Goal: Information Seeking & Learning: Learn about a topic

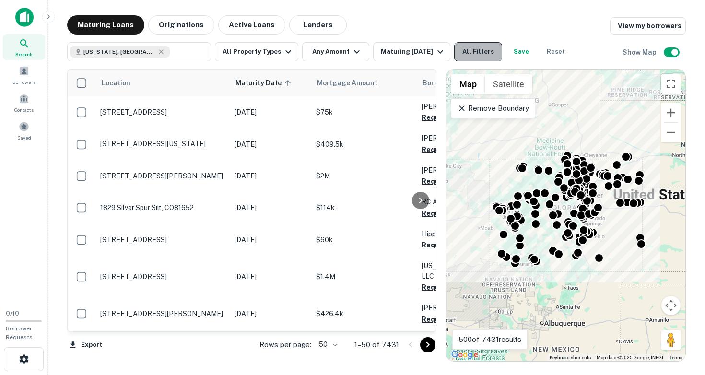
click at [466, 52] on button "All Filters" at bounding box center [478, 51] width 48 height 19
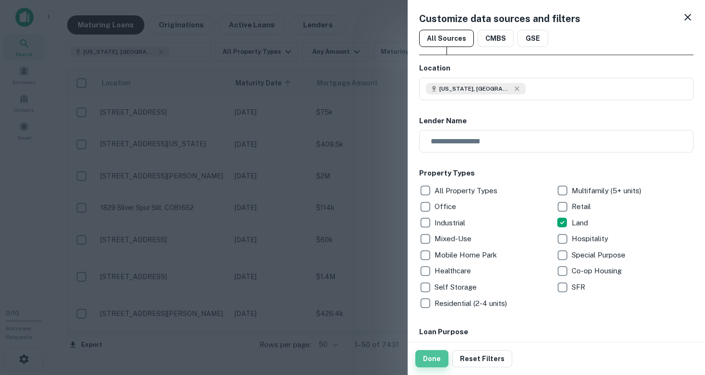
click at [436, 362] on button "Done" at bounding box center [431, 358] width 33 height 17
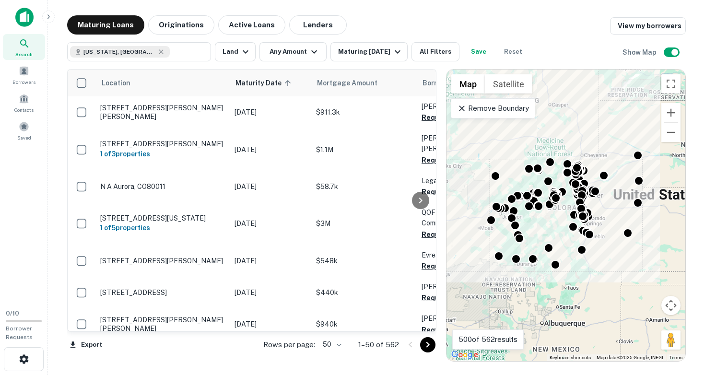
click at [601, 217] on div "To activate drag with keyboard, press Alt + Enter. Once in keyboard drag state,…" at bounding box center [566, 216] width 239 height 292
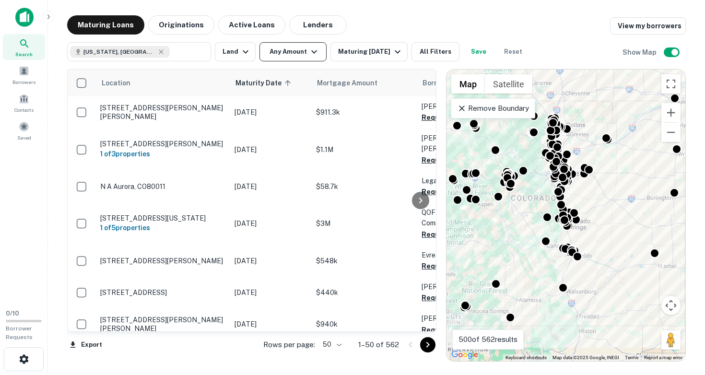
click at [285, 54] on button "Any Amount" at bounding box center [293, 51] width 67 height 19
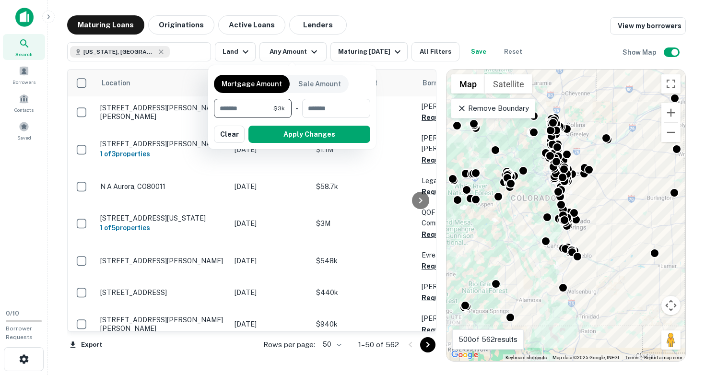
type input "*****"
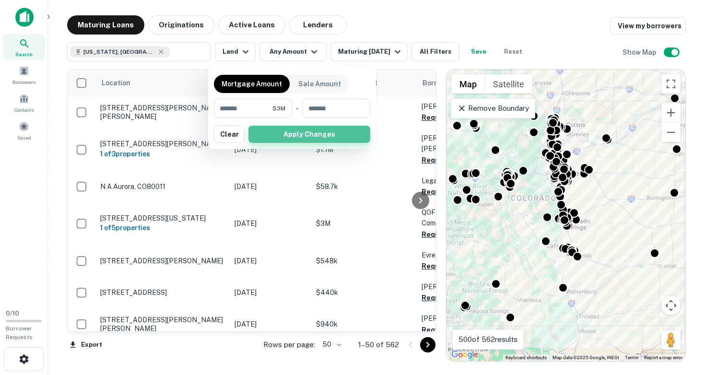
click at [319, 136] on button "Apply Changes" at bounding box center [309, 134] width 122 height 17
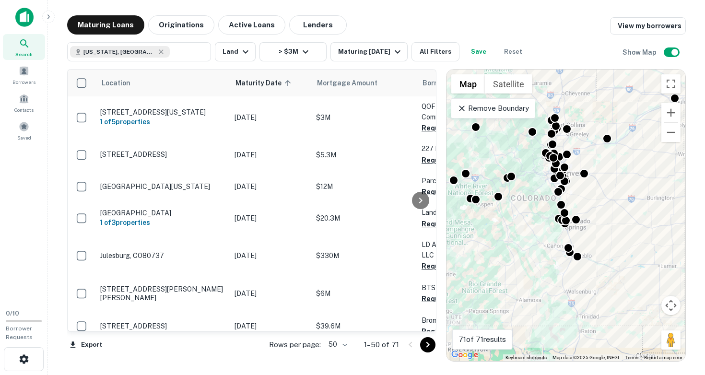
click at [577, 189] on div "To activate drag with keyboard, press Alt + Enter. Once in keyboard drag state,…" at bounding box center [566, 216] width 239 height 292
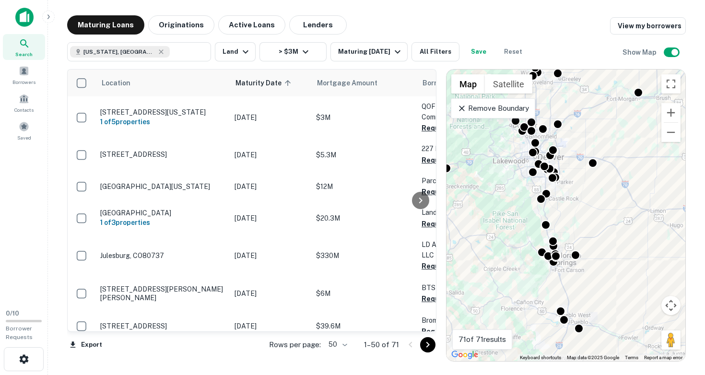
click at [577, 189] on div "To activate drag with keyboard, press Alt + Enter. Once in keyboard drag state,…" at bounding box center [566, 216] width 239 height 292
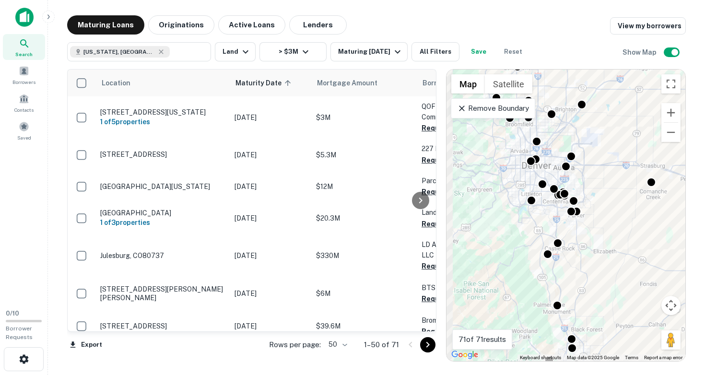
drag, startPoint x: 556, startPoint y: 190, endPoint x: 602, endPoint y: 234, distance: 63.5
click at [602, 234] on div "To activate drag with keyboard, press Alt + Enter. Once in keyboard drag state,…" at bounding box center [566, 216] width 239 height 292
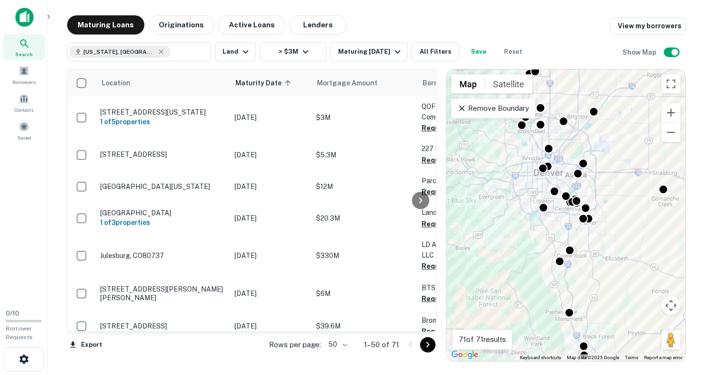
click at [529, 224] on div "To activate drag with keyboard, press Alt + Enter. Once in keyboard drag state,…" at bounding box center [566, 216] width 239 height 292
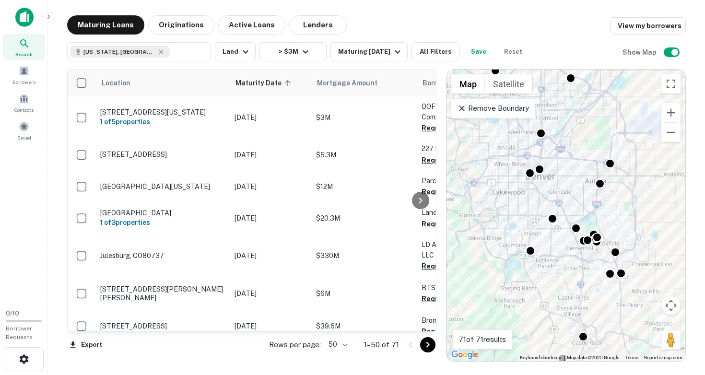
drag, startPoint x: 529, startPoint y: 224, endPoint x: 488, endPoint y: 282, distance: 70.9
click at [488, 282] on div "To activate drag with keyboard, press Alt + Enter. Once in keyboard drag state,…" at bounding box center [566, 216] width 239 height 292
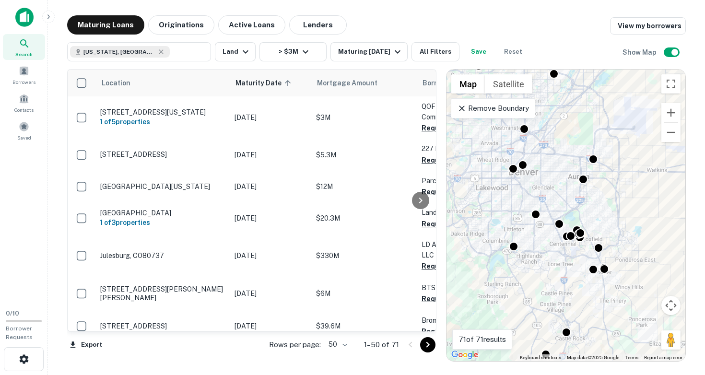
drag, startPoint x: 510, startPoint y: 289, endPoint x: 503, endPoint y: 271, distance: 19.3
click at [503, 271] on div "To activate drag with keyboard, press Alt + Enter. Once in keyboard drag state,…" at bounding box center [566, 216] width 239 height 292
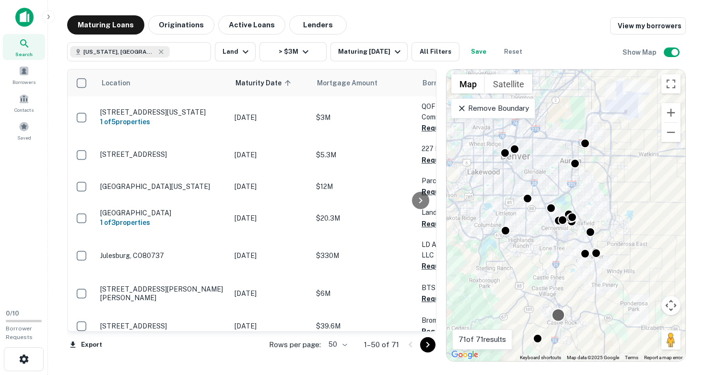
click at [557, 314] on div at bounding box center [559, 315] width 14 height 14
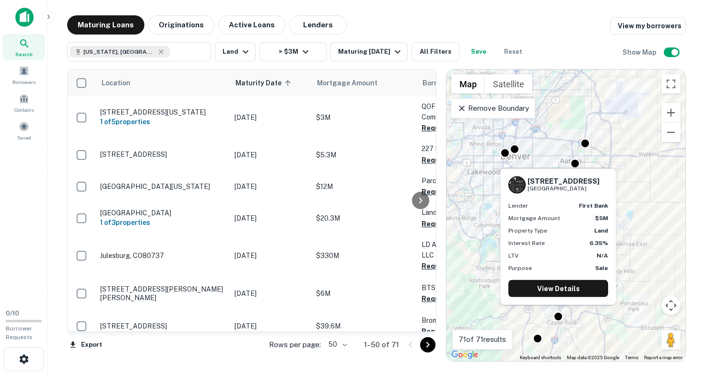
drag, startPoint x: 528, startPoint y: 178, endPoint x: 593, endPoint y: 189, distance: 66.0
click at [593, 189] on div "[STREET_ADDRESS][PERSON_NAME]" at bounding box center [564, 185] width 72 height 16
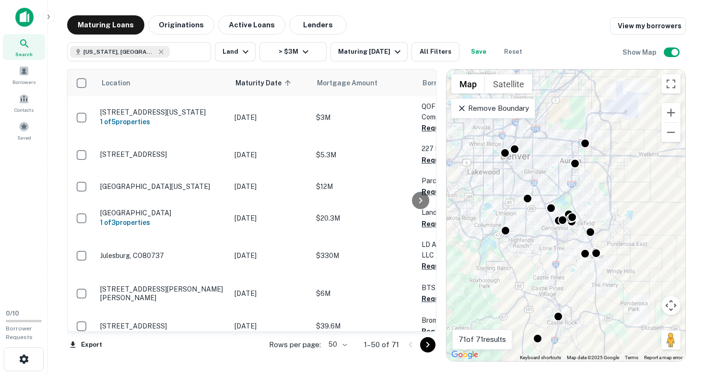
click at [582, 267] on div "To activate drag with keyboard, press Alt + Enter. Once in keyboard drag state,…" at bounding box center [566, 216] width 239 height 292
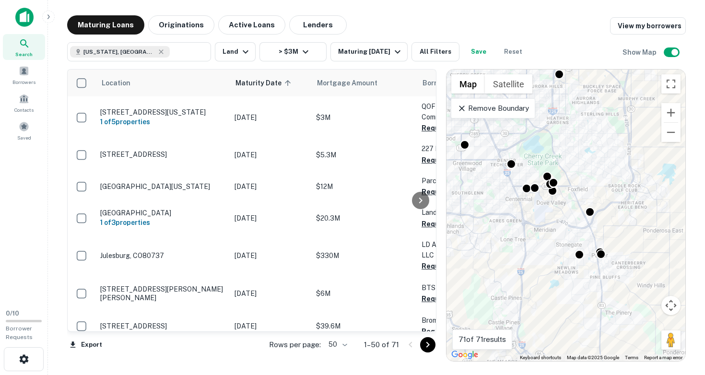
drag, startPoint x: 581, startPoint y: 262, endPoint x: 566, endPoint y: 278, distance: 22.0
click at [566, 278] on div "To activate drag with keyboard, press Alt + Enter. Once in keyboard drag state,…" at bounding box center [566, 216] width 239 height 292
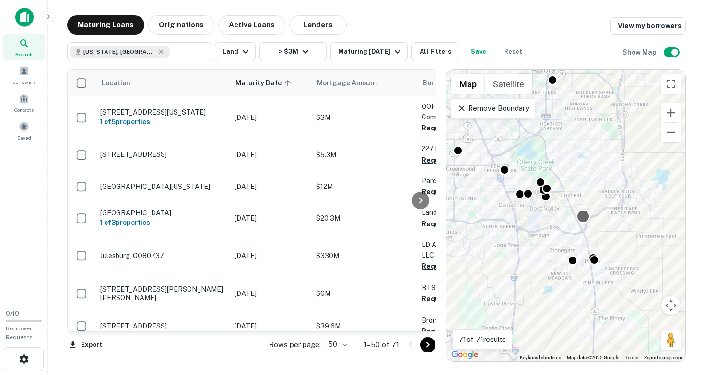
click at [582, 214] on div at bounding box center [584, 217] width 14 height 14
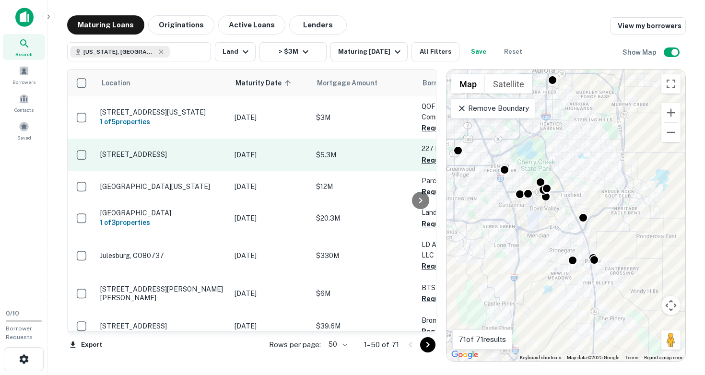
click at [293, 150] on p "[DATE]" at bounding box center [271, 155] width 72 height 11
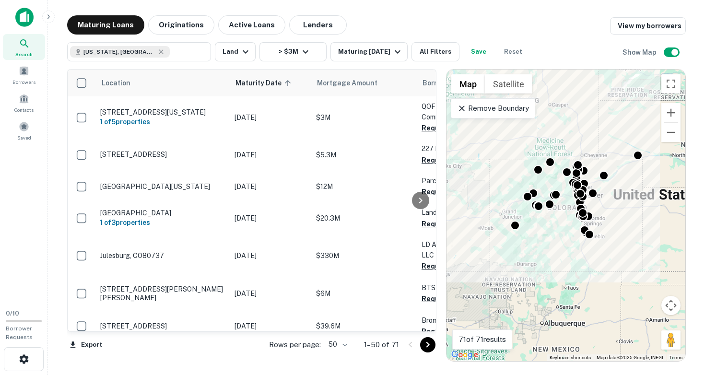
click at [539, 223] on div "To activate drag with keyboard, press Alt + Enter. Once in keyboard drag state,…" at bounding box center [566, 216] width 239 height 292
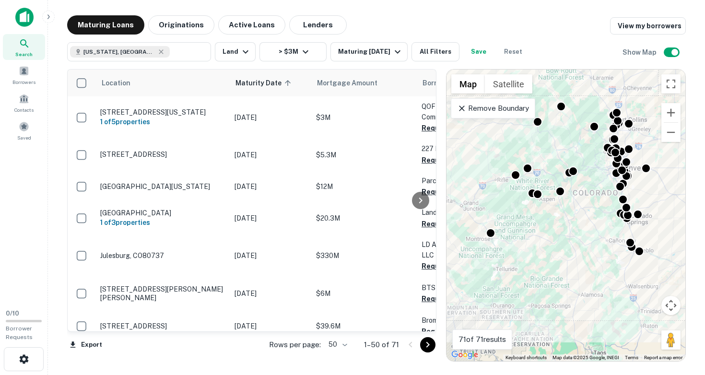
click at [536, 212] on div "To activate drag with keyboard, press Alt + Enter. Once in keyboard drag state,…" at bounding box center [566, 216] width 239 height 292
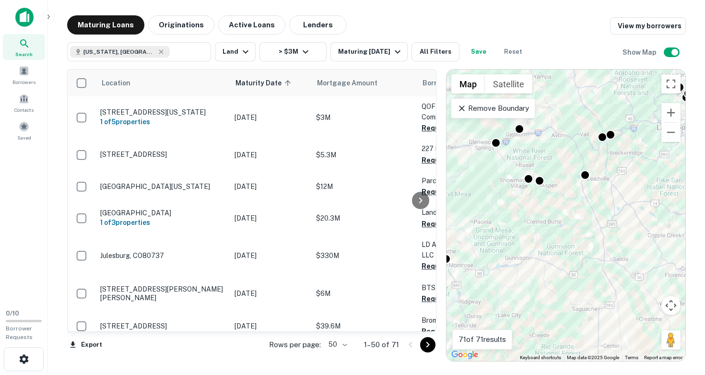
click at [536, 203] on div "To activate drag with keyboard, press Alt + Enter. Once in keyboard drag state,…" at bounding box center [566, 216] width 239 height 292
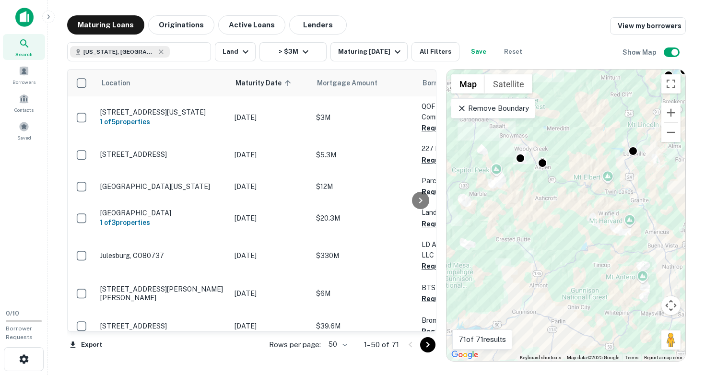
click at [536, 191] on div "To activate drag with keyboard, press Alt + Enter. Once in keyboard drag state,…" at bounding box center [566, 216] width 239 height 292
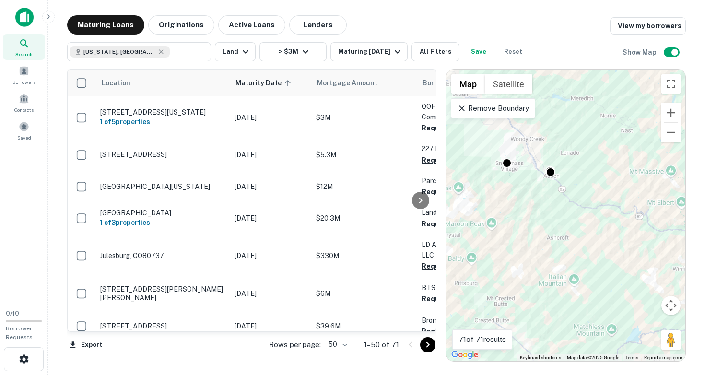
drag, startPoint x: 533, startPoint y: 163, endPoint x: 537, endPoint y: 228, distance: 64.9
click at [538, 228] on div "To activate drag with keyboard, press Alt + Enter. Once in keyboard drag state,…" at bounding box center [566, 216] width 239 height 292
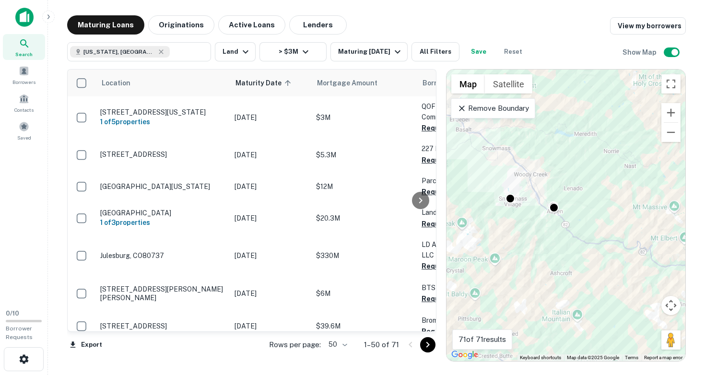
click at [551, 224] on div "To activate drag with keyboard, press Alt + Enter. Once in keyboard drag state,…" at bounding box center [566, 216] width 239 height 292
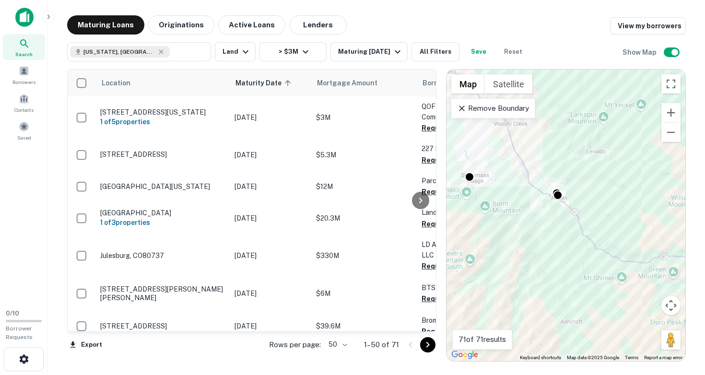
click at [555, 211] on div "To activate drag with keyboard, press Alt + Enter. Once in keyboard drag state,…" at bounding box center [566, 216] width 239 height 292
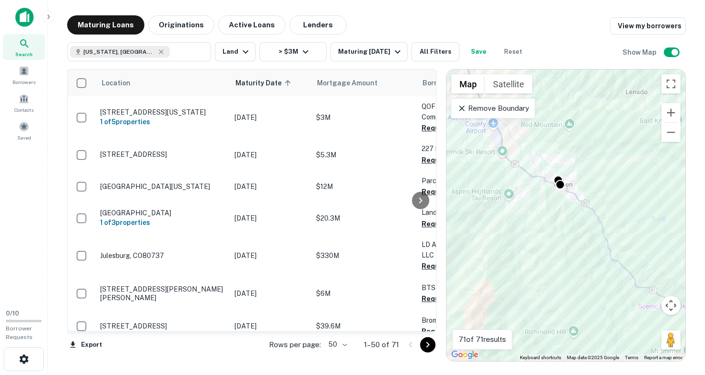
click at [553, 201] on div "To activate drag with keyboard, press Alt + Enter. Once in keyboard drag state,…" at bounding box center [566, 216] width 239 height 292
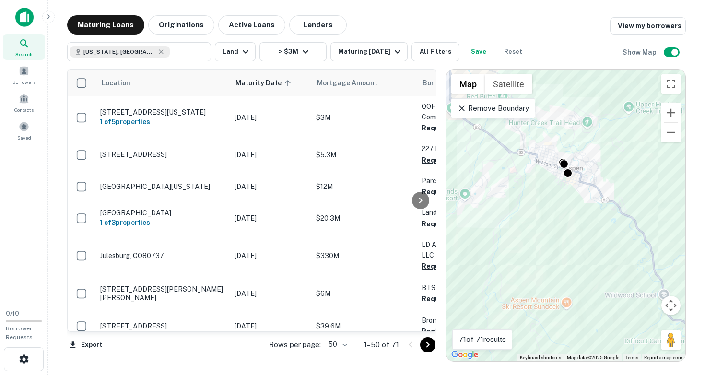
click at [557, 177] on div "To activate drag with keyboard, press Alt + Enter. Once in keyboard drag state,…" at bounding box center [566, 216] width 239 height 292
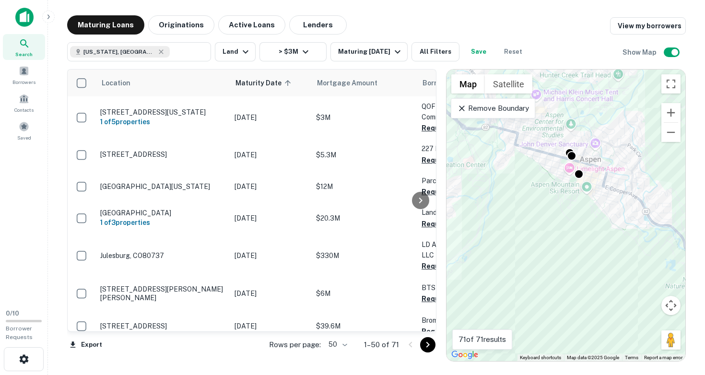
click at [556, 172] on div "To activate drag with keyboard, press Alt + Enter. Once in keyboard drag state,…" at bounding box center [566, 216] width 239 height 292
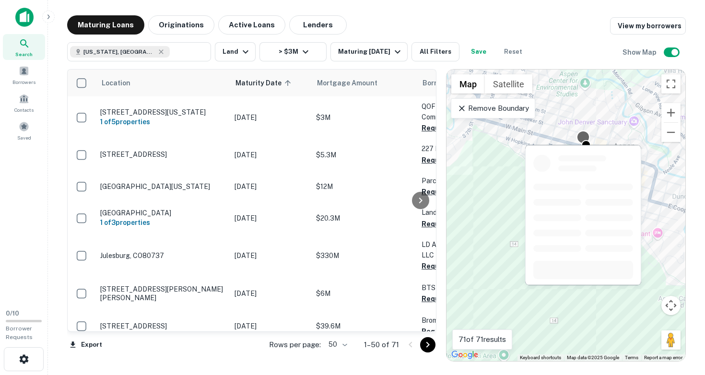
click at [583, 133] on div at bounding box center [584, 137] width 14 height 14
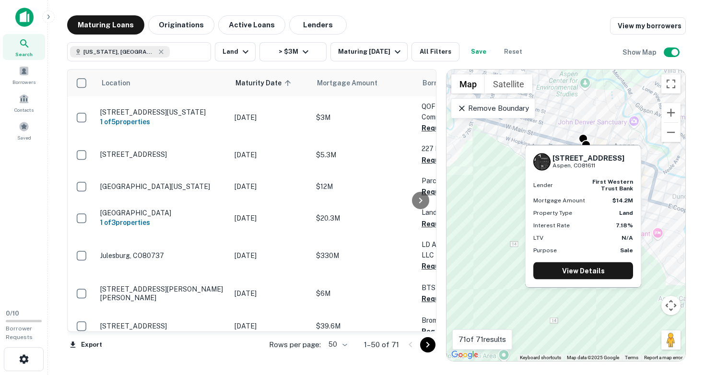
drag, startPoint x: 554, startPoint y: 157, endPoint x: 605, endPoint y: 166, distance: 52.1
click at [605, 166] on div "[STREET_ADDRESS]" at bounding box center [583, 161] width 100 height 17
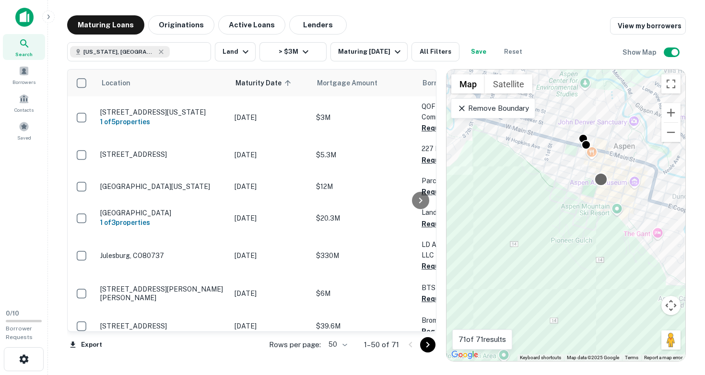
click at [602, 179] on div at bounding box center [601, 180] width 14 height 14
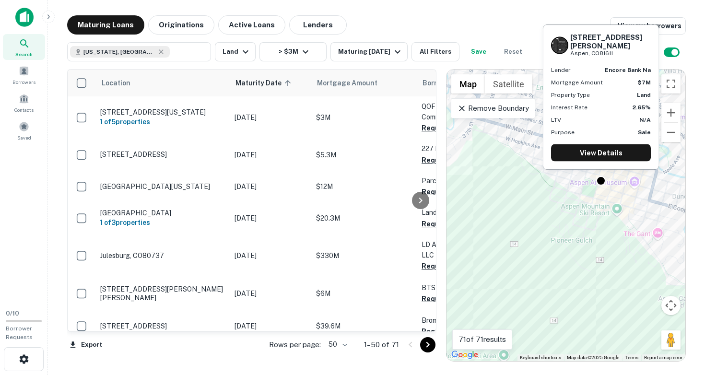
drag, startPoint x: 571, startPoint y: 44, endPoint x: 621, endPoint y: 54, distance: 50.8
click at [621, 54] on div "[STREET_ADDRESS][PERSON_NAME]" at bounding box center [610, 45] width 81 height 25
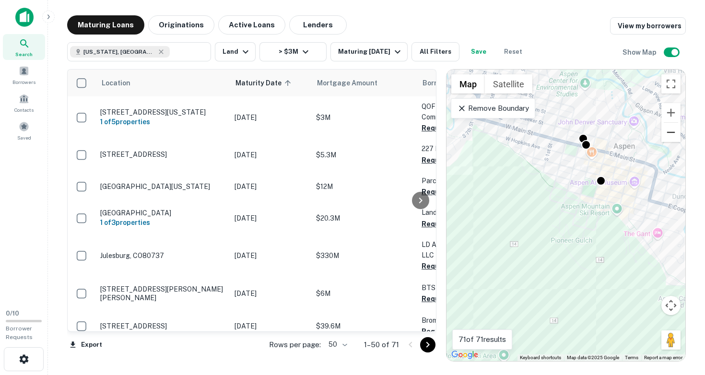
click at [677, 132] on button "Zoom out" at bounding box center [670, 132] width 19 height 19
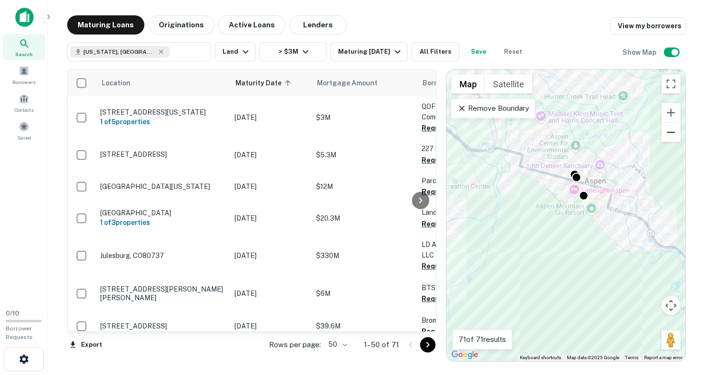
click at [677, 132] on button "Zoom out" at bounding box center [670, 132] width 19 height 19
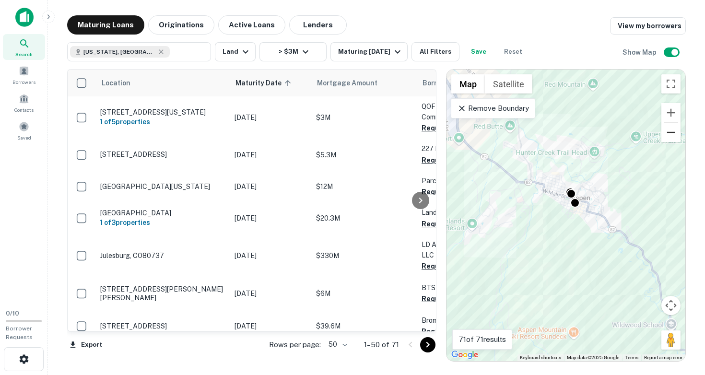
click at [677, 132] on button "Zoom out" at bounding box center [670, 132] width 19 height 19
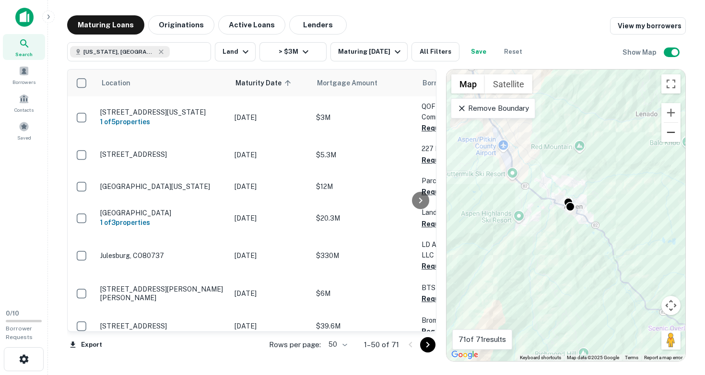
click at [677, 132] on button "Zoom out" at bounding box center [670, 132] width 19 height 19
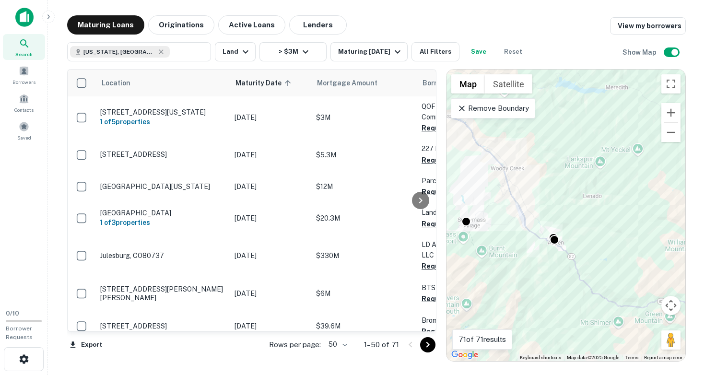
drag, startPoint x: 595, startPoint y: 152, endPoint x: 570, endPoint y: 225, distance: 77.5
click at [570, 225] on div "To activate drag with keyboard, press Alt + Enter. Once in keyboard drag state,…" at bounding box center [566, 216] width 239 height 292
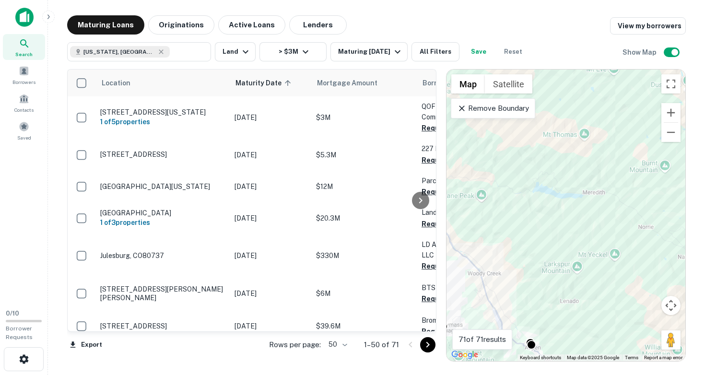
drag, startPoint x: 572, startPoint y: 171, endPoint x: 566, endPoint y: 261, distance: 90.9
click at [566, 257] on div "To activate drag with keyboard, press Alt + Enter. Once in keyboard drag state,…" at bounding box center [566, 216] width 239 height 292
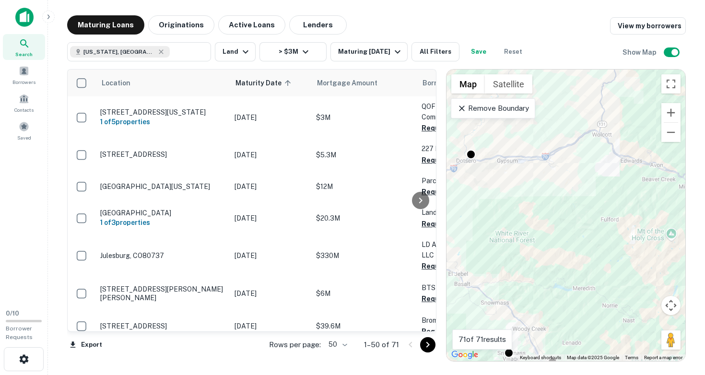
drag, startPoint x: 578, startPoint y: 224, endPoint x: 631, endPoint y: 260, distance: 63.9
click at [627, 259] on div "To activate drag with keyboard, press Alt + Enter. Once in keyboard drag state,…" at bounding box center [566, 216] width 239 height 292
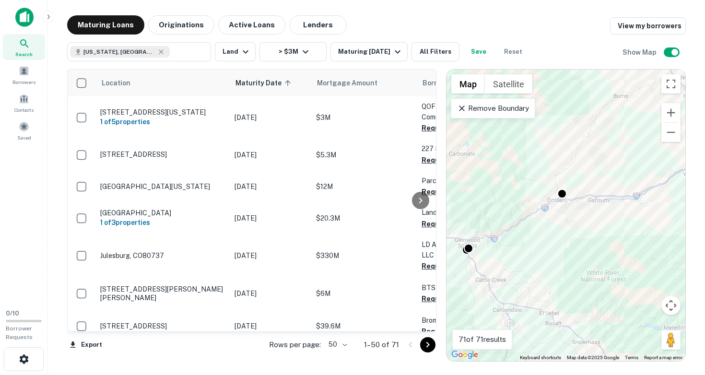
click at [505, 254] on div "To activate drag with keyboard, press Alt + Enter. Once in keyboard drag state,…" at bounding box center [566, 216] width 239 height 292
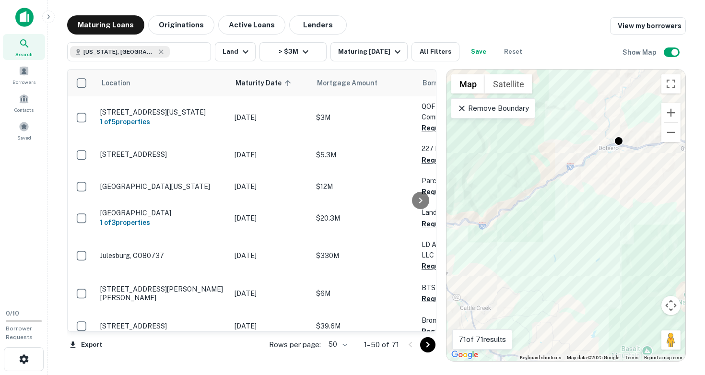
drag, startPoint x: 549, startPoint y: 215, endPoint x: 496, endPoint y: 261, distance: 70.1
click at [496, 261] on div "To activate drag with keyboard, press Alt + Enter. Once in keyboard drag state,…" at bounding box center [566, 216] width 239 height 292
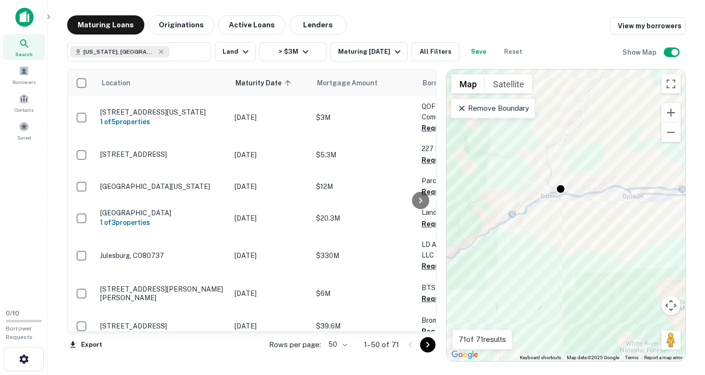
click at [550, 214] on div "To activate drag with keyboard, press Alt + Enter. Once in keyboard drag state,…" at bounding box center [566, 216] width 239 height 292
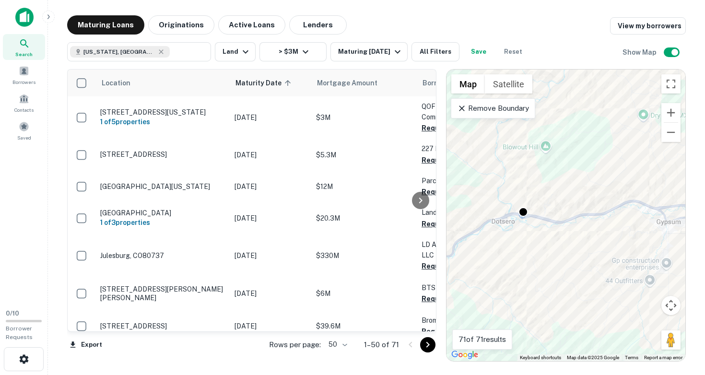
drag, startPoint x: 572, startPoint y: 199, endPoint x: 519, endPoint y: 248, distance: 71.6
click at [519, 246] on div "To activate drag with keyboard, press Alt + Enter. Once in keyboard drag state,…" at bounding box center [566, 216] width 239 height 292
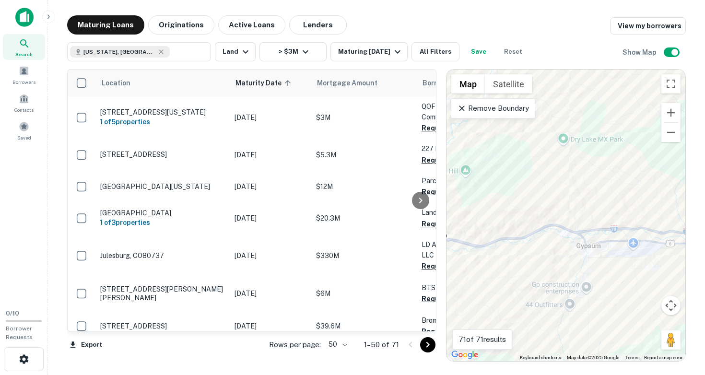
drag, startPoint x: 544, startPoint y: 250, endPoint x: 473, endPoint y: 270, distance: 73.5
click at [473, 270] on div "To activate drag with keyboard, press Alt + Enter. Once in keyboard drag state,…" at bounding box center [566, 216] width 239 height 292
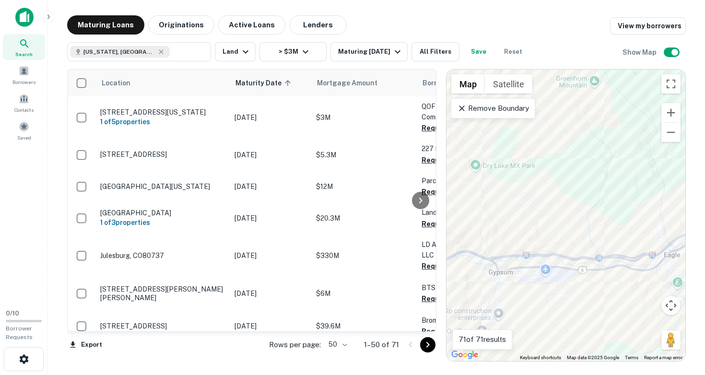
drag, startPoint x: 615, startPoint y: 244, endPoint x: 533, endPoint y: 242, distance: 82.0
click at [533, 242] on div "To activate drag with keyboard, press Alt + Enter. Once in keyboard drag state,…" at bounding box center [566, 216] width 239 height 292
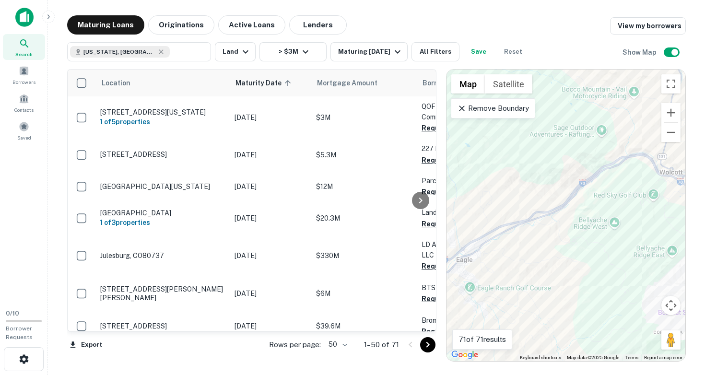
drag, startPoint x: 571, startPoint y: 238, endPoint x: 506, endPoint y: 287, distance: 81.5
click at [506, 287] on div "To activate drag with keyboard, press Alt + Enter. Once in keyboard drag state,…" at bounding box center [566, 216] width 239 height 292
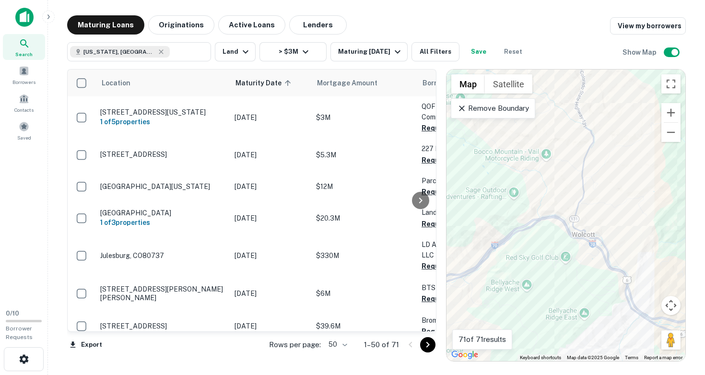
drag, startPoint x: 537, startPoint y: 281, endPoint x: 489, endPoint y: 272, distance: 49.2
click at [489, 272] on div "To activate drag with keyboard, press Alt + Enter. Once in keyboard drag state,…" at bounding box center [566, 216] width 239 height 292
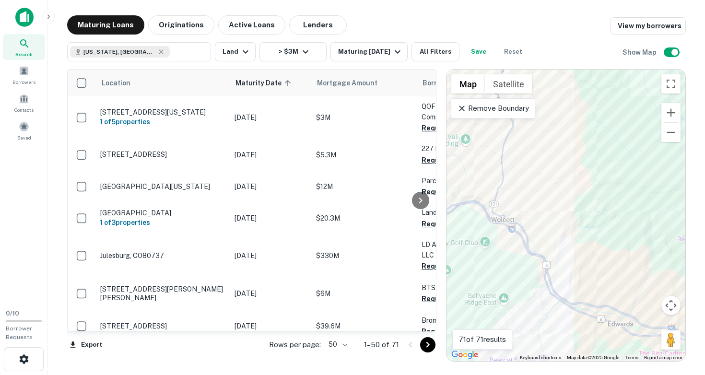
drag, startPoint x: 519, startPoint y: 277, endPoint x: 454, endPoint y: 276, distance: 64.8
click at [444, 277] on div "Location Maturity Date sorted ascending Mortgage Amount Borrower Name Lender Pu…" at bounding box center [376, 211] width 619 height 300
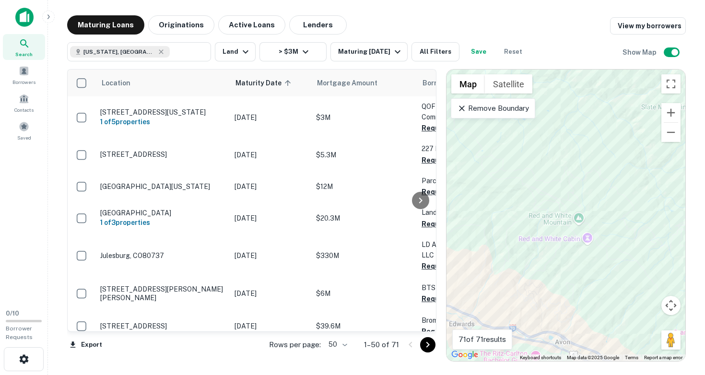
drag, startPoint x: 563, startPoint y: 278, endPoint x: 506, endPoint y: 222, distance: 79.7
click at [506, 222] on div "To activate drag with keyboard, press Alt + Enter. Once in keyboard drag state,…" at bounding box center [566, 216] width 239 height 292
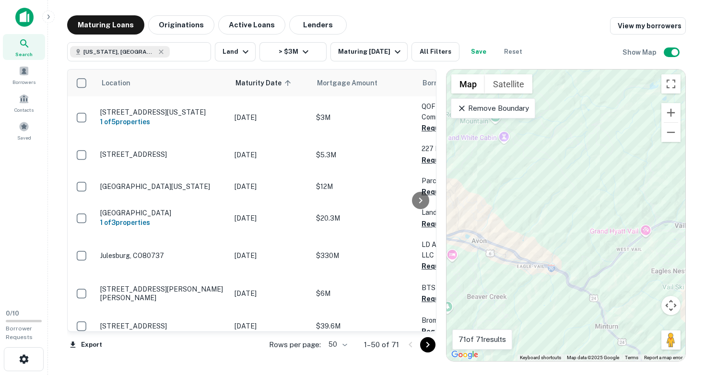
drag, startPoint x: 545, startPoint y: 233, endPoint x: 449, endPoint y: 241, distance: 95.8
click at [450, 241] on div "To activate drag with keyboard, press Alt + Enter. Once in keyboard drag state,…" at bounding box center [566, 216] width 239 height 292
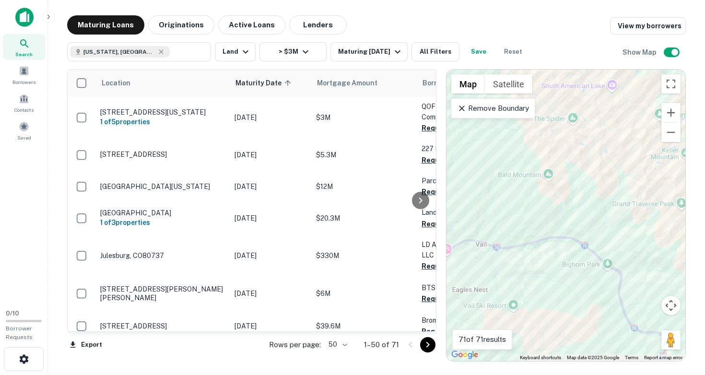
drag, startPoint x: 534, startPoint y: 238, endPoint x: 489, endPoint y: 232, distance: 45.5
click at [491, 234] on div "To activate drag with keyboard, press Alt + Enter. Once in keyboard drag state,…" at bounding box center [566, 216] width 239 height 292
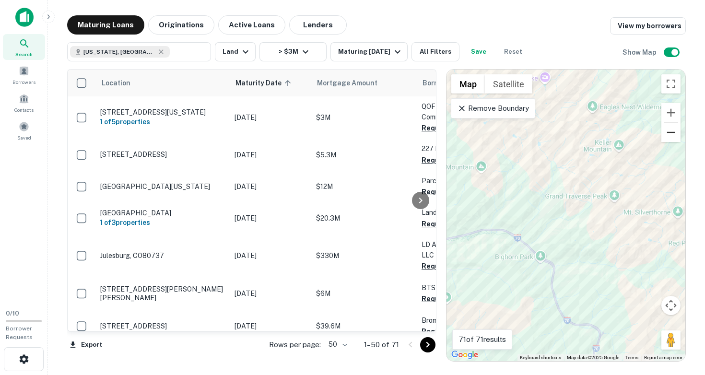
click at [673, 130] on button "Zoom out" at bounding box center [670, 132] width 19 height 19
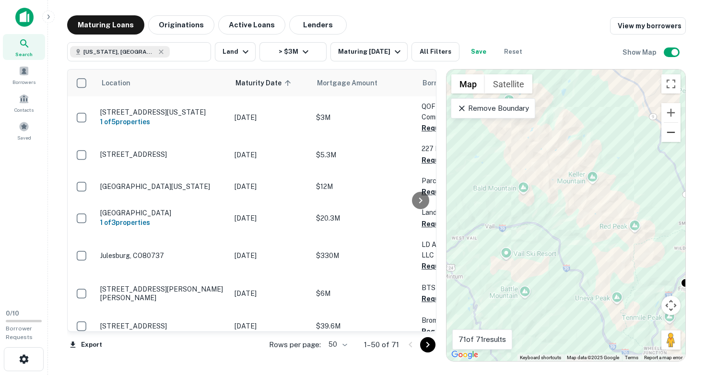
click at [673, 130] on button "Zoom out" at bounding box center [670, 132] width 19 height 19
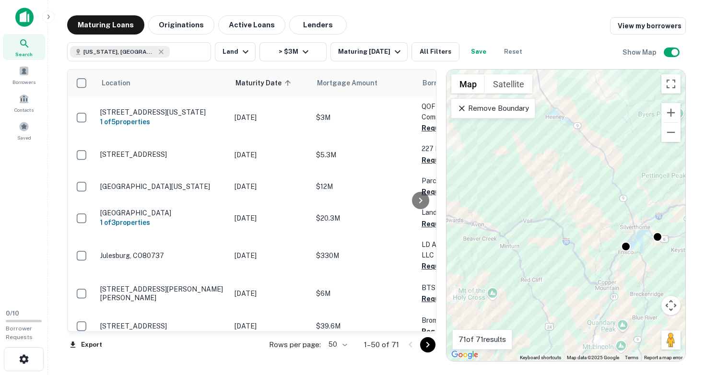
click at [625, 259] on div "To activate drag with keyboard, press Alt + Enter. Once in keyboard drag state,…" at bounding box center [566, 216] width 239 height 292
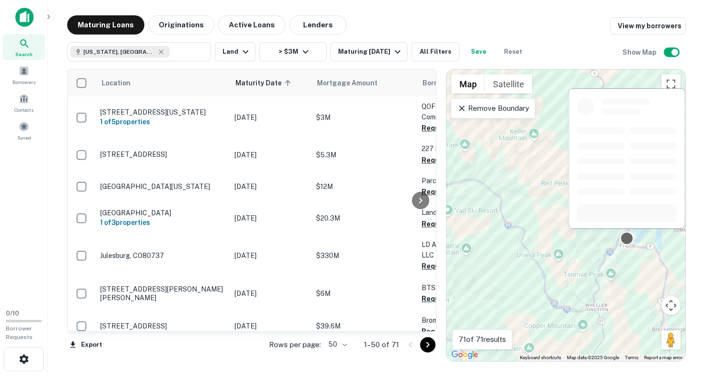
click at [627, 239] on div at bounding box center [627, 239] width 14 height 14
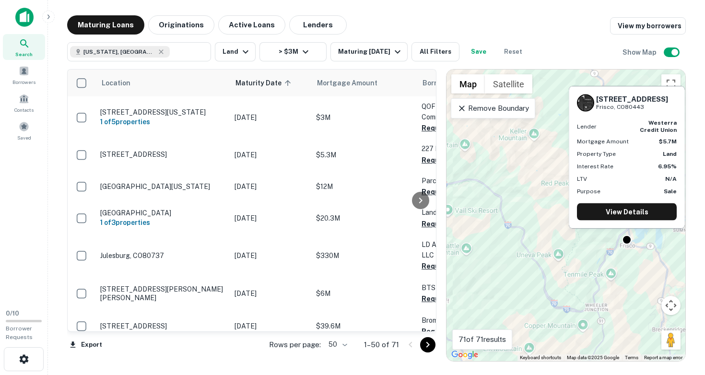
drag, startPoint x: 597, startPoint y: 99, endPoint x: 648, endPoint y: 104, distance: 50.6
click at [648, 104] on div "[STREET_ADDRESS]" at bounding box center [627, 102] width 100 height 17
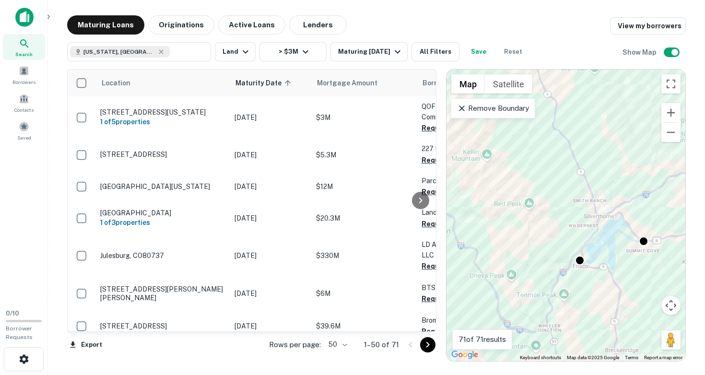
drag, startPoint x: 614, startPoint y: 242, endPoint x: 529, endPoint y: 268, distance: 89.5
click at [529, 268] on div "To activate drag with keyboard, press Alt + Enter. Once in keyboard drag state,…" at bounding box center [566, 216] width 239 height 292
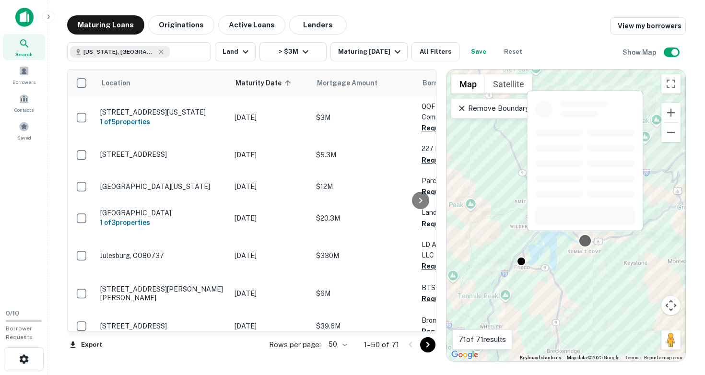
click at [584, 239] on div at bounding box center [585, 241] width 14 height 14
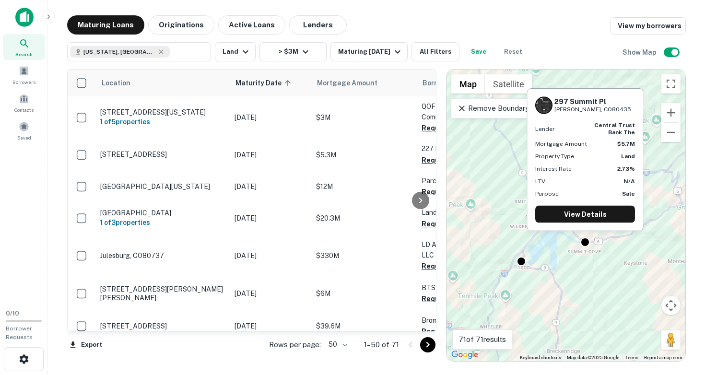
drag, startPoint x: 555, startPoint y: 100, endPoint x: 608, endPoint y: 110, distance: 53.7
click at [608, 110] on div "[STREET_ADDRESS][PERSON_NAME]" at bounding box center [585, 105] width 100 height 17
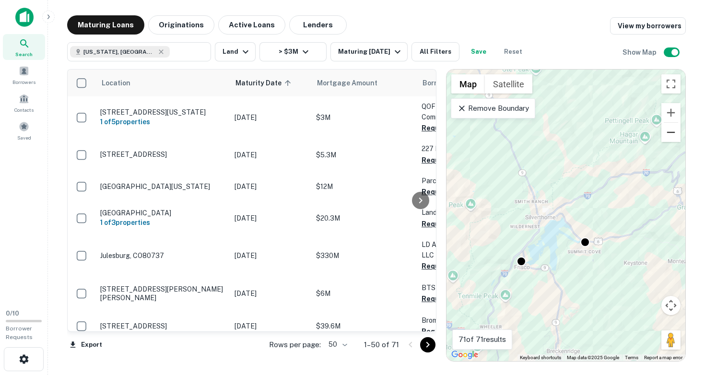
click at [671, 134] on button "Zoom out" at bounding box center [670, 132] width 19 height 19
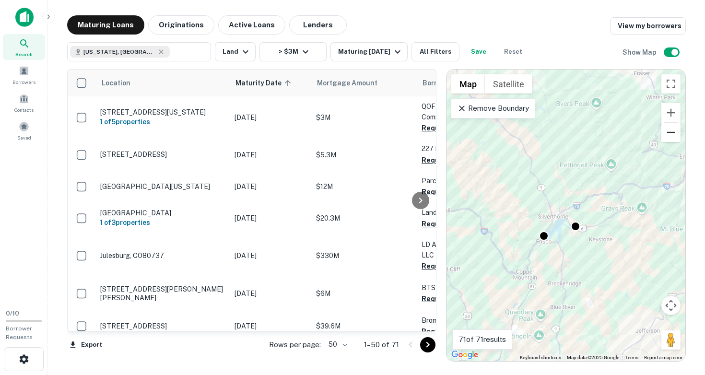
click at [671, 134] on button "Zoom out" at bounding box center [670, 132] width 19 height 19
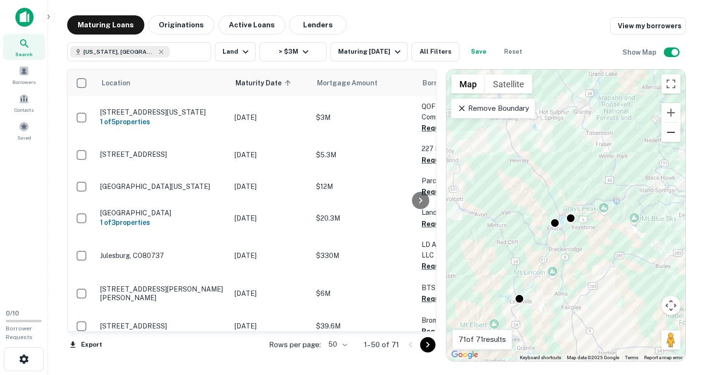
click at [671, 134] on button "Zoom out" at bounding box center [670, 132] width 19 height 19
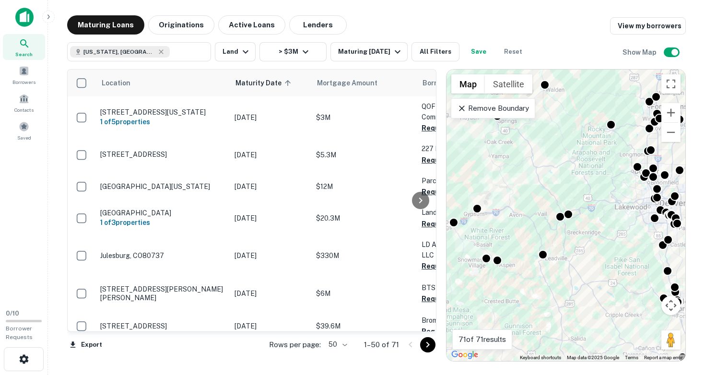
drag, startPoint x: 625, startPoint y: 246, endPoint x: 536, endPoint y: 307, distance: 108.3
click at [536, 307] on div "To activate drag with keyboard, press Alt + Enter. Once in keyboard drag state,…" at bounding box center [566, 216] width 239 height 292
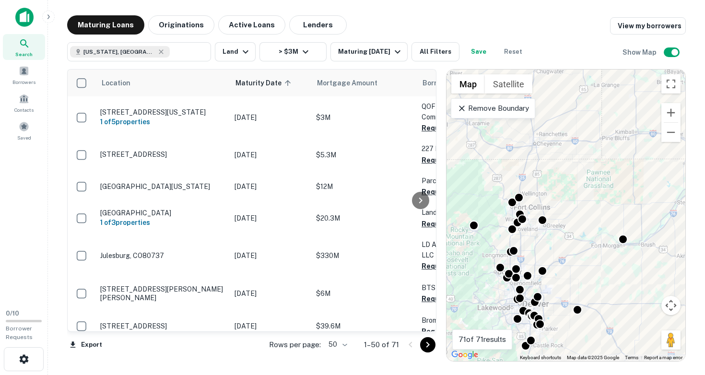
drag, startPoint x: 571, startPoint y: 270, endPoint x: 695, endPoint y: 262, distance: 124.0
click at [687, 261] on div "Maturing Loans Originations Active Loans Lenders View my borrowers [US_STATE], …" at bounding box center [377, 188] width 642 height 346
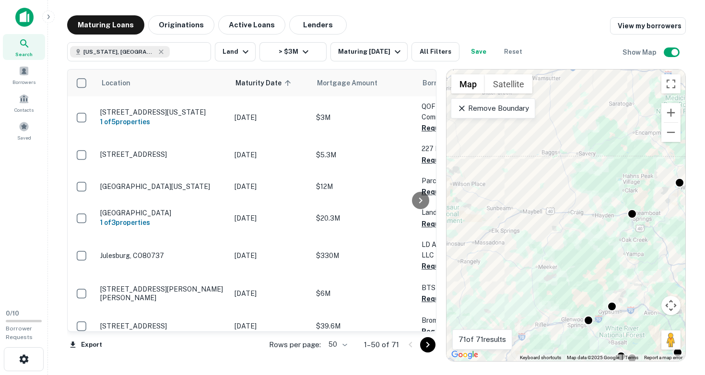
drag, startPoint x: 645, startPoint y: 257, endPoint x: 514, endPoint y: 284, distance: 133.3
click at [516, 284] on div "To activate drag with keyboard, press Alt + Enter. Once in keyboard drag state,…" at bounding box center [566, 216] width 239 height 292
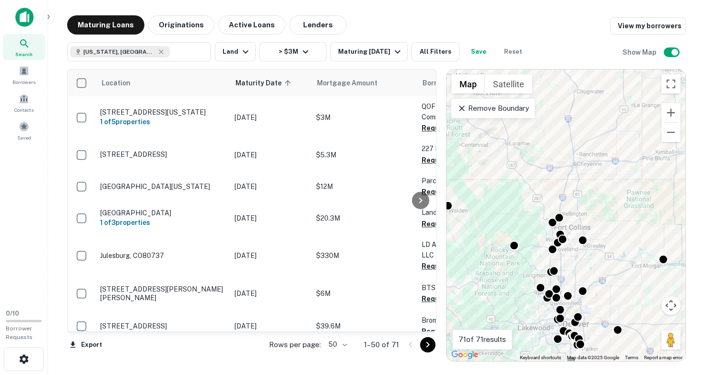
drag, startPoint x: 527, startPoint y: 268, endPoint x: 468, endPoint y: 254, distance: 60.6
click at [468, 254] on div "To activate drag with keyboard, press Alt + Enter. Once in keyboard drag state,…" at bounding box center [566, 216] width 239 height 292
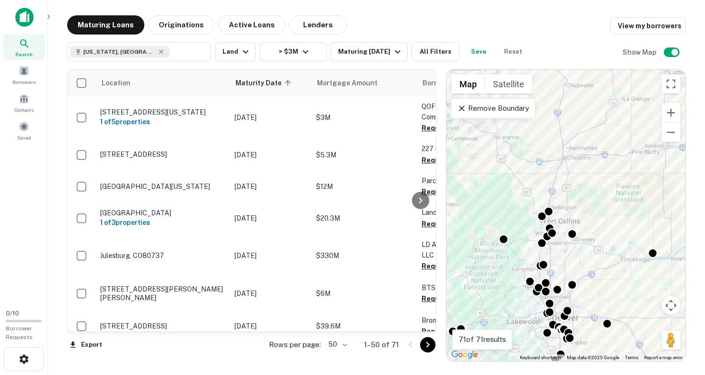
click at [581, 265] on div "To activate drag with keyboard, press Alt + Enter. Once in keyboard drag state,…" at bounding box center [566, 216] width 239 height 292
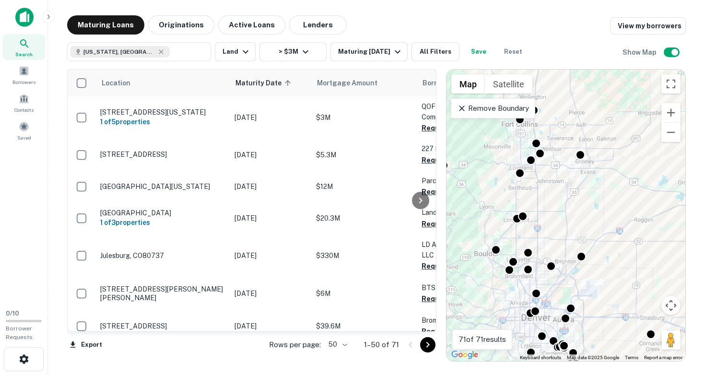
drag, startPoint x: 563, startPoint y: 279, endPoint x: 586, endPoint y: 217, distance: 65.9
click at [586, 217] on div "To activate drag with keyboard, press Alt + Enter. Once in keyboard drag state,…" at bounding box center [566, 216] width 239 height 292
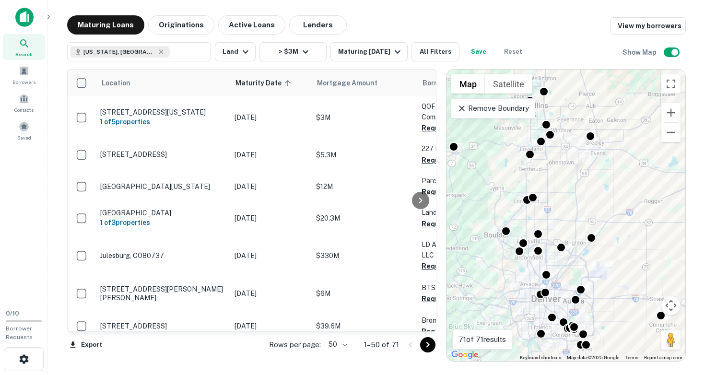
click at [547, 251] on div "To activate drag with keyboard, press Alt + Enter. Once in keyboard drag state,…" at bounding box center [566, 216] width 239 height 292
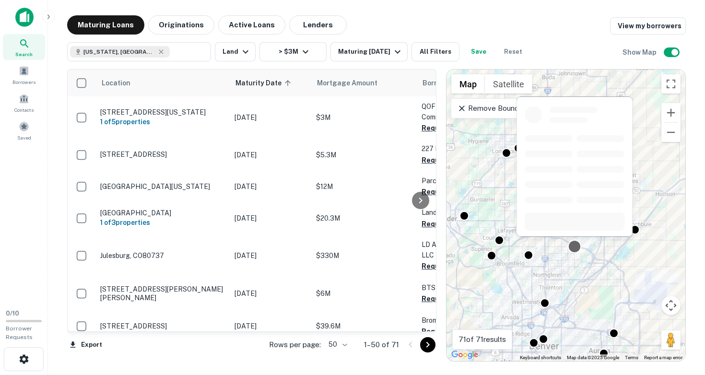
click at [575, 246] on div at bounding box center [575, 247] width 14 height 14
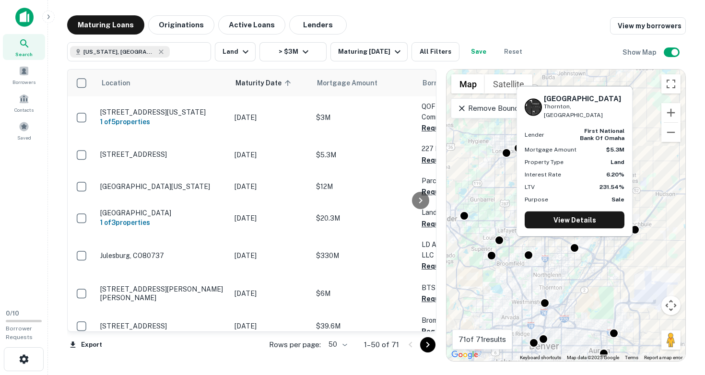
drag, startPoint x: 544, startPoint y: 106, endPoint x: 589, endPoint y: 112, distance: 44.9
click at [589, 103] on h6 "[GEOGRAPHIC_DATA]" at bounding box center [584, 98] width 81 height 9
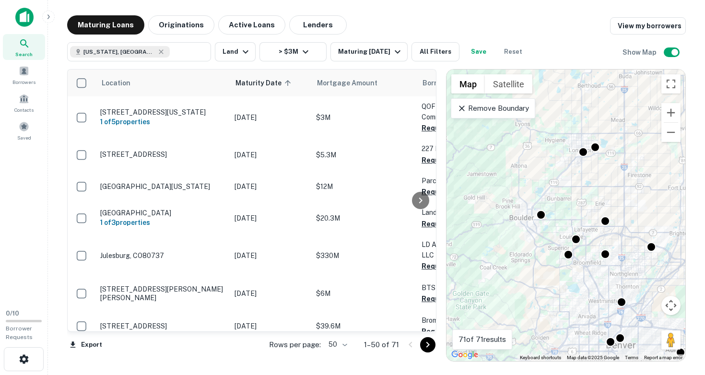
drag, startPoint x: 518, startPoint y: 191, endPoint x: 592, endPoint y: 189, distance: 74.8
click at [592, 189] on div "To activate drag with keyboard, press Alt + Enter. Once in keyboard drag state,…" at bounding box center [566, 216] width 239 height 292
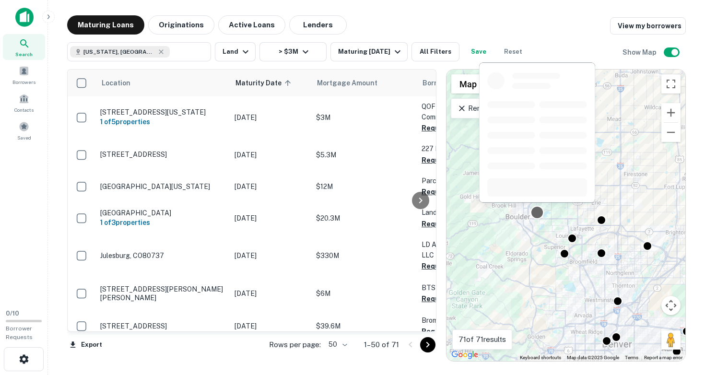
click at [539, 211] on div at bounding box center [538, 213] width 14 height 14
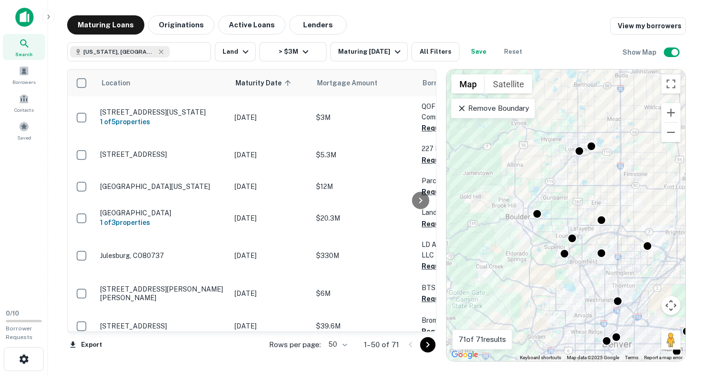
click at [542, 228] on div "To activate drag with keyboard, press Alt + Enter. Once in keyboard drag state,…" at bounding box center [566, 216] width 239 height 292
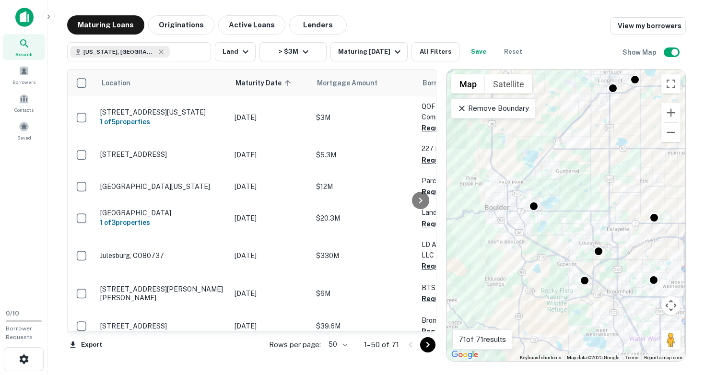
click at [538, 223] on div "To activate drag with keyboard, press Alt + Enter. Once in keyboard drag state,…" at bounding box center [566, 216] width 239 height 292
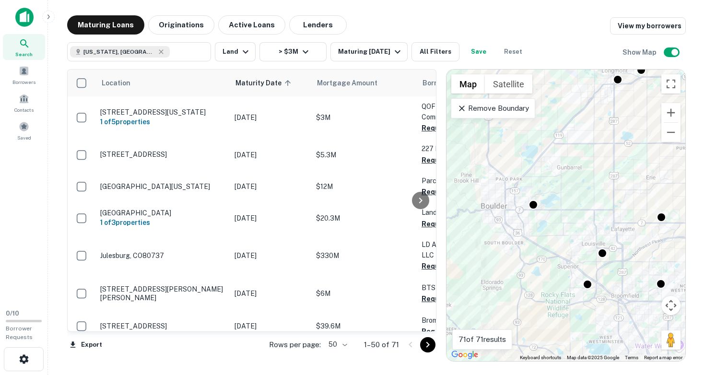
click at [538, 223] on div "To activate drag with keyboard, press Alt + Enter. Once in keyboard drag state,…" at bounding box center [566, 216] width 239 height 292
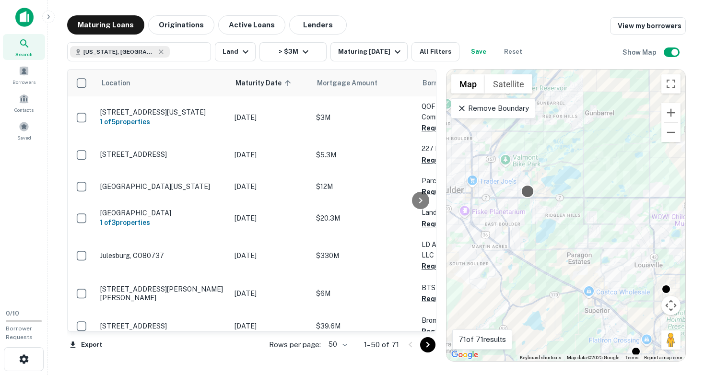
click at [527, 189] on div at bounding box center [528, 192] width 14 height 14
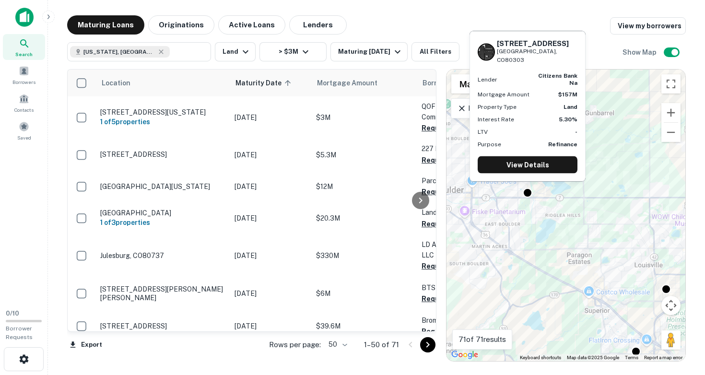
drag, startPoint x: 498, startPoint y: 55, endPoint x: 554, endPoint y: 66, distance: 56.7
click at [554, 64] on div "[STREET_ADDRESS]" at bounding box center [537, 51] width 81 height 25
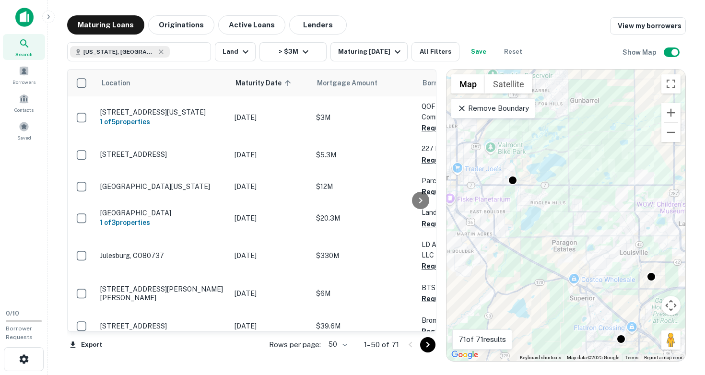
drag, startPoint x: 544, startPoint y: 253, endPoint x: 493, endPoint y: 162, distance: 105.3
click at [493, 164] on div "To activate drag with keyboard, press Alt + Enter. Once in keyboard drag state,…" at bounding box center [566, 216] width 239 height 292
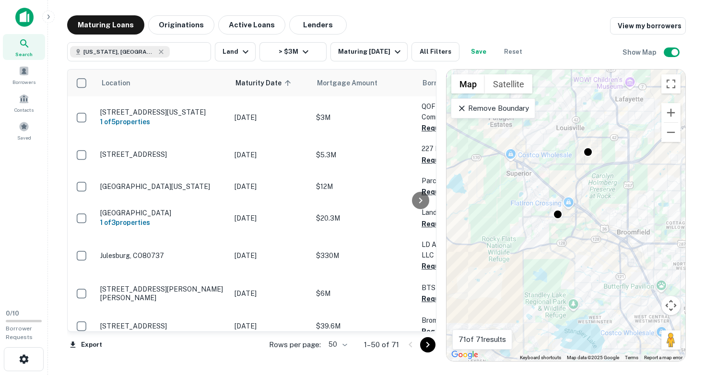
drag, startPoint x: 523, startPoint y: 206, endPoint x: 527, endPoint y: 226, distance: 20.6
click at [527, 226] on div "To activate drag with keyboard, press Alt + Enter. Once in keyboard drag state,…" at bounding box center [566, 216] width 239 height 292
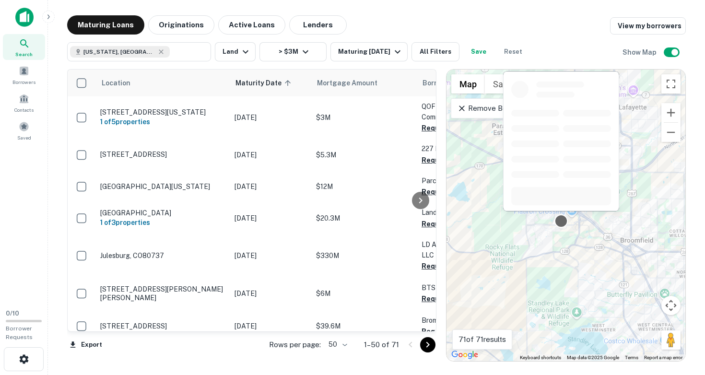
click at [560, 221] on div at bounding box center [562, 221] width 14 height 14
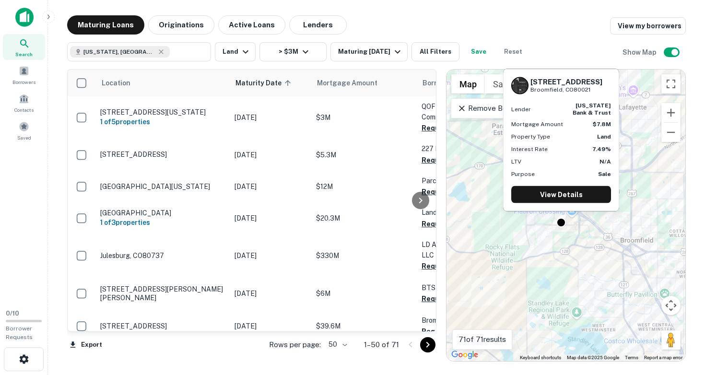
drag, startPoint x: 531, startPoint y: 82, endPoint x: 588, endPoint y: 95, distance: 58.1
click at [588, 95] on div "[STREET_ADDRESS][GEOGRAPHIC_DATA] [US_STATE] bank & trust Mortgage Amount $7.8M…" at bounding box center [561, 141] width 115 height 142
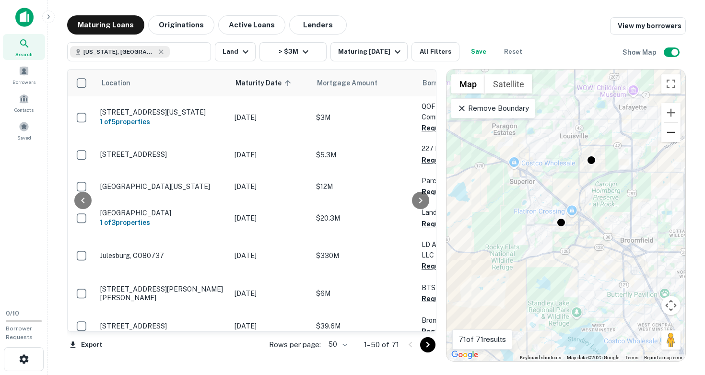
click at [677, 137] on button "Zoom out" at bounding box center [670, 132] width 19 height 19
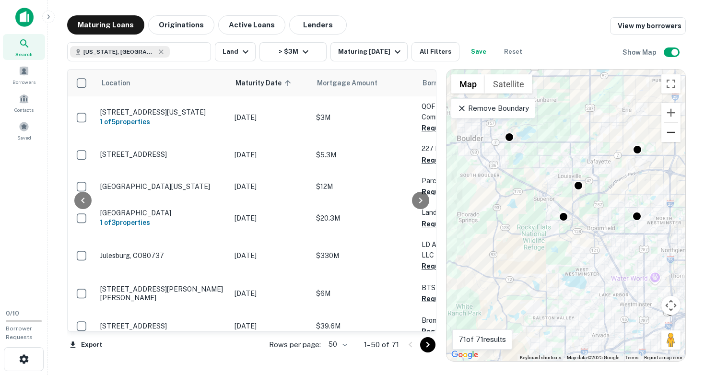
click at [677, 137] on button "Zoom out" at bounding box center [670, 132] width 19 height 19
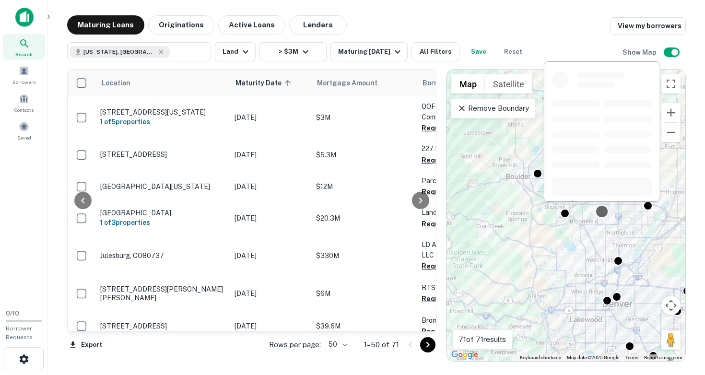
click at [602, 209] on div at bounding box center [602, 212] width 14 height 14
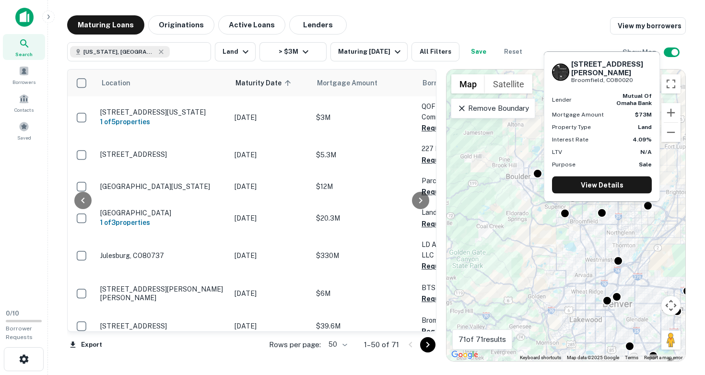
drag, startPoint x: 572, startPoint y: 71, endPoint x: 634, endPoint y: 83, distance: 62.9
click at [634, 83] on div "[STREET_ADDRESS][PERSON_NAME]" at bounding box center [602, 71] width 100 height 25
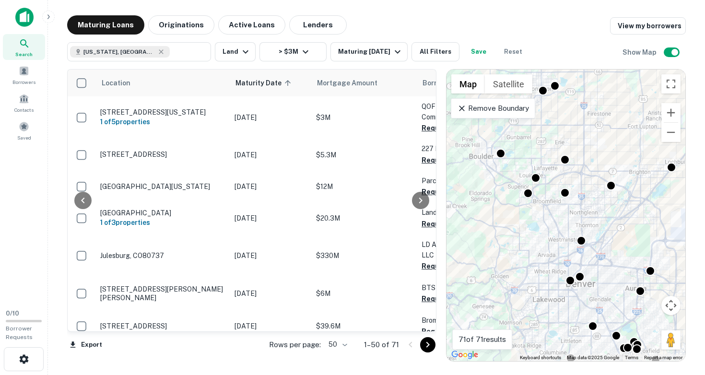
drag, startPoint x: 582, startPoint y: 283, endPoint x: 526, endPoint y: 247, distance: 66.7
click at [526, 247] on div "To activate drag with keyboard, press Alt + Enter. Once in keyboard drag state,…" at bounding box center [566, 216] width 239 height 292
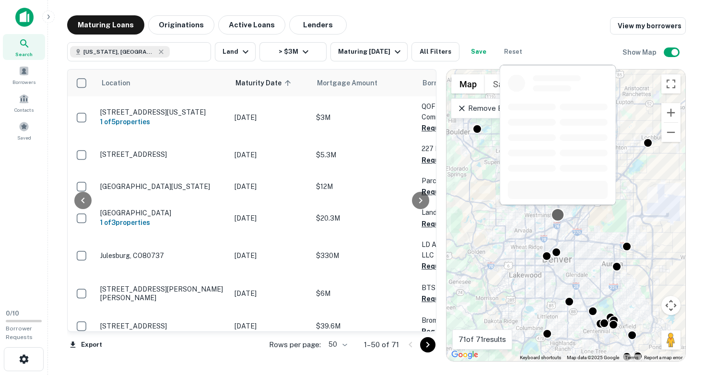
click at [559, 214] on div at bounding box center [558, 215] width 14 height 14
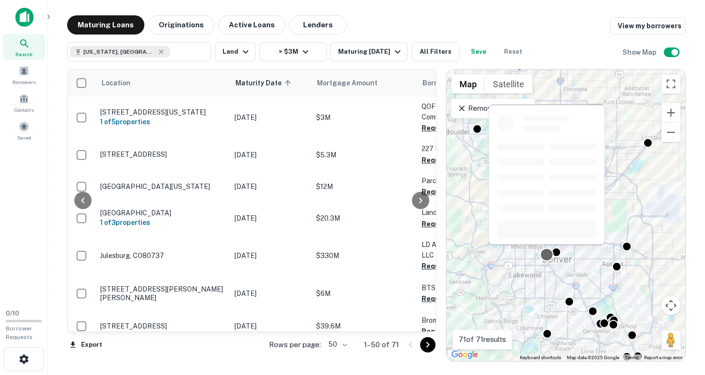
click at [545, 252] on div at bounding box center [547, 255] width 14 height 14
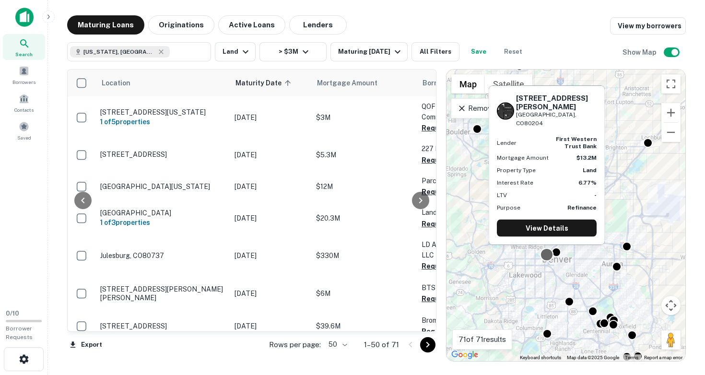
click at [548, 255] on div at bounding box center [547, 255] width 14 height 14
drag, startPoint x: 517, startPoint y: 114, endPoint x: 576, endPoint y: 127, distance: 60.3
click at [576, 127] on div "[STREET_ADDRESS][PERSON_NAME]" at bounding box center [556, 111] width 81 height 34
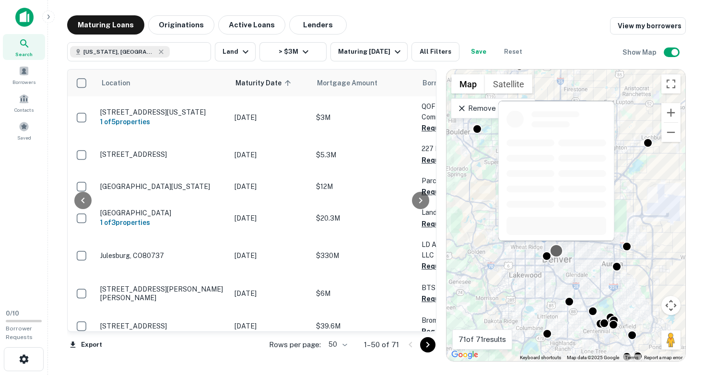
click at [558, 251] on div at bounding box center [557, 251] width 14 height 14
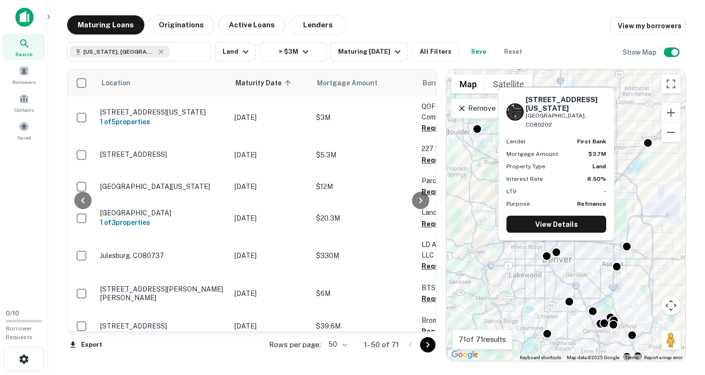
drag, startPoint x: 527, startPoint y: 114, endPoint x: 584, endPoint y: 125, distance: 58.7
click at [584, 125] on div "[STREET_ADDRESS][US_STATE]" at bounding box center [566, 112] width 81 height 34
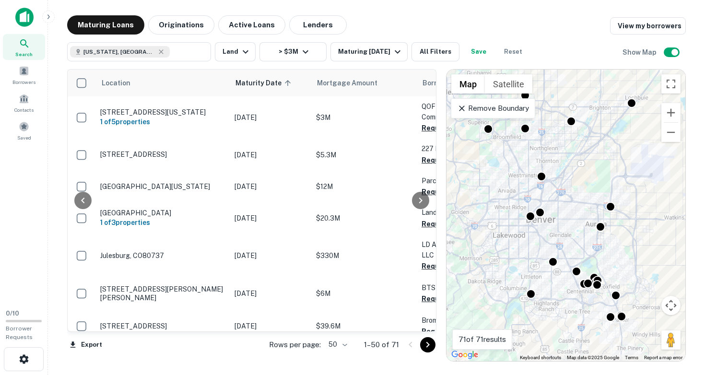
drag, startPoint x: 506, startPoint y: 238, endPoint x: 484, endPoint y: 185, distance: 57.0
click at [484, 185] on div "To activate drag with keyboard, press Alt + Enter. Once in keyboard drag state,…" at bounding box center [566, 216] width 239 height 292
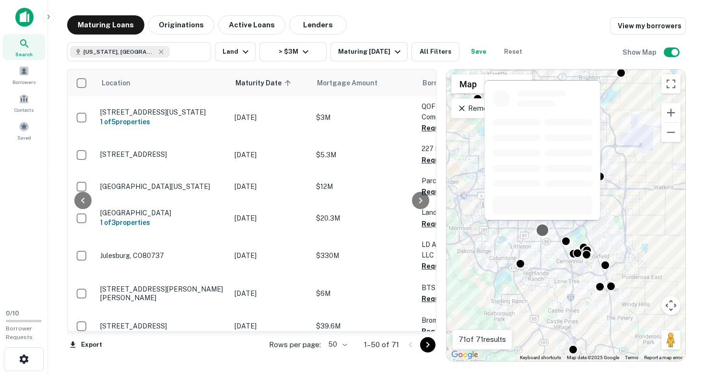
click at [542, 229] on div at bounding box center [543, 231] width 14 height 14
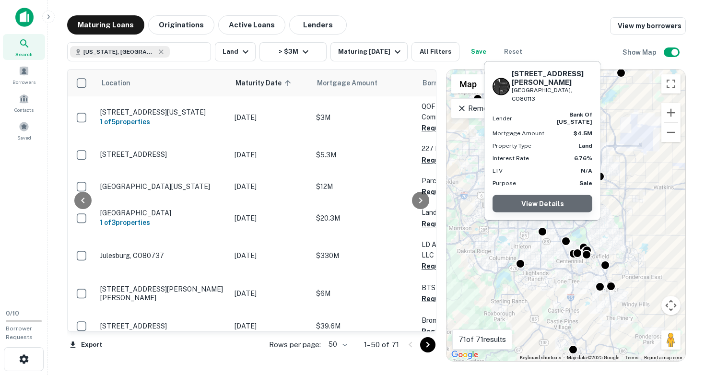
click at [543, 201] on link "View Details" at bounding box center [543, 203] width 100 height 17
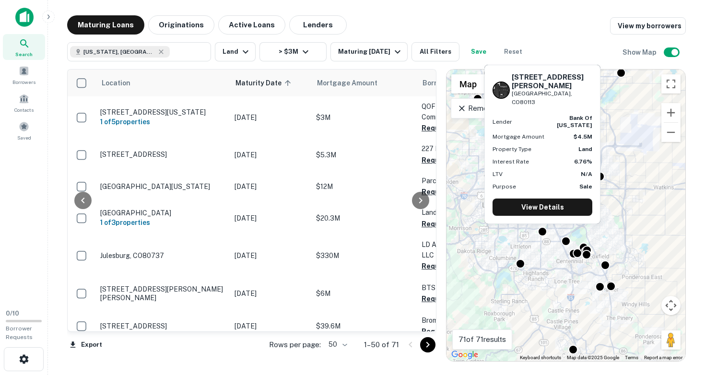
click at [558, 279] on div "To activate drag with keyboard, press Alt + Enter. Once in keyboard drag state,…" at bounding box center [566, 216] width 239 height 292
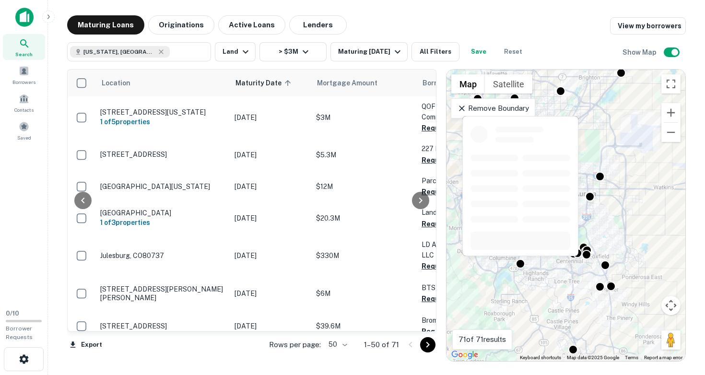
click at [521, 260] on div at bounding box center [520, 189] width 118 height 148
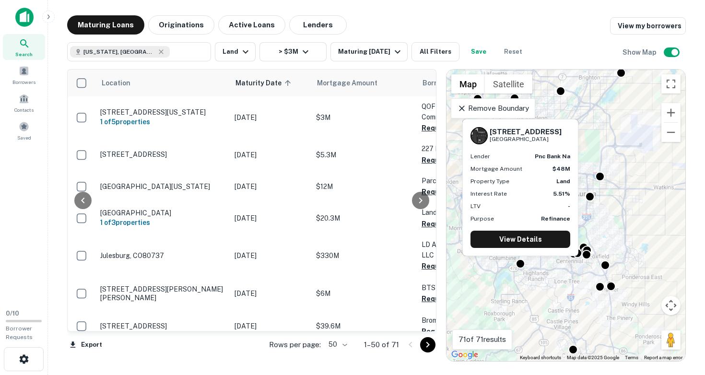
drag, startPoint x: 490, startPoint y: 131, endPoint x: 564, endPoint y: 139, distance: 74.3
click at [564, 139] on div "[STREET_ADDRESS]" at bounding box center [521, 135] width 100 height 17
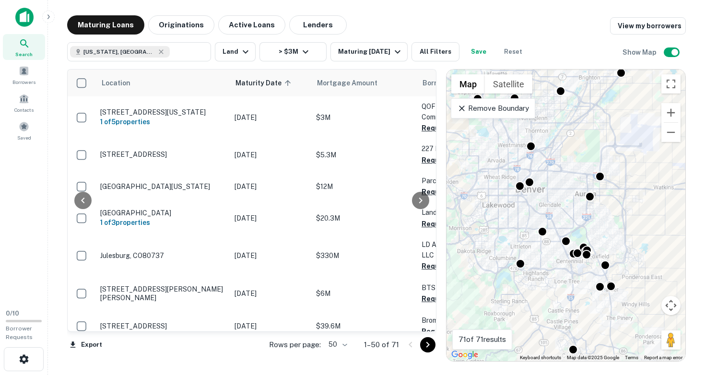
click at [566, 285] on div "To activate drag with keyboard, press Alt + Enter. Once in keyboard drag state,…" at bounding box center [566, 216] width 239 height 292
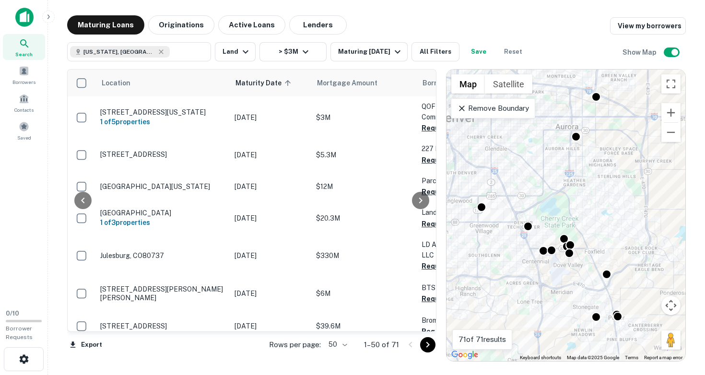
drag, startPoint x: 569, startPoint y: 260, endPoint x: 530, endPoint y: 284, distance: 46.6
click at [530, 284] on div "To activate drag with keyboard, press Alt + Enter. Once in keyboard drag state,…" at bounding box center [566, 216] width 239 height 292
click at [531, 274] on div "To activate drag with keyboard, press Alt + Enter. Once in keyboard drag state,…" at bounding box center [566, 216] width 239 height 292
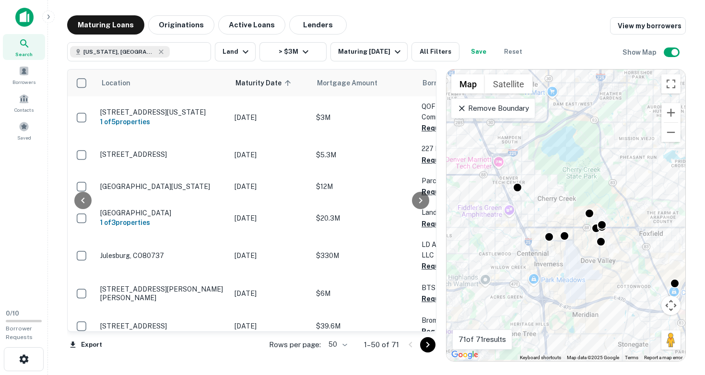
drag, startPoint x: 575, startPoint y: 317, endPoint x: 580, endPoint y: 338, distance: 21.2
click at [580, 338] on div "To activate drag with keyboard, press Alt + Enter. Once in keyboard drag state,…" at bounding box center [566, 216] width 239 height 292
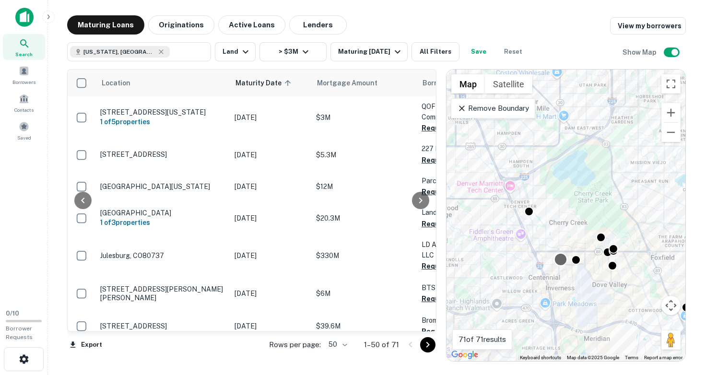
click at [561, 260] on div at bounding box center [561, 260] width 14 height 14
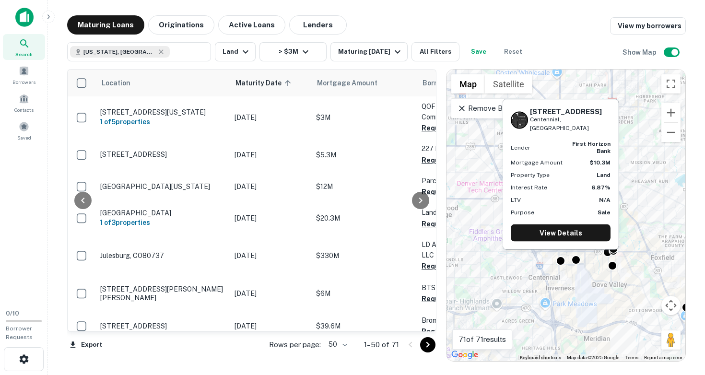
drag, startPoint x: 531, startPoint y: 119, endPoint x: 572, endPoint y: 128, distance: 42.2
click at [572, 128] on div "[STREET_ADDRESS]" at bounding box center [570, 119] width 81 height 25
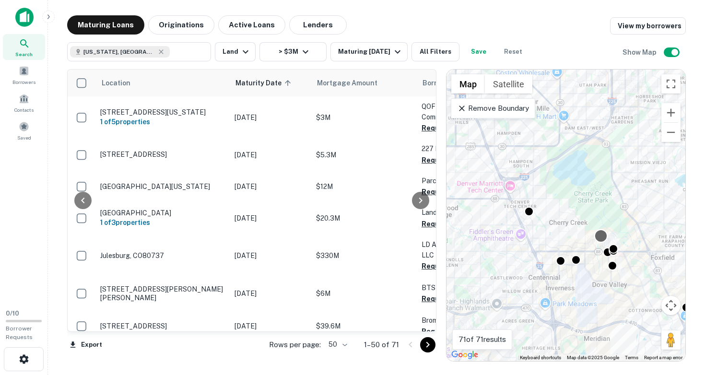
click at [602, 234] on div at bounding box center [601, 236] width 14 height 14
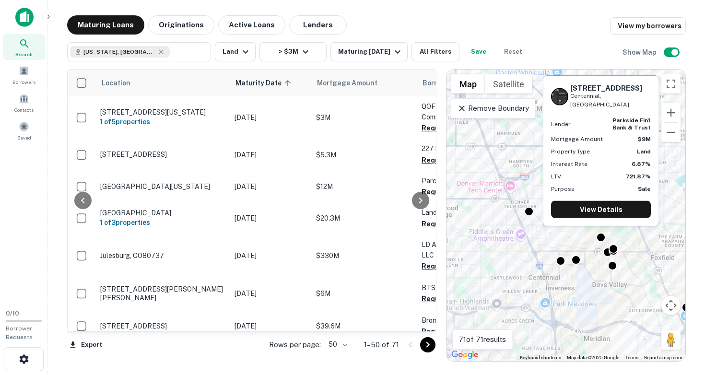
drag, startPoint x: 571, startPoint y: 96, endPoint x: 613, endPoint y: 106, distance: 43.4
click at [613, 106] on div "[STREET_ADDRESS]" at bounding box center [610, 95] width 81 height 25
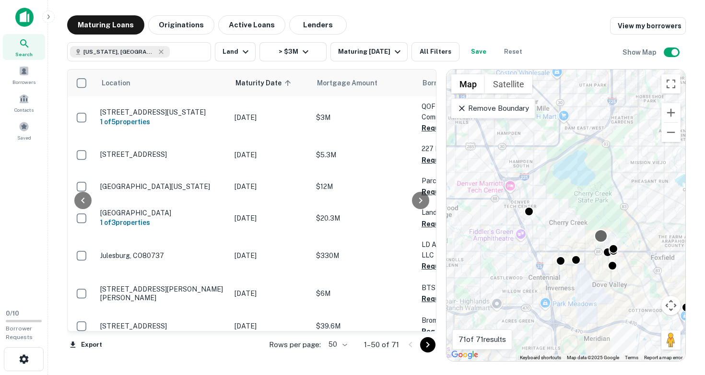
click at [600, 234] on div at bounding box center [601, 236] width 14 height 14
click at [642, 229] on div "To navigate, press the arrow keys. To activate drag with keyboard, press Alt + …" at bounding box center [566, 216] width 239 height 292
click at [642, 229] on div "To activate drag with keyboard, press Alt + Enter. Once in keyboard drag state,…" at bounding box center [566, 216] width 239 height 292
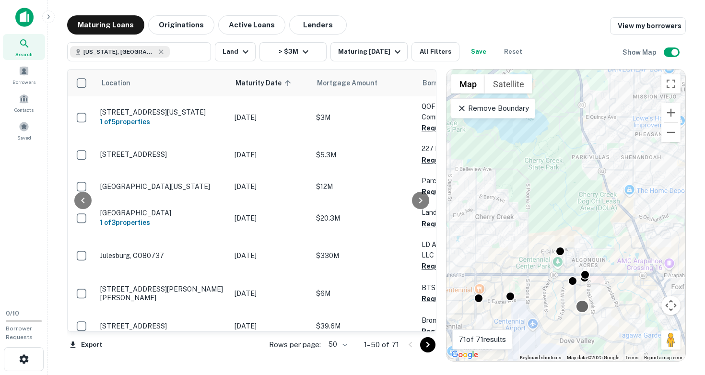
click at [586, 304] on div at bounding box center [583, 307] width 14 height 14
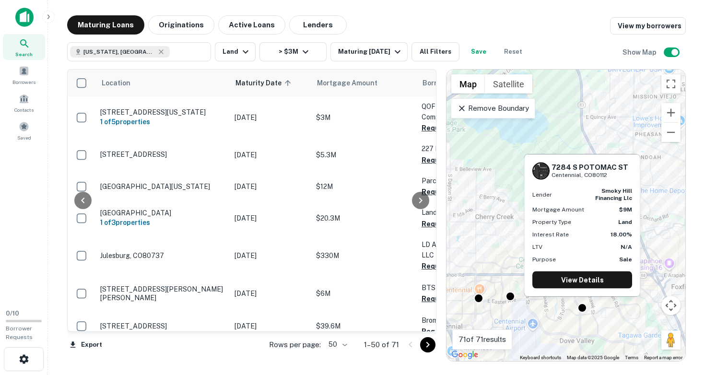
drag, startPoint x: 554, startPoint y: 165, endPoint x: 614, endPoint y: 175, distance: 60.7
click at [614, 175] on div "[STREET_ADDRESS]" at bounding box center [590, 171] width 77 height 16
click at [555, 168] on h6 "7284 S POTOMAC ST" at bounding box center [590, 167] width 77 height 9
drag, startPoint x: 552, startPoint y: 166, endPoint x: 614, endPoint y: 173, distance: 62.7
click at [614, 173] on div "[STREET_ADDRESS]" at bounding box center [590, 171] width 77 height 16
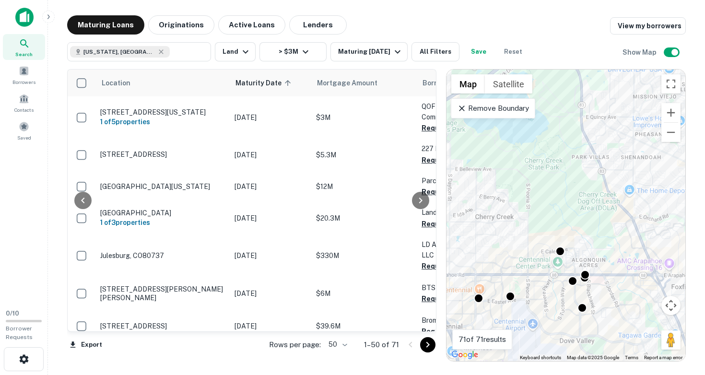
click at [568, 300] on div "To activate drag with keyboard, press Alt + Enter. Once in keyboard drag state,…" at bounding box center [566, 216] width 239 height 292
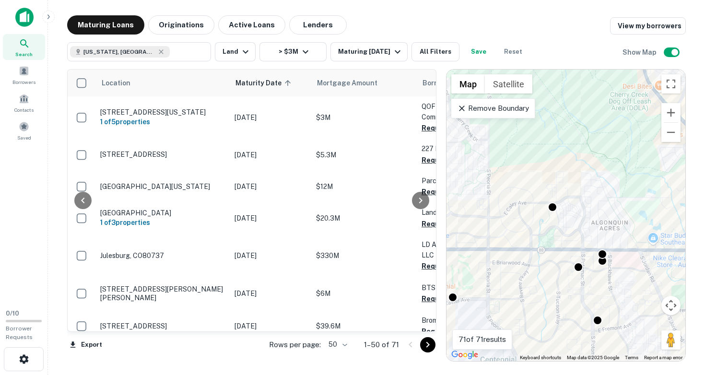
click at [567, 282] on div "To activate drag with keyboard, press Alt + Enter. Once in keyboard drag state,…" at bounding box center [566, 216] width 239 height 292
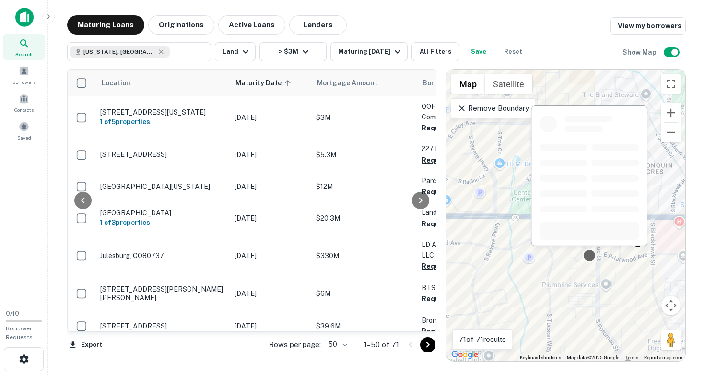
click at [590, 254] on div at bounding box center [590, 256] width 14 height 14
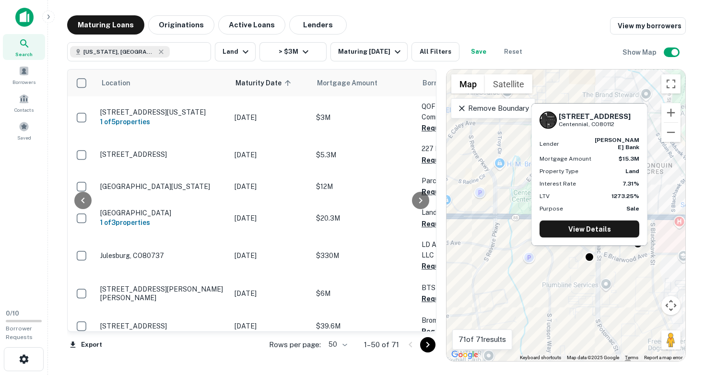
drag, startPoint x: 560, startPoint y: 120, endPoint x: 615, endPoint y: 130, distance: 56.1
click at [615, 128] on div "[STREET_ADDRESS]" at bounding box center [595, 120] width 72 height 16
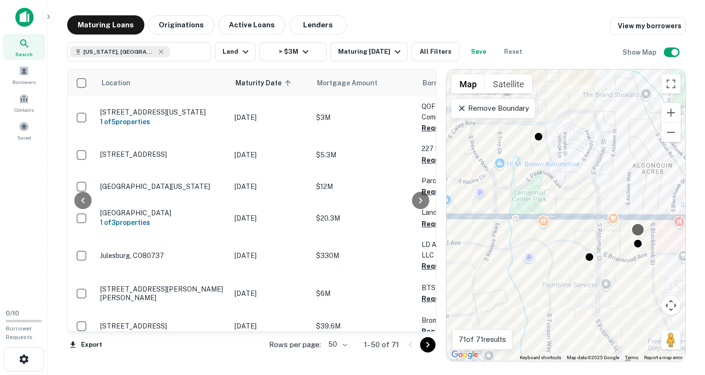
click at [639, 228] on div at bounding box center [638, 230] width 14 height 14
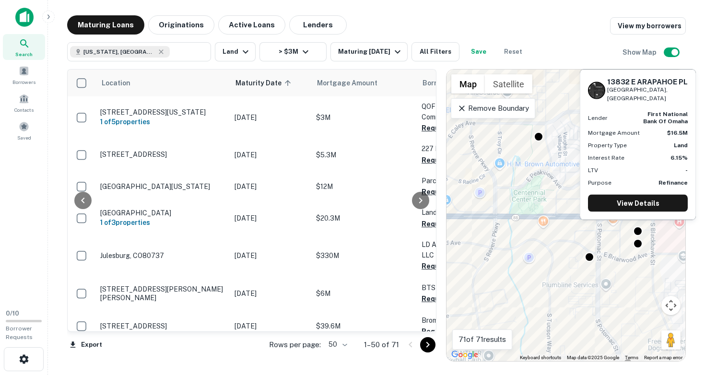
drag, startPoint x: 609, startPoint y: 82, endPoint x: 659, endPoint y: 104, distance: 54.5
click at [659, 104] on div "13832 E ARAPAHOE PL [GEOGRAPHIC_DATA], [GEOGRAPHIC_DATA] Lender first national …" at bounding box center [637, 145] width 115 height 150
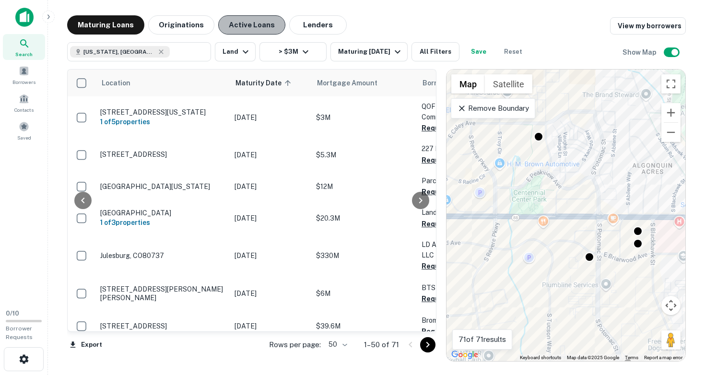
click at [256, 27] on button "Active Loans" at bounding box center [251, 24] width 67 height 19
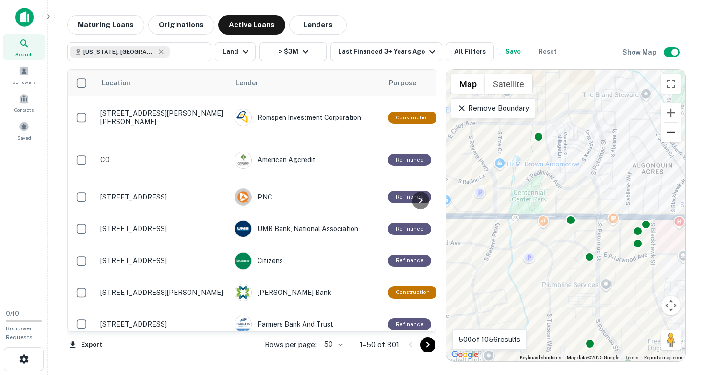
click at [674, 132] on button "Zoom out" at bounding box center [670, 132] width 19 height 19
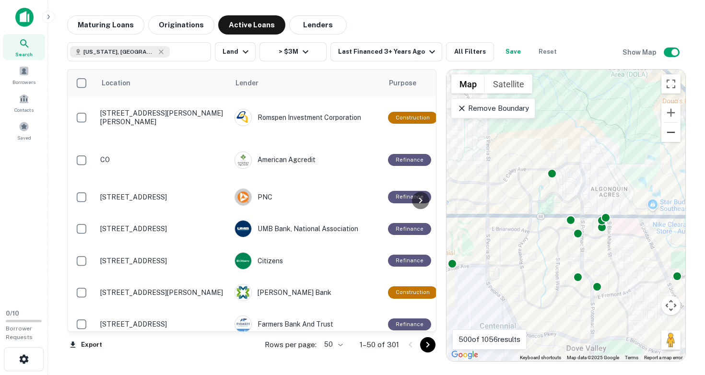
click at [674, 132] on button "Zoom out" at bounding box center [670, 132] width 19 height 19
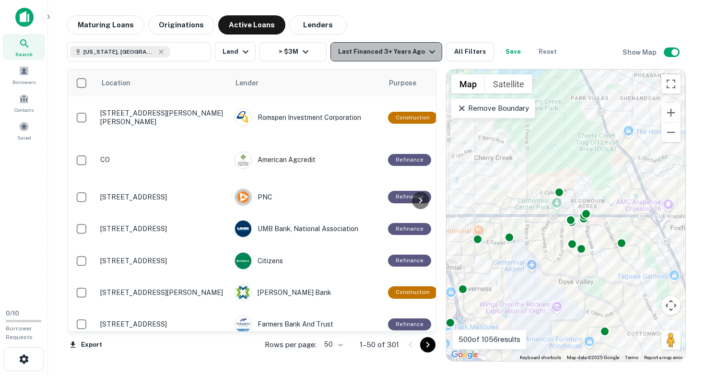
click at [398, 53] on div "Last Financed 3+ Years Ago" at bounding box center [388, 52] width 100 height 12
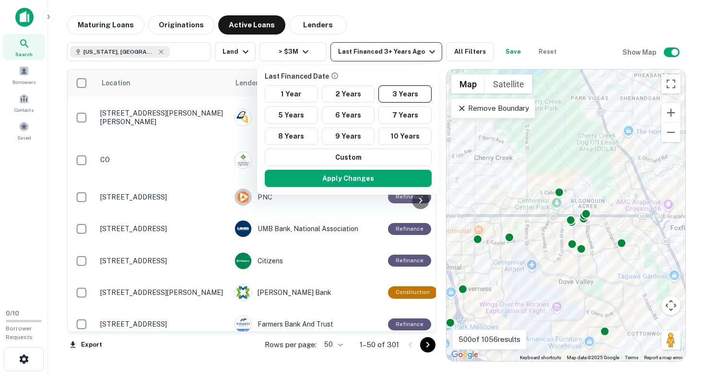
click at [398, 53] on div at bounding box center [352, 187] width 705 height 375
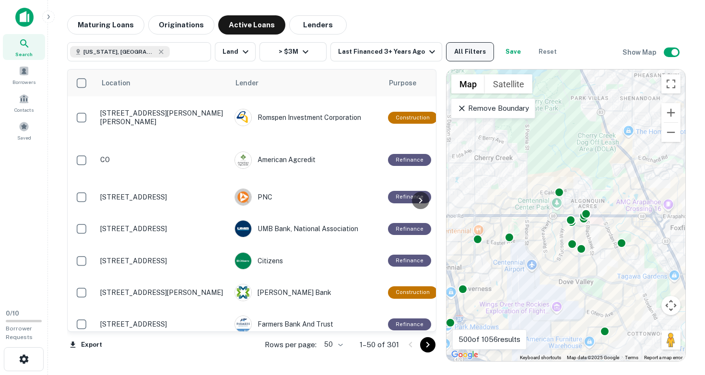
click at [460, 50] on button "All Filters" at bounding box center [470, 51] width 48 height 19
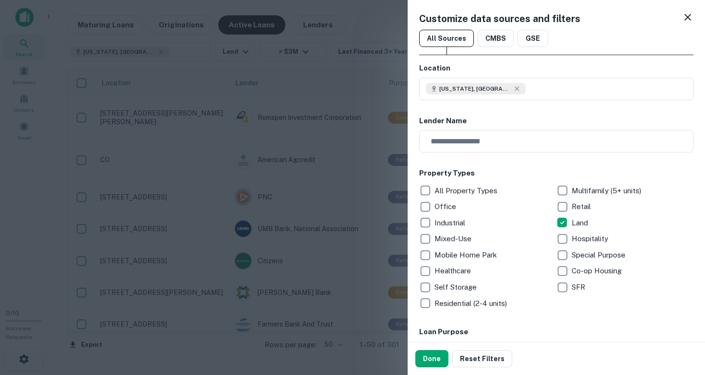
click at [691, 15] on icon at bounding box center [688, 18] width 12 height 12
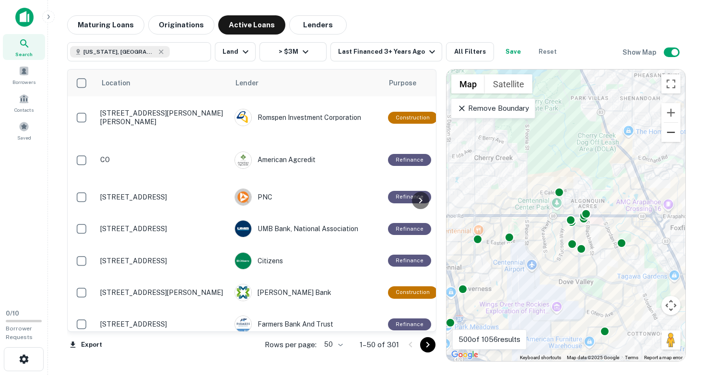
click at [671, 130] on button "Zoom out" at bounding box center [670, 132] width 19 height 19
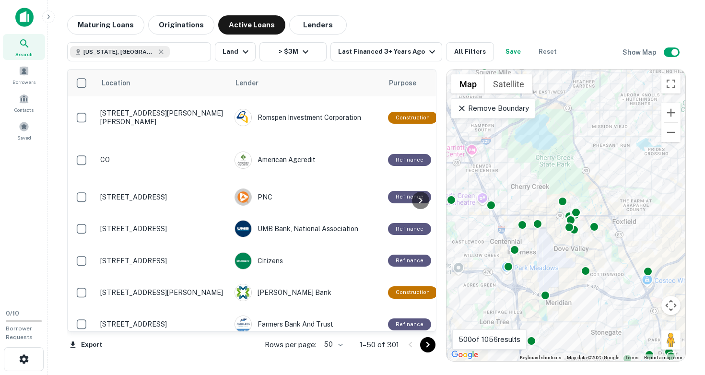
click at [539, 201] on div "To activate drag with keyboard, press Alt + Enter. Once in keyboard drag state,…" at bounding box center [566, 216] width 239 height 292
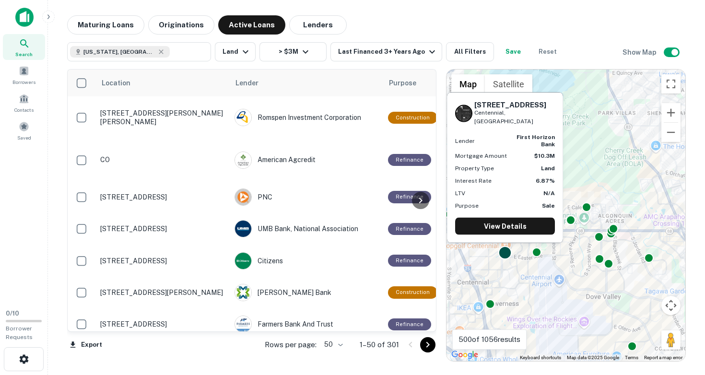
click at [504, 254] on div at bounding box center [505, 253] width 14 height 14
drag, startPoint x: 475, startPoint y: 113, endPoint x: 518, endPoint y: 119, distance: 43.1
click at [518, 119] on div "[STREET_ADDRESS]" at bounding box center [514, 112] width 81 height 25
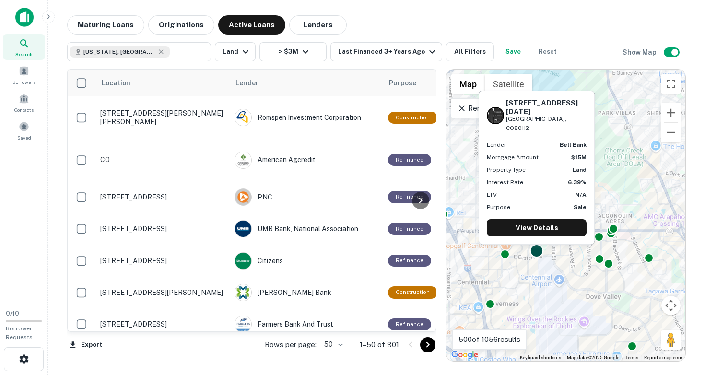
click at [537, 251] on div "[STREET_ADDRESS][GEOGRAPHIC_DATA][DATE] bell bank Mortgage Amount $15M Property…" at bounding box center [537, 171] width 118 height 162
drag, startPoint x: 507, startPoint y: 118, endPoint x: 569, endPoint y: 130, distance: 63.7
click at [569, 130] on div "[STREET_ADDRESS][DATE]" at bounding box center [546, 116] width 81 height 34
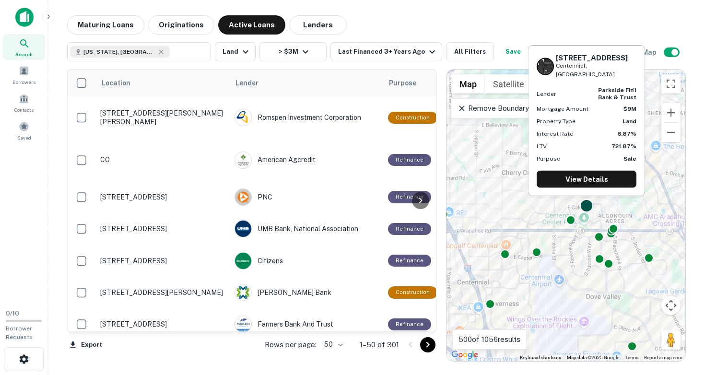
click at [586, 203] on div at bounding box center [587, 206] width 14 height 14
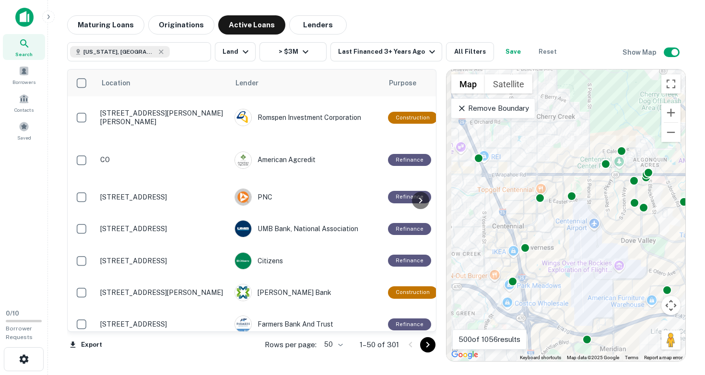
drag, startPoint x: 532, startPoint y: 206, endPoint x: 573, endPoint y: 139, distance: 79.0
click at [573, 139] on div "To activate drag with keyboard, press Alt + Enter. Once in keyboard drag state,…" at bounding box center [566, 216] width 239 height 292
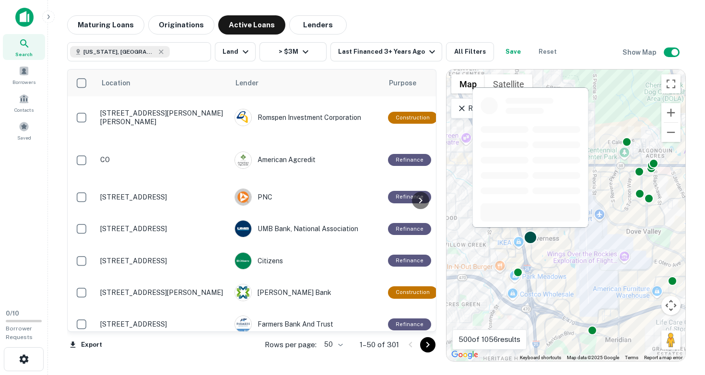
click at [528, 236] on div at bounding box center [531, 238] width 14 height 14
click at [532, 236] on div at bounding box center [531, 238] width 14 height 14
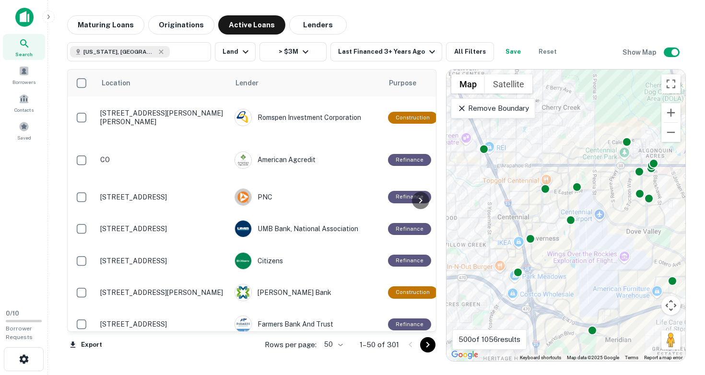
click at [547, 251] on div "To activate drag with keyboard, press Alt + Enter. Once in keyboard drag state,…" at bounding box center [566, 216] width 239 height 292
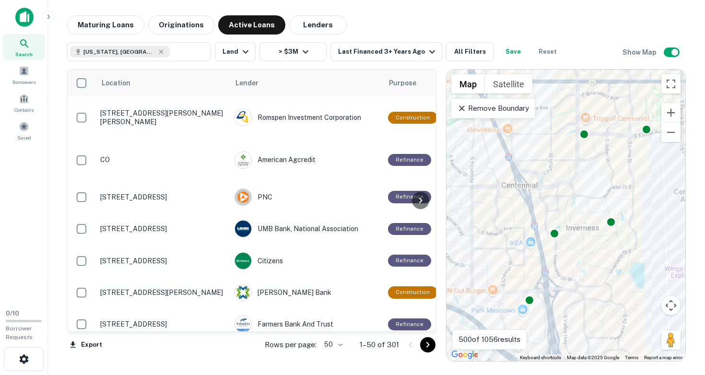
drag, startPoint x: 546, startPoint y: 246, endPoint x: 597, endPoint y: 254, distance: 51.9
click at [597, 254] on div "To activate drag with keyboard, press Alt + Enter. Once in keyboard drag state,…" at bounding box center [566, 216] width 239 height 292
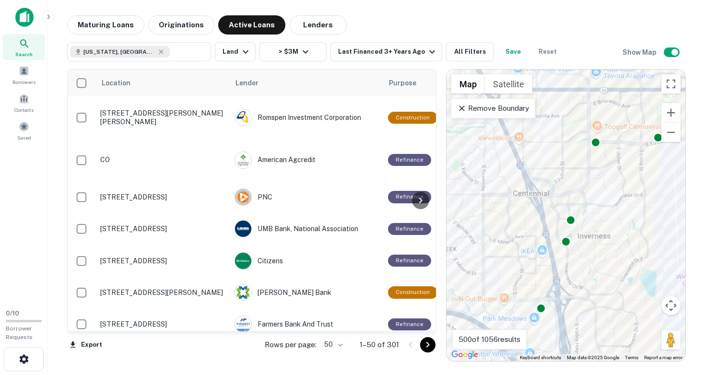
click at [597, 254] on div "To activate drag with keyboard, press Alt + Enter. Once in keyboard drag state,…" at bounding box center [566, 216] width 239 height 292
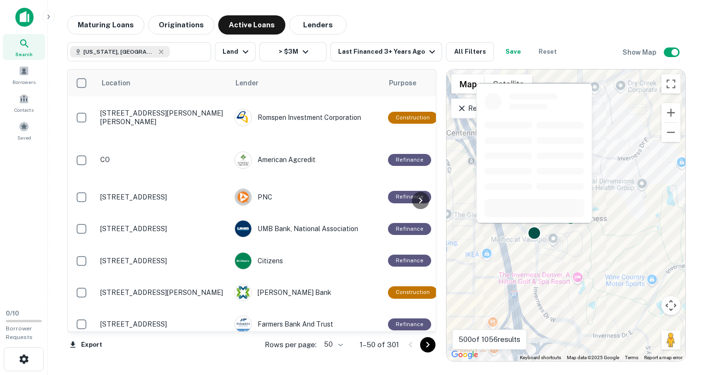
click at [534, 234] on div at bounding box center [535, 233] width 14 height 14
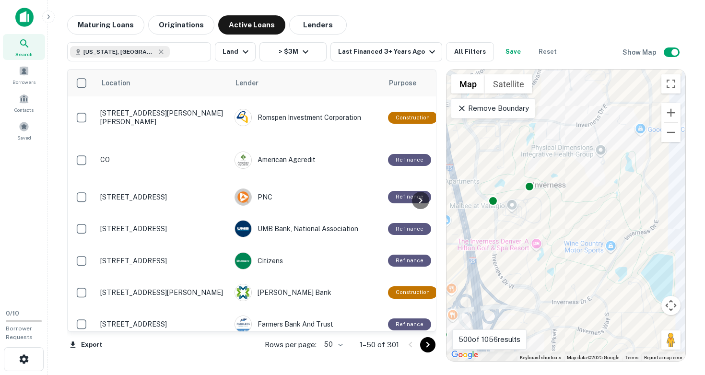
drag, startPoint x: 575, startPoint y: 235, endPoint x: 528, endPoint y: 193, distance: 62.5
click at [529, 194] on div "To activate drag with keyboard, press Alt + Enter. Once in keyboard drag state,…" at bounding box center [566, 216] width 239 height 292
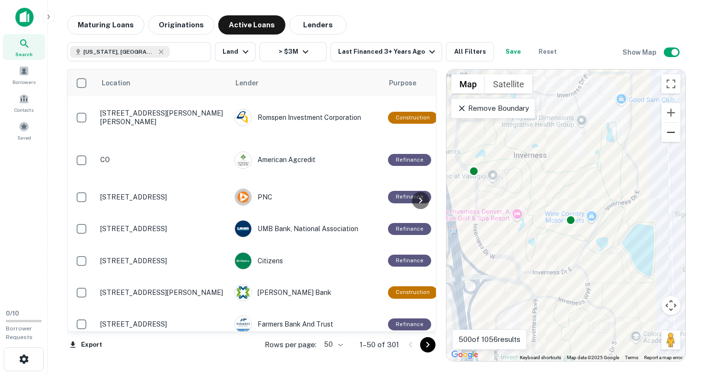
click at [673, 130] on button "Zoom out" at bounding box center [670, 132] width 19 height 19
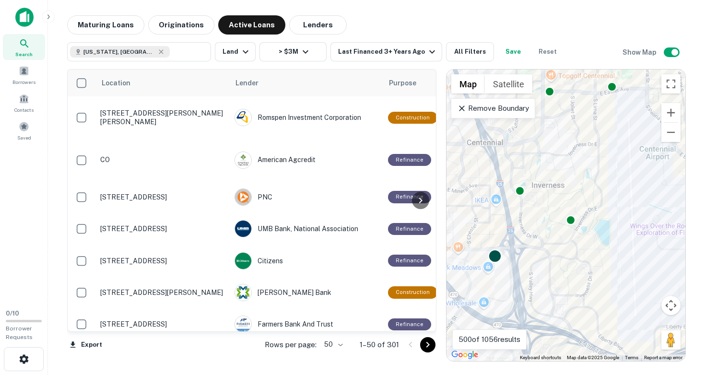
click at [495, 257] on div at bounding box center [495, 256] width 14 height 14
click at [672, 133] on button "Zoom out" at bounding box center [670, 132] width 19 height 19
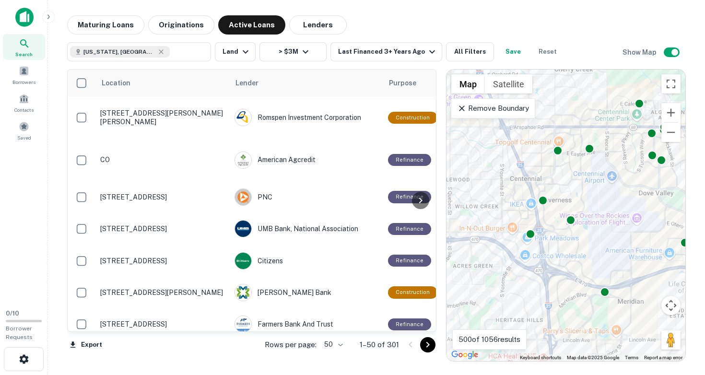
drag, startPoint x: 562, startPoint y: 206, endPoint x: 532, endPoint y: 221, distance: 33.3
click at [532, 221] on div "To activate drag with keyboard, press Alt + Enter. Once in keyboard drag state,…" at bounding box center [566, 216] width 239 height 292
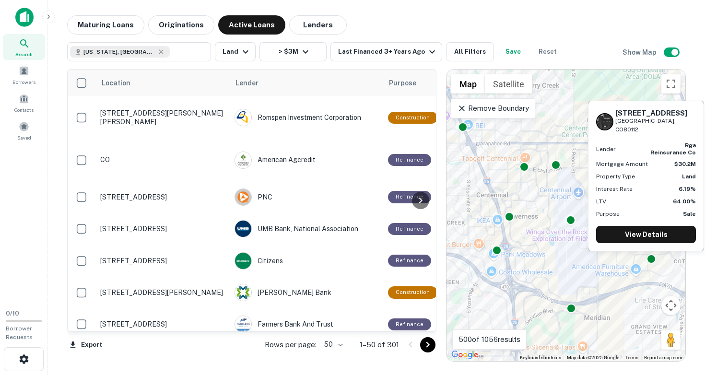
drag, startPoint x: 617, startPoint y: 121, endPoint x: 677, endPoint y: 131, distance: 60.8
click at [677, 131] on div "[STREET_ADDRESS][PERSON_NAME]" at bounding box center [646, 121] width 100 height 25
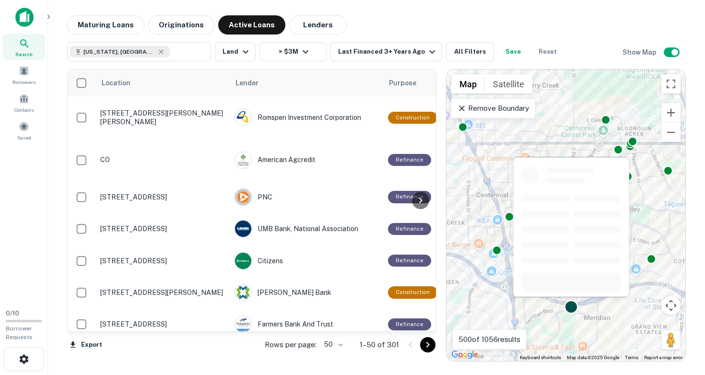
click at [571, 305] on div at bounding box center [572, 307] width 14 height 14
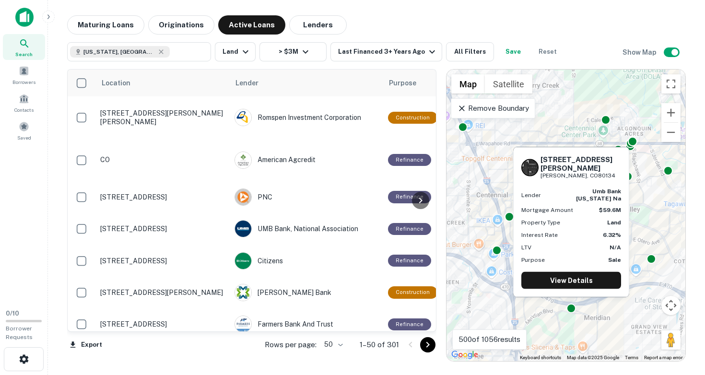
drag, startPoint x: 542, startPoint y: 166, endPoint x: 594, endPoint y: 180, distance: 54.0
click at [594, 180] on div "[STREET_ADDRESS][PERSON_NAME][PERSON_NAME]" at bounding box center [581, 167] width 81 height 25
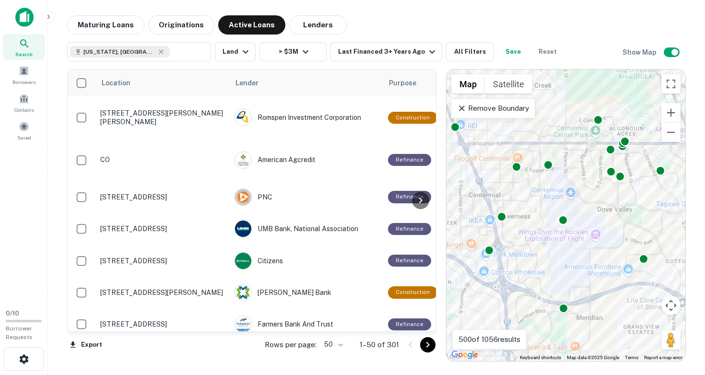
drag, startPoint x: 603, startPoint y: 251, endPoint x: 567, endPoint y: 251, distance: 36.0
click at [567, 251] on div "To activate drag with keyboard, press Alt + Enter. Once in keyboard drag state,…" at bounding box center [566, 216] width 239 height 292
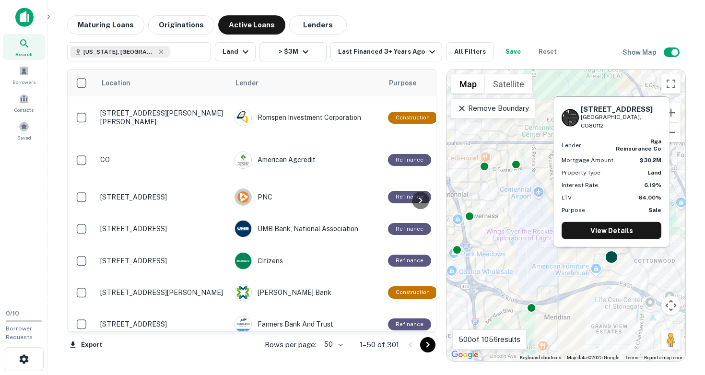
click at [614, 256] on div at bounding box center [612, 257] width 14 height 14
drag, startPoint x: 583, startPoint y: 118, endPoint x: 645, endPoint y: 126, distance: 62.4
click at [645, 126] on div "[STREET_ADDRESS][PERSON_NAME]" at bounding box center [612, 117] width 100 height 25
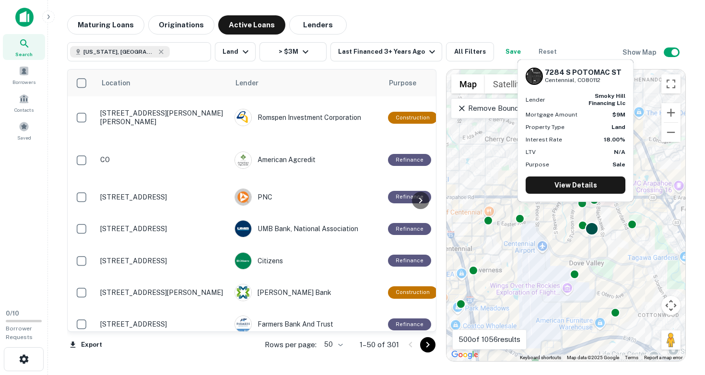
drag, startPoint x: 588, startPoint y: 178, endPoint x: 591, endPoint y: 234, distance: 55.3
click at [591, 234] on div at bounding box center [592, 229] width 14 height 14
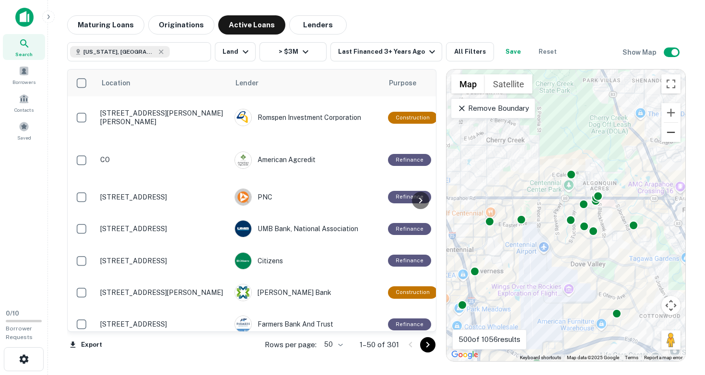
click at [671, 139] on button "Zoom out" at bounding box center [670, 132] width 19 height 19
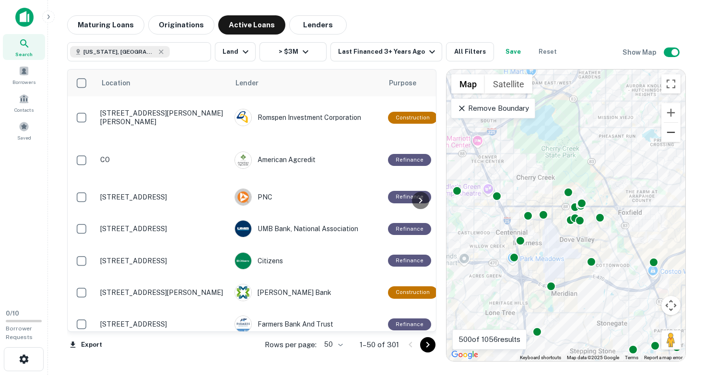
click at [671, 139] on button "Zoom out" at bounding box center [670, 132] width 19 height 19
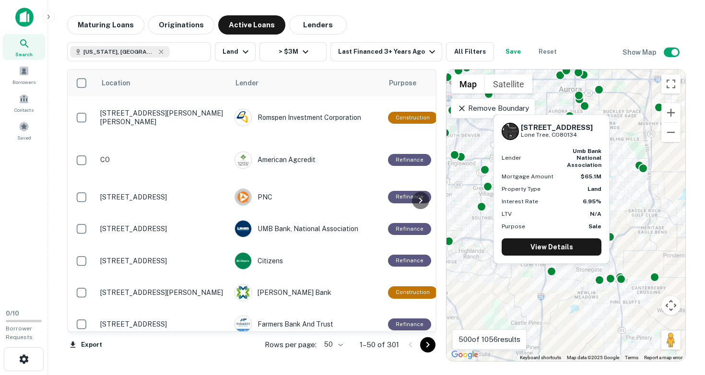
drag, startPoint x: 522, startPoint y: 128, endPoint x: 580, endPoint y: 134, distance: 58.4
click at [580, 134] on div "[STREET_ADDRESS]" at bounding box center [557, 131] width 72 height 16
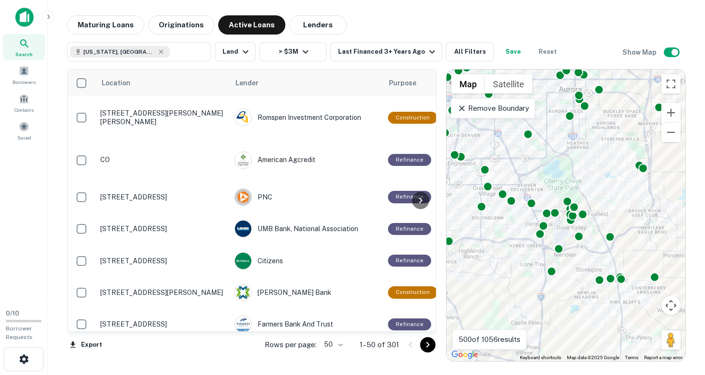
drag, startPoint x: 495, startPoint y: 242, endPoint x: 573, endPoint y: 270, distance: 83.0
click at [573, 270] on div "To activate drag with keyboard, press Alt + Enter. Once in keyboard drag state,…" at bounding box center [566, 216] width 239 height 292
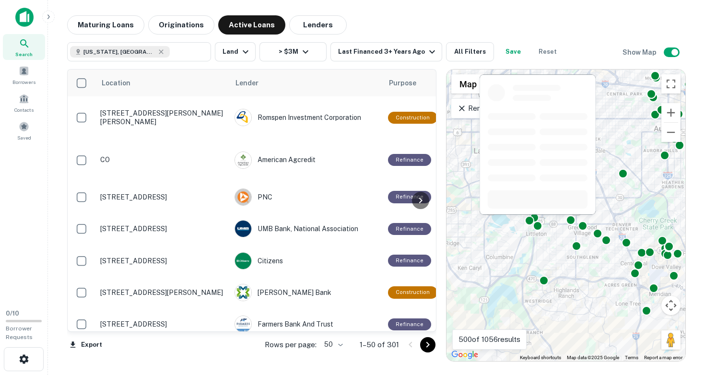
click at [538, 221] on div at bounding box center [538, 148] width 118 height 148
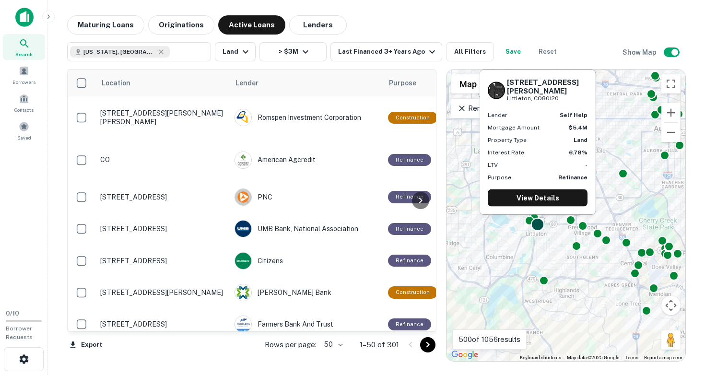
click at [539, 225] on div at bounding box center [538, 225] width 14 height 14
drag, startPoint x: 507, startPoint y: 88, endPoint x: 562, endPoint y: 101, distance: 56.7
click at [562, 101] on div "[STREET_ADDRESS][PERSON_NAME][PERSON_NAME]" at bounding box center [547, 90] width 81 height 25
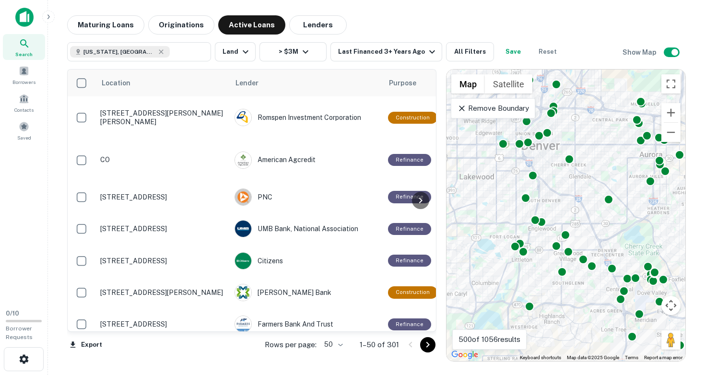
drag, startPoint x: 516, startPoint y: 196, endPoint x: 502, endPoint y: 203, distance: 15.7
click at [502, 203] on div "To activate drag with keyboard, press Alt + Enter. Once in keyboard drag state,…" at bounding box center [566, 216] width 239 height 292
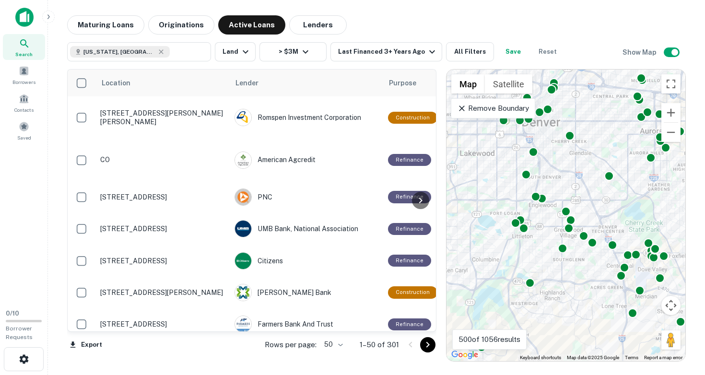
click at [526, 248] on div "To activate drag with keyboard, press Alt + Enter. Once in keyboard drag state,…" at bounding box center [566, 216] width 239 height 292
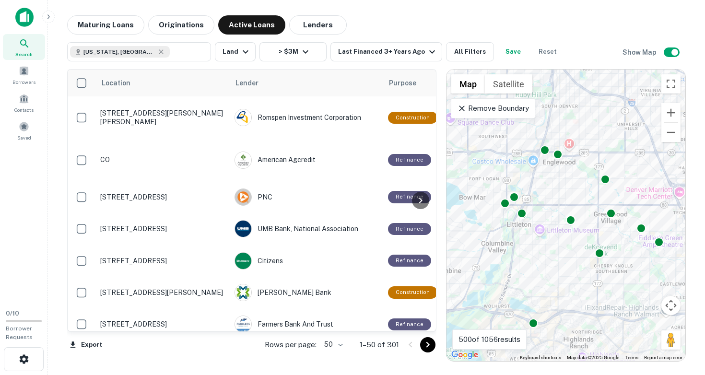
click at [543, 182] on div "To activate drag with keyboard, press Alt + Enter. Once in keyboard drag state,…" at bounding box center [566, 216] width 239 height 292
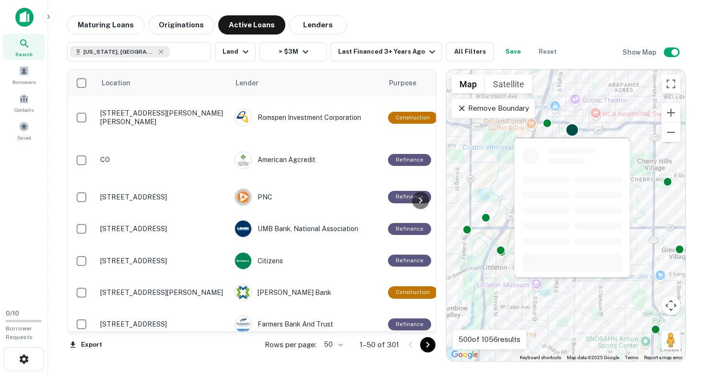
click at [571, 129] on div at bounding box center [573, 130] width 14 height 14
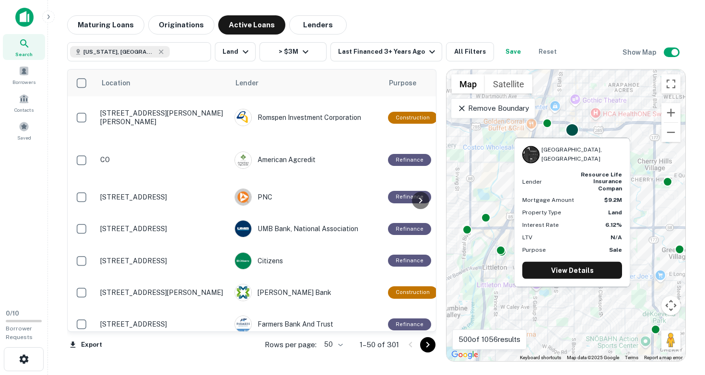
click at [571, 129] on div at bounding box center [573, 130] width 14 height 14
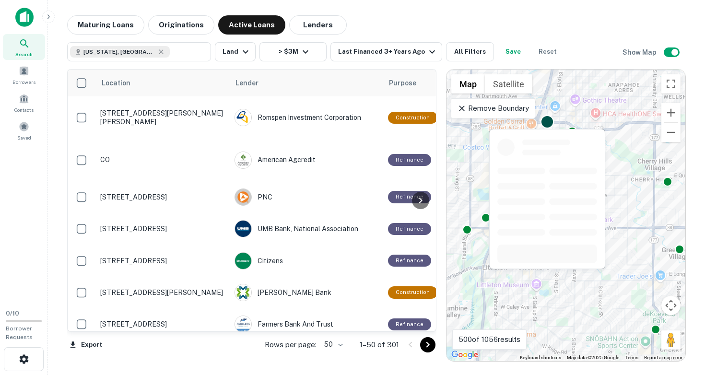
click at [551, 122] on div at bounding box center [548, 122] width 14 height 14
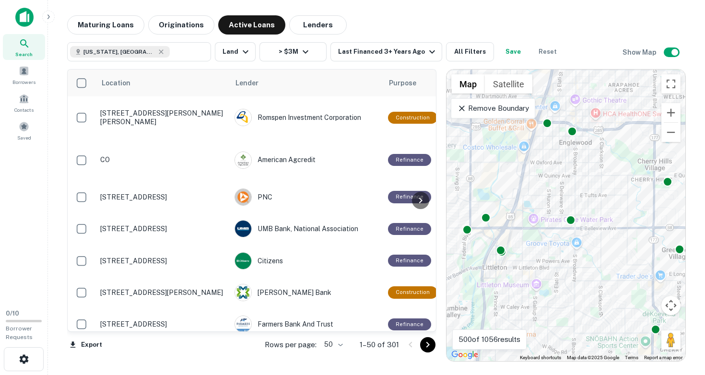
click at [475, 172] on div "To navigate, press the arrow keys. To activate drag with keyboard, press Alt + …" at bounding box center [566, 216] width 239 height 292
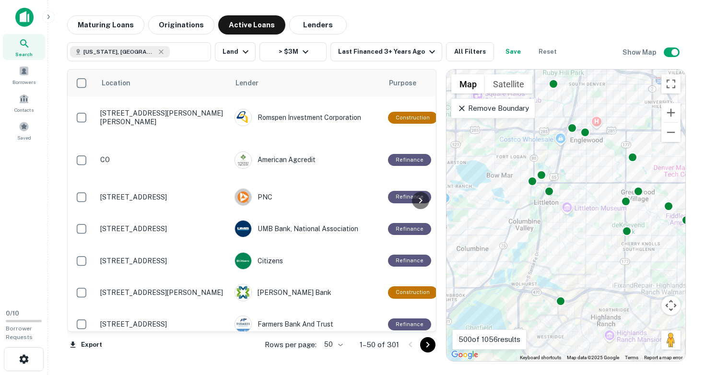
drag, startPoint x: 509, startPoint y: 199, endPoint x: 567, endPoint y: 180, distance: 60.1
click at [567, 180] on div "To activate drag with keyboard, press Alt + Enter. Once in keyboard drag state,…" at bounding box center [566, 216] width 239 height 292
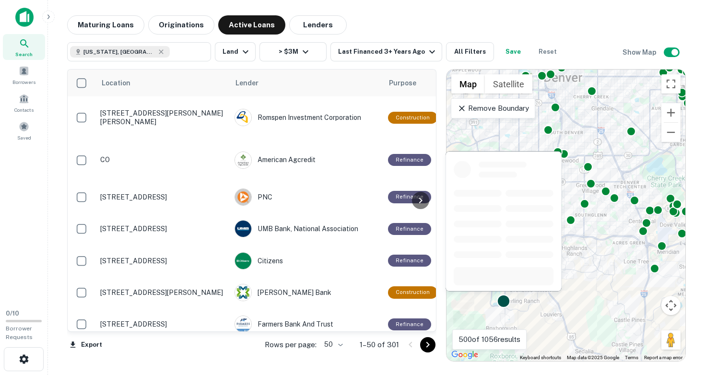
click at [506, 303] on div at bounding box center [504, 302] width 14 height 14
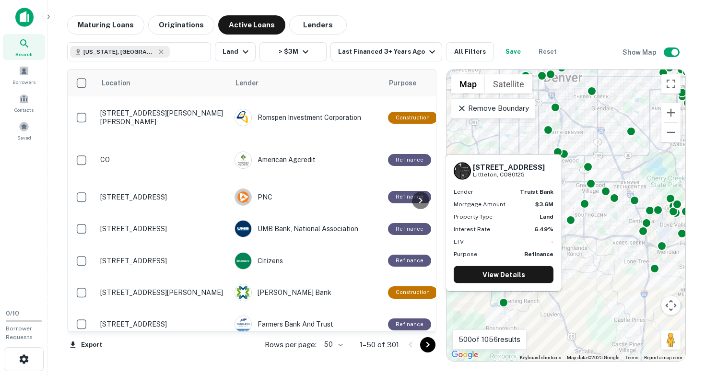
drag, startPoint x: 473, startPoint y: 165, endPoint x: 529, endPoint y: 174, distance: 56.0
click at [529, 174] on div "[STREET_ADDRESS][PERSON_NAME]" at bounding box center [509, 171] width 72 height 16
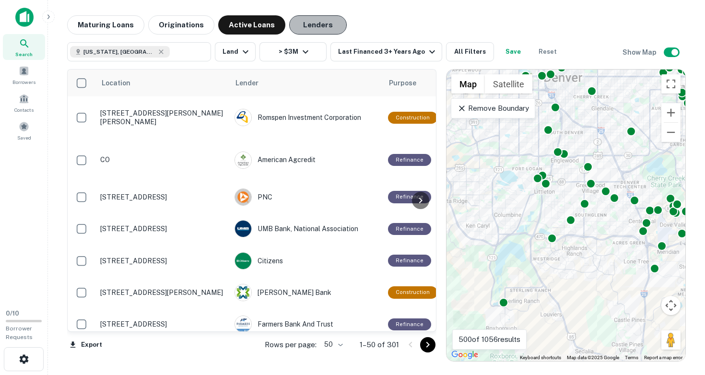
click at [312, 28] on button "Lenders" at bounding box center [318, 24] width 58 height 19
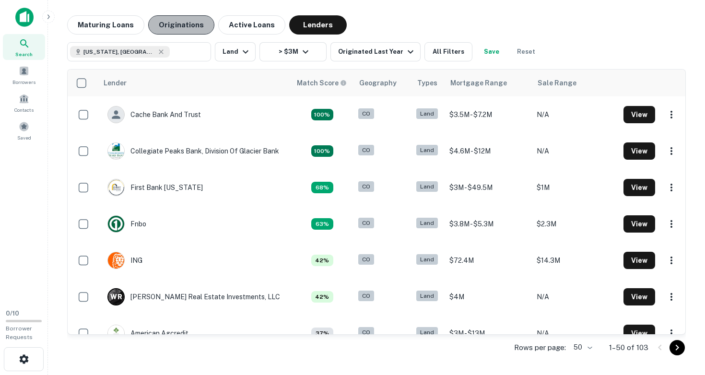
click at [189, 23] on button "Originations" at bounding box center [181, 24] width 66 height 19
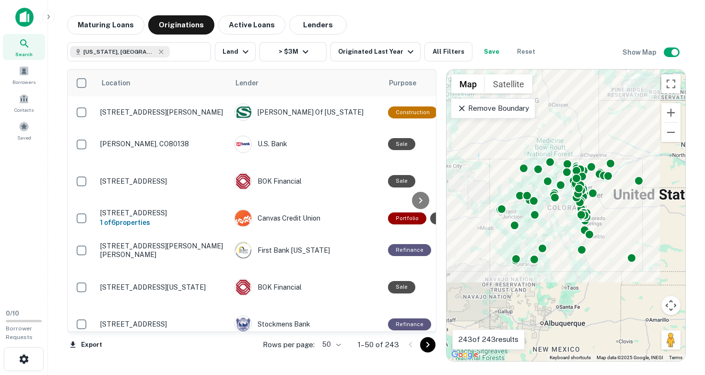
click at [571, 223] on div "To activate drag with keyboard, press Alt + Enter. Once in keyboard drag state,…" at bounding box center [566, 216] width 239 height 292
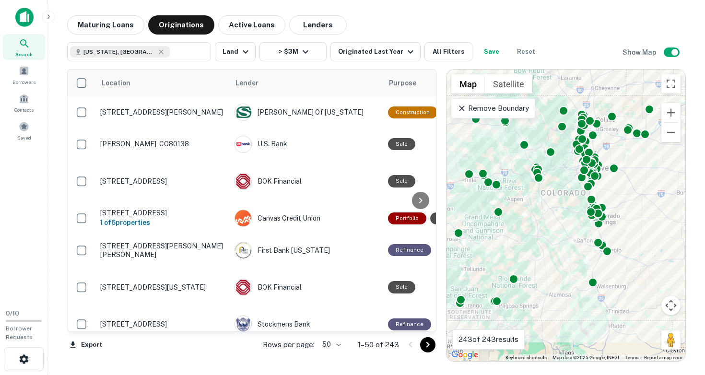
click at [614, 195] on div "To activate drag with keyboard, press Alt + Enter. Once in keyboard drag state,…" at bounding box center [566, 216] width 239 height 292
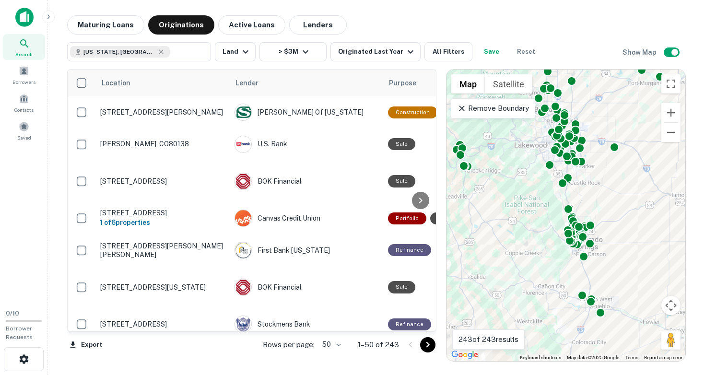
click at [614, 195] on div "To activate drag with keyboard, press Alt + Enter. Once in keyboard drag state,…" at bounding box center [566, 216] width 239 height 292
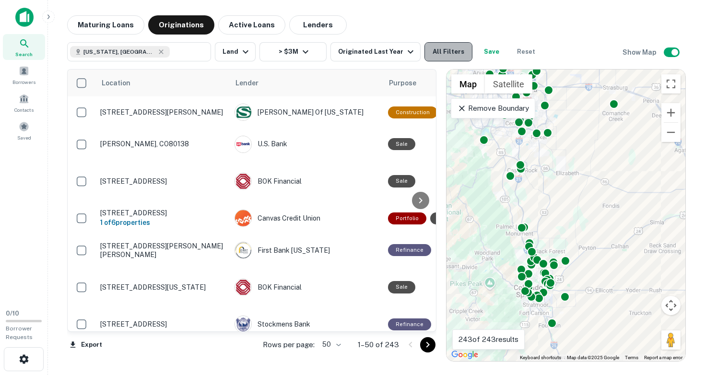
click at [440, 48] on button "All Filters" at bounding box center [449, 51] width 48 height 19
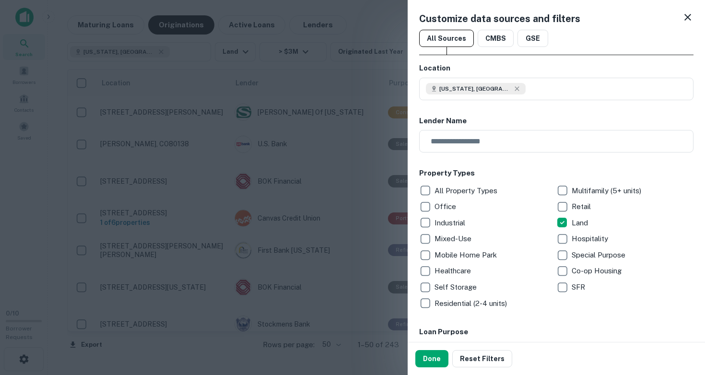
click at [333, 68] on div at bounding box center [352, 187] width 705 height 375
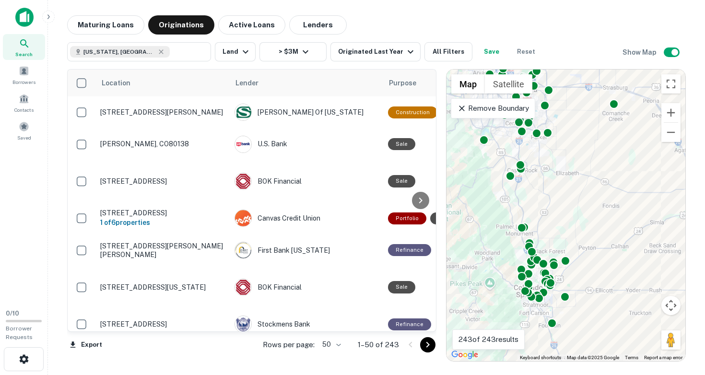
drag, startPoint x: 526, startPoint y: 188, endPoint x: 541, endPoint y: 246, distance: 59.3
click at [541, 244] on div "To activate drag with keyboard, press Alt + Enter. Once in keyboard drag state,…" at bounding box center [566, 216] width 239 height 292
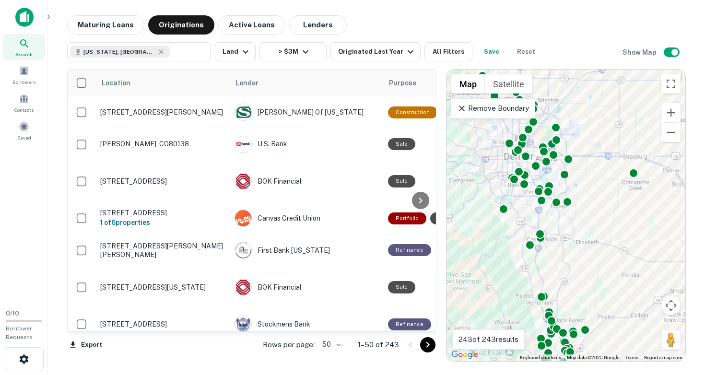
drag, startPoint x: 556, startPoint y: 200, endPoint x: 574, endPoint y: 265, distance: 67.1
click at [575, 265] on div "To activate drag with keyboard, press Alt + Enter. Once in keyboard drag state,…" at bounding box center [566, 216] width 239 height 292
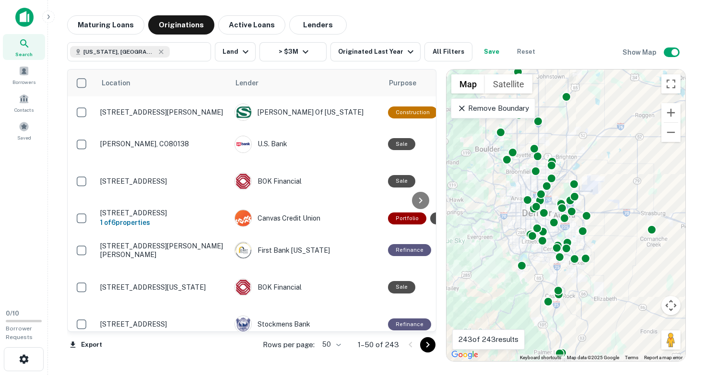
click at [541, 262] on div "To activate drag with keyboard, press Alt + Enter. Once in keyboard drag state,…" at bounding box center [566, 216] width 239 height 292
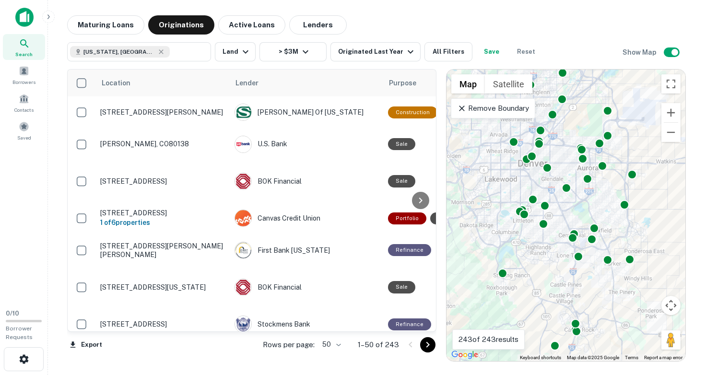
click at [541, 262] on div "To activate drag with keyboard, press Alt + Enter. Once in keyboard drag state,…" at bounding box center [566, 216] width 239 height 292
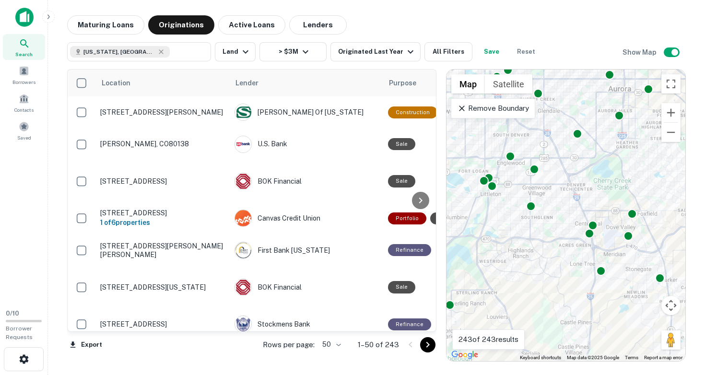
drag, startPoint x: 575, startPoint y: 246, endPoint x: 546, endPoint y: 271, distance: 38.1
click at [546, 272] on div "To activate drag with keyboard, press Alt + Enter. Once in keyboard drag state,…" at bounding box center [566, 216] width 239 height 292
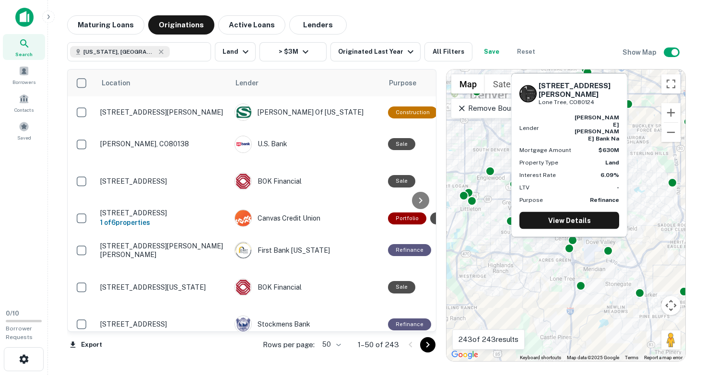
drag, startPoint x: 538, startPoint y: 97, endPoint x: 575, endPoint y: 110, distance: 39.1
click at [575, 106] on div "[STREET_ADDRESS][PERSON_NAME]" at bounding box center [569, 93] width 100 height 25
click at [555, 98] on h6 "[STREET_ADDRESS][PERSON_NAME]" at bounding box center [579, 89] width 81 height 17
drag, startPoint x: 540, startPoint y: 98, endPoint x: 582, endPoint y: 111, distance: 43.6
click at [582, 98] on h6 "[STREET_ADDRESS][PERSON_NAME]" at bounding box center [579, 89] width 81 height 17
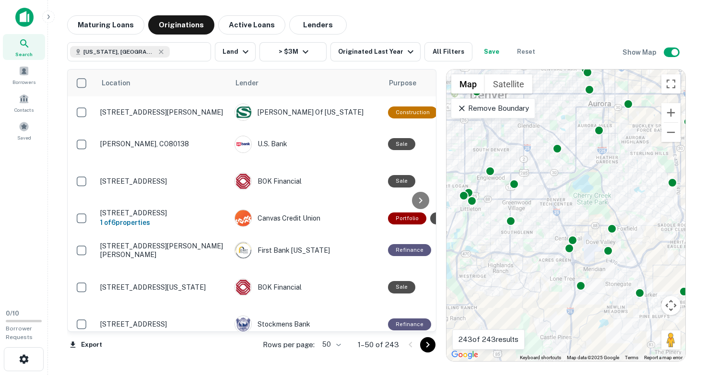
click at [610, 262] on div "To activate drag with keyboard, press Alt + Enter. Once in keyboard drag state,…" at bounding box center [566, 216] width 239 height 292
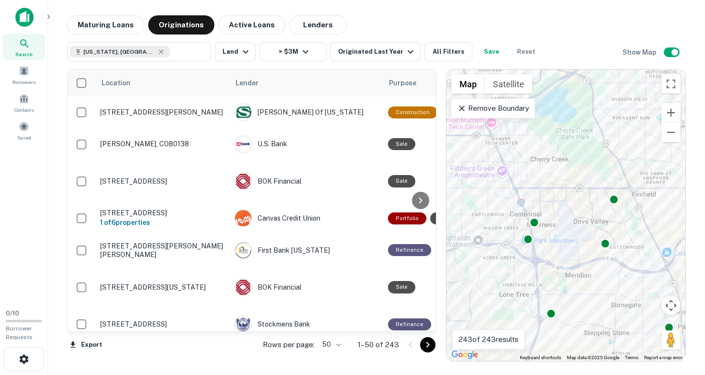
click at [581, 240] on div "To activate drag with keyboard, press Alt + Enter. Once in keyboard drag state,…" at bounding box center [566, 216] width 239 height 292
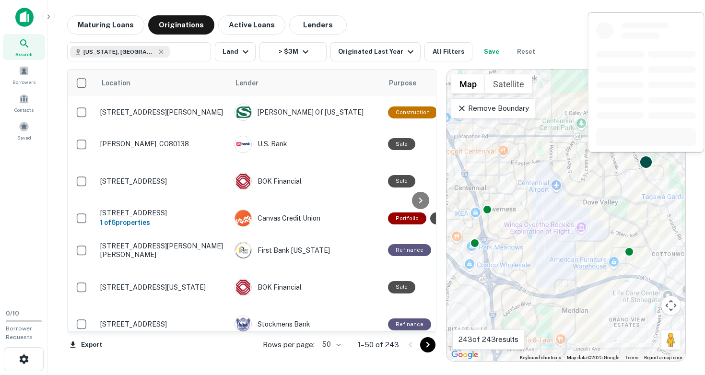
click at [648, 162] on div at bounding box center [646, 162] width 14 height 14
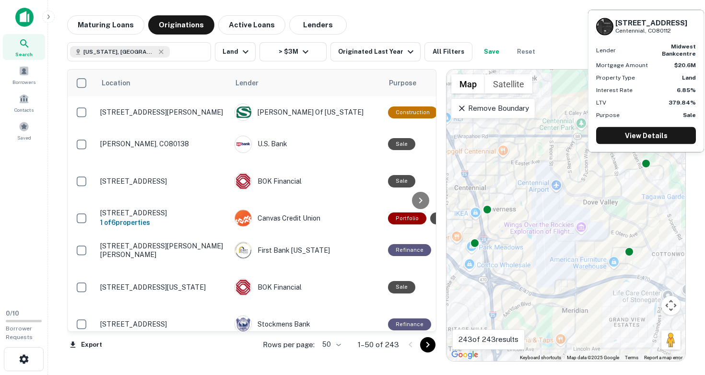
drag, startPoint x: 617, startPoint y: 23, endPoint x: 673, endPoint y: 33, distance: 57.6
click at [673, 33] on div "[STREET_ADDRESS]" at bounding box center [651, 26] width 72 height 16
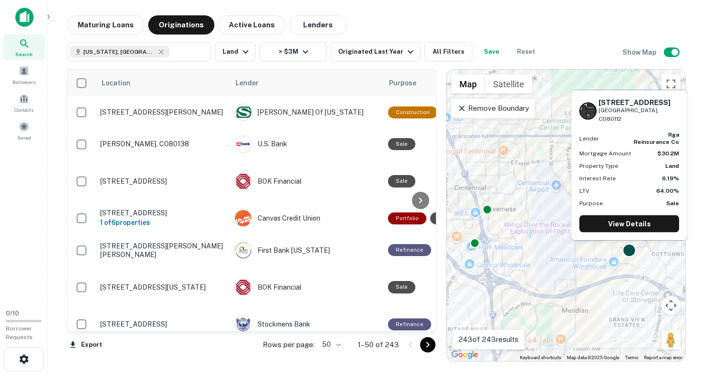
click at [628, 251] on div at bounding box center [630, 251] width 14 height 14
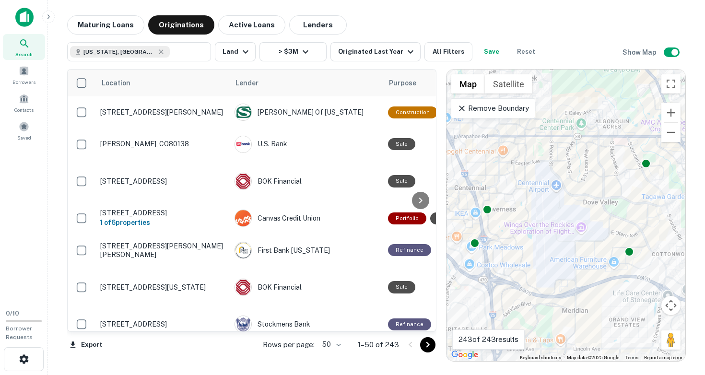
click at [536, 221] on div "To navigate, press the arrow keys. To activate drag with keyboard, press Alt + …" at bounding box center [566, 216] width 239 height 292
click at [674, 133] on button "Zoom out" at bounding box center [670, 132] width 19 height 19
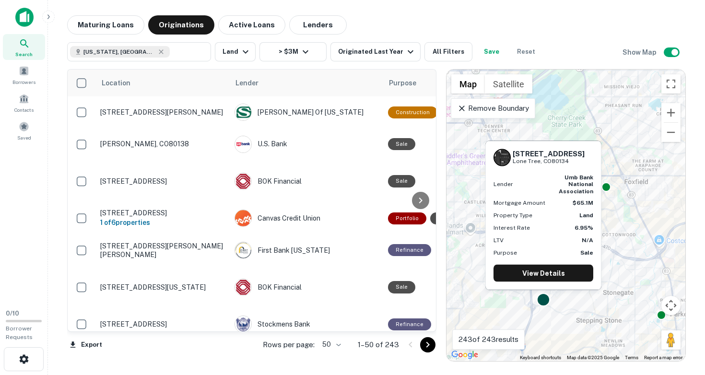
click at [543, 299] on div at bounding box center [544, 300] width 14 height 14
drag, startPoint x: 514, startPoint y: 155, endPoint x: 574, endPoint y: 162, distance: 60.9
click at [574, 162] on div "[STREET_ADDRESS]" at bounding box center [549, 157] width 72 height 16
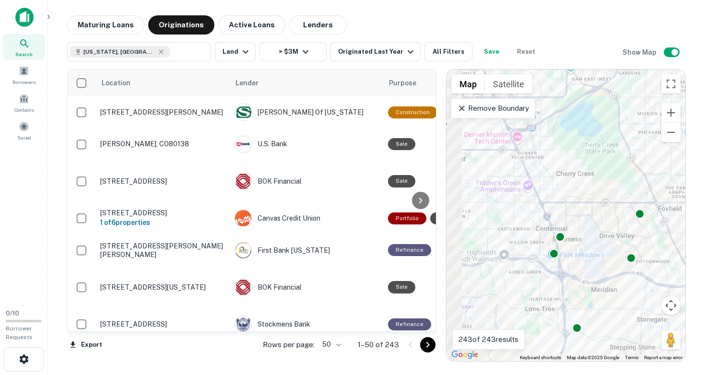
drag, startPoint x: 565, startPoint y: 234, endPoint x: 617, endPoint y: 268, distance: 62.7
click at [617, 271] on div "To activate drag with keyboard, press Alt + Enter. Once in keyboard drag state,…" at bounding box center [566, 216] width 239 height 292
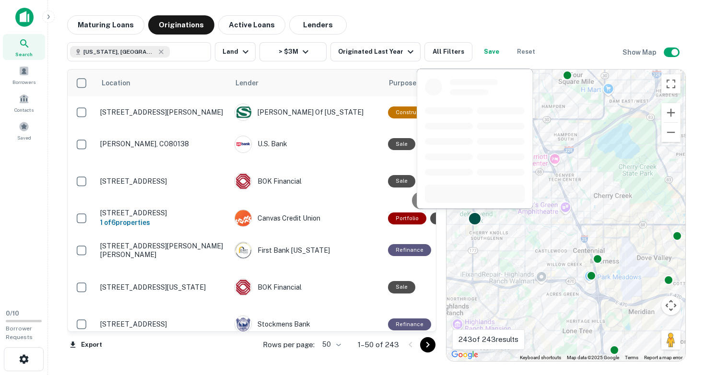
click at [475, 221] on div at bounding box center [475, 219] width 14 height 14
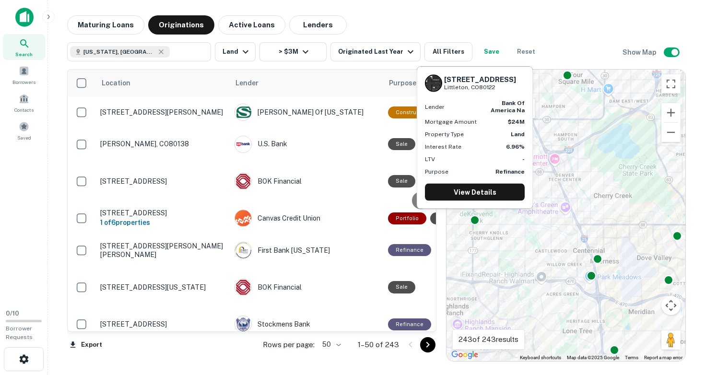
drag, startPoint x: 445, startPoint y: 81, endPoint x: 504, endPoint y: 85, distance: 58.7
click at [504, 85] on div "[STREET_ADDRESS][PERSON_NAME]" at bounding box center [480, 83] width 72 height 16
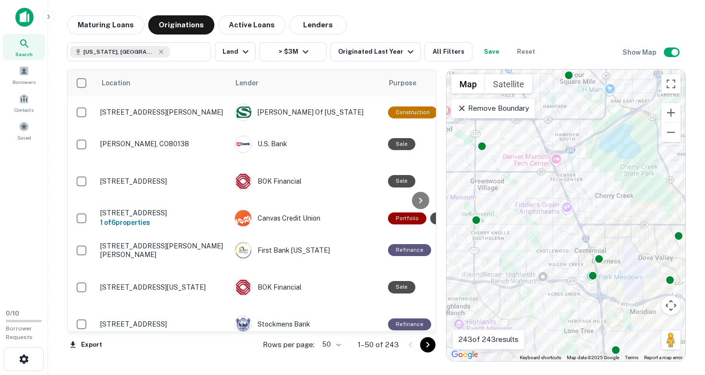
drag, startPoint x: 530, startPoint y: 256, endPoint x: 597, endPoint y: 274, distance: 69.5
click at [596, 273] on div "To activate drag with keyboard, press Alt + Enter. Once in keyboard drag state,…" at bounding box center [566, 216] width 239 height 292
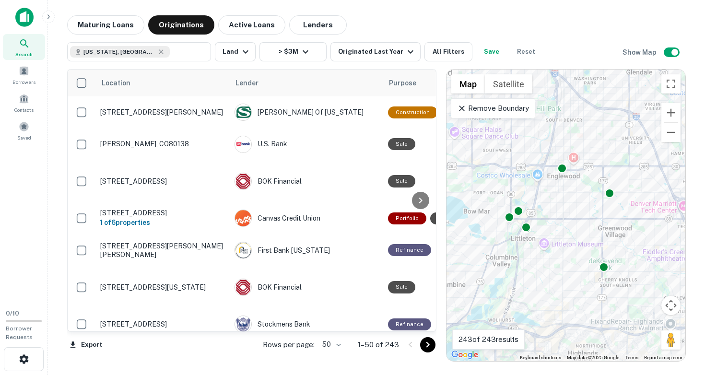
drag, startPoint x: 520, startPoint y: 210, endPoint x: 563, endPoint y: 236, distance: 49.8
click at [563, 236] on div "To activate drag with keyboard, press Alt + Enter. Once in keyboard drag state,…" at bounding box center [566, 216] width 239 height 292
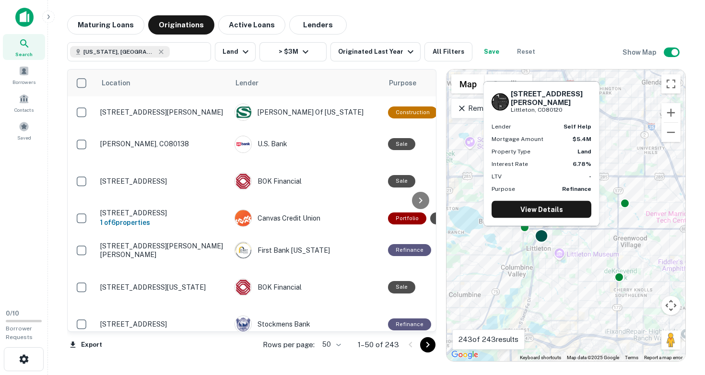
click at [540, 236] on div at bounding box center [542, 236] width 14 height 14
drag, startPoint x: 512, startPoint y: 101, endPoint x: 569, endPoint y: 111, distance: 58.0
click at [569, 111] on div "[STREET_ADDRESS][PERSON_NAME][PERSON_NAME]" at bounding box center [551, 101] width 81 height 25
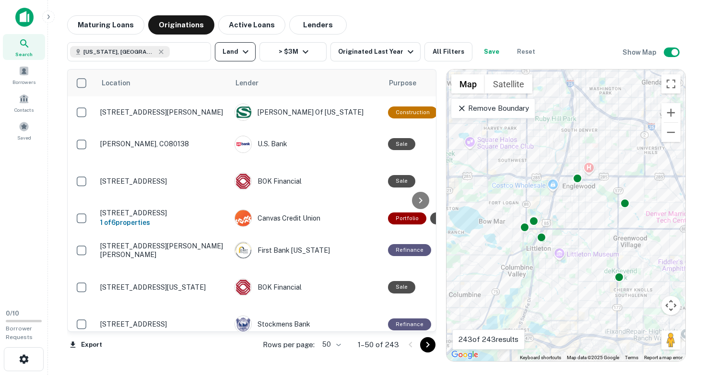
click at [245, 52] on icon "button" at bounding box center [246, 52] width 12 height 12
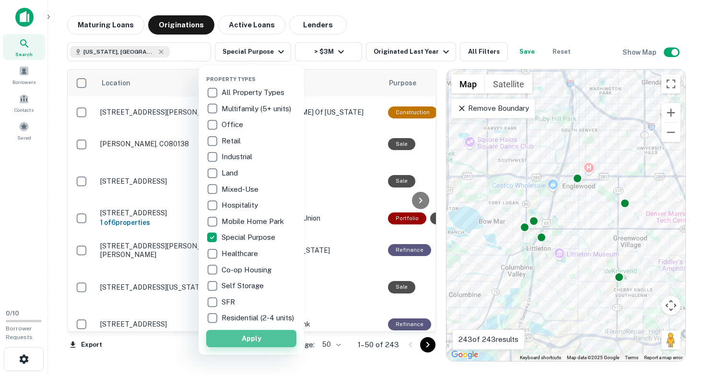
click at [260, 346] on button "Apply" at bounding box center [251, 338] width 90 height 17
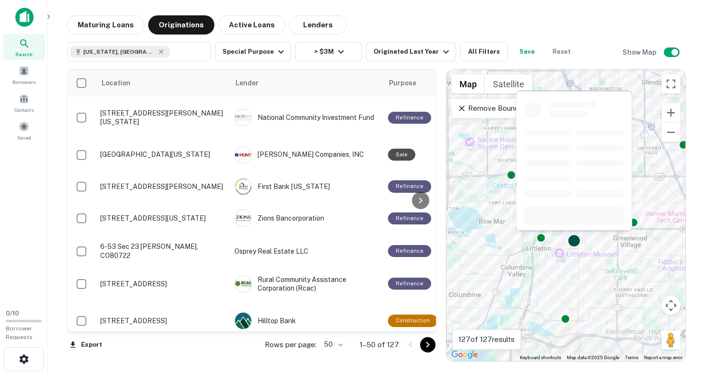
click at [574, 240] on div at bounding box center [574, 241] width 14 height 14
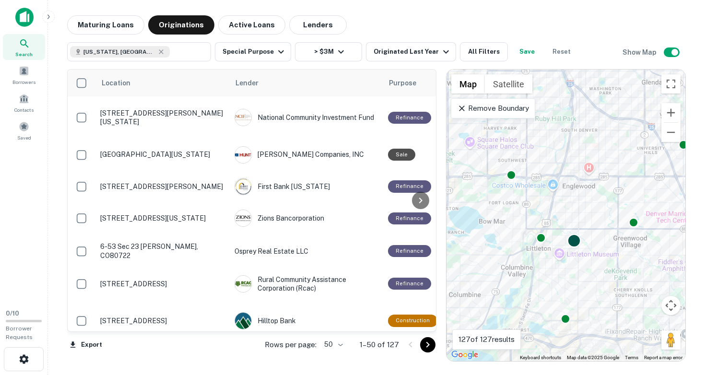
click at [574, 243] on div at bounding box center [574, 241] width 14 height 14
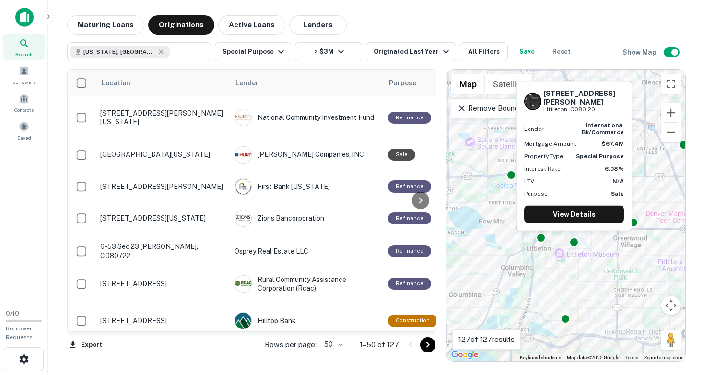
drag, startPoint x: 544, startPoint y: 100, endPoint x: 599, endPoint y: 107, distance: 55.2
click at [599, 107] on div "[STREET_ADDRESS][PERSON_NAME]" at bounding box center [583, 101] width 81 height 25
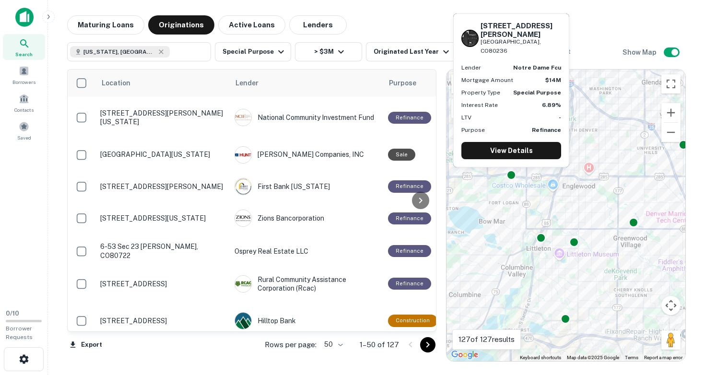
drag, startPoint x: 482, startPoint y: 41, endPoint x: 527, endPoint y: 51, distance: 46.2
click at [527, 51] on div "[STREET_ADDRESS][PERSON_NAME]" at bounding box center [521, 39] width 81 height 34
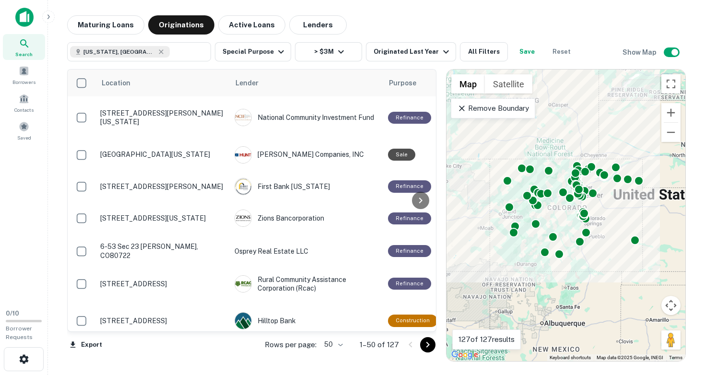
click at [603, 216] on div "To activate drag with keyboard, press Alt + Enter. Once in keyboard drag state,…" at bounding box center [566, 216] width 239 height 292
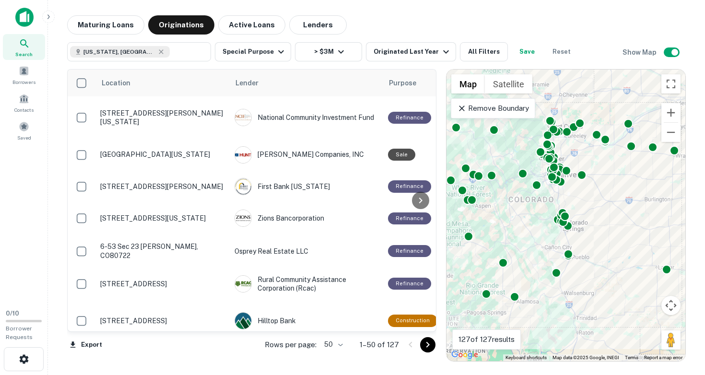
click at [596, 203] on div "To activate drag with keyboard, press Alt + Enter. Once in keyboard drag state,…" at bounding box center [566, 216] width 239 height 292
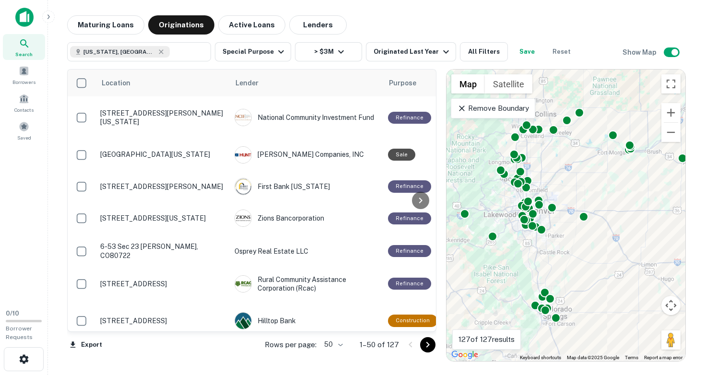
drag, startPoint x: 577, startPoint y: 197, endPoint x: 592, endPoint y: 279, distance: 83.9
click at [593, 279] on div "To activate drag with keyboard, press Alt + Enter. Once in keyboard drag state,…" at bounding box center [566, 216] width 239 height 292
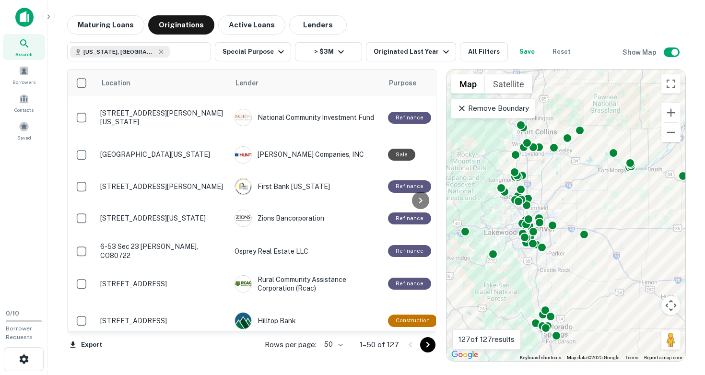
click at [552, 269] on div "To activate drag with keyboard, press Alt + Enter. Once in keyboard drag state,…" at bounding box center [566, 216] width 239 height 292
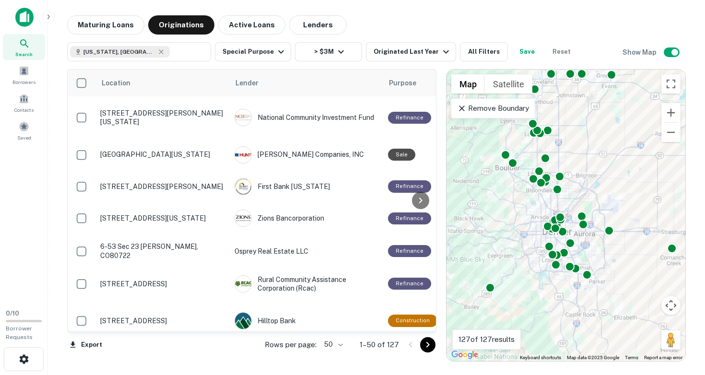
drag, startPoint x: 544, startPoint y: 263, endPoint x: 601, endPoint y: 312, distance: 74.9
click at [601, 311] on div "To activate drag with keyboard, press Alt + Enter. Once in keyboard drag state,…" at bounding box center [566, 216] width 239 height 292
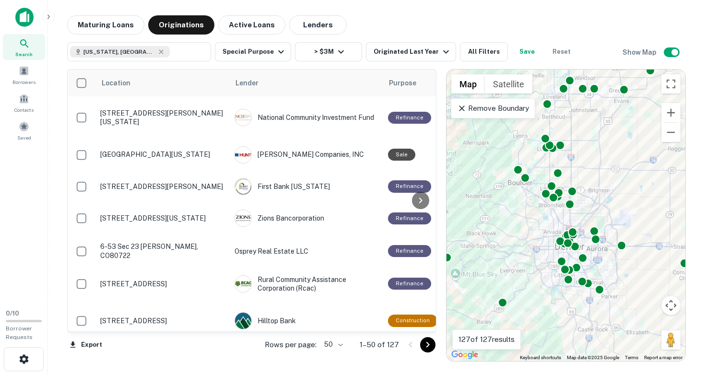
click at [560, 306] on div "To activate drag with keyboard, press Alt + Enter. Once in keyboard drag state,…" at bounding box center [566, 216] width 239 height 292
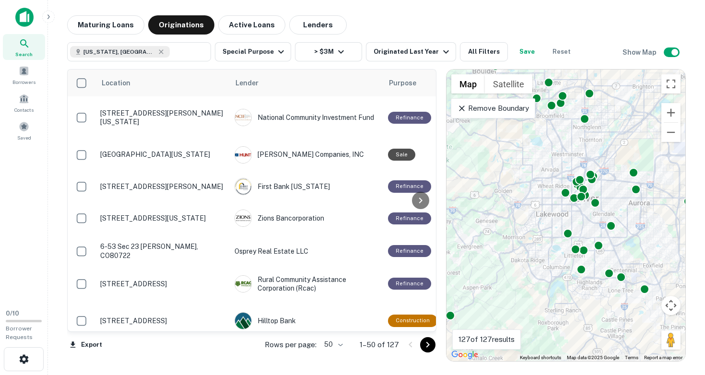
drag, startPoint x: 532, startPoint y: 236, endPoint x: 548, endPoint y: 321, distance: 85.9
click at [548, 321] on div "To activate drag with keyboard, press Alt + Enter. Once in keyboard drag state,…" at bounding box center [566, 216] width 239 height 292
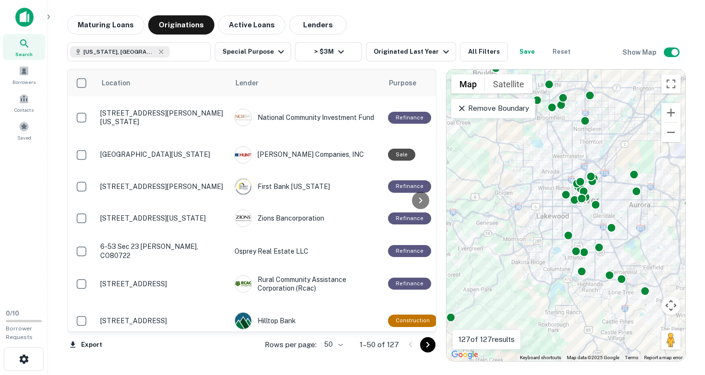
drag, startPoint x: 535, startPoint y: 233, endPoint x: 567, endPoint y: 331, distance: 103.6
click at [566, 329] on div "To activate drag with keyboard, press Alt + Enter. Once in keyboard drag state,…" at bounding box center [566, 216] width 239 height 292
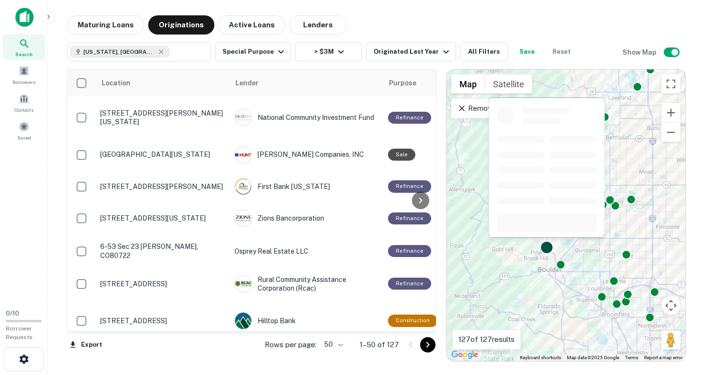
click at [547, 244] on div at bounding box center [547, 171] width 118 height 148
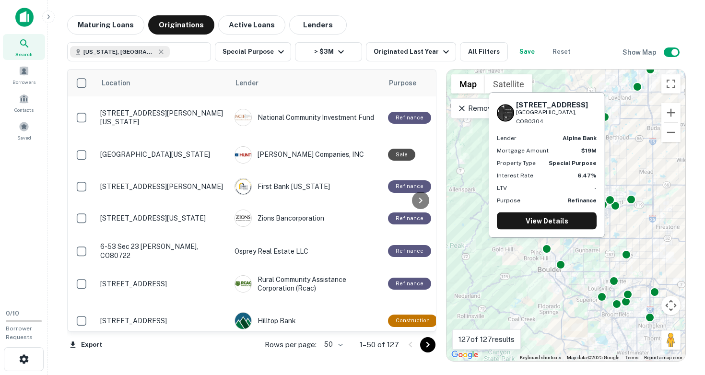
drag, startPoint x: 517, startPoint y: 112, endPoint x: 571, endPoint y: 121, distance: 55.0
click at [571, 121] on div "1120 Violet Ave Boulder, CO80304" at bounding box center [547, 112] width 100 height 25
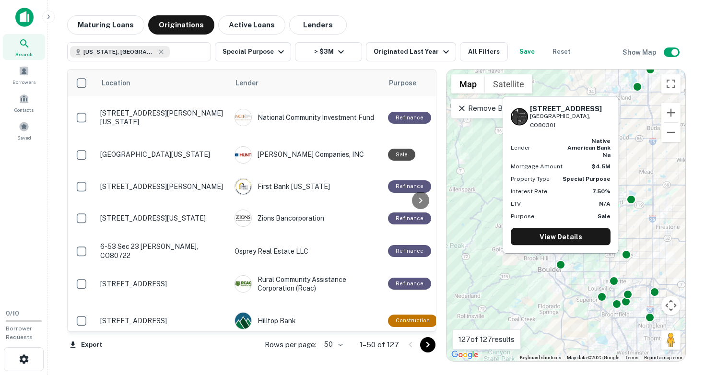
drag, startPoint x: 531, startPoint y: 124, endPoint x: 578, endPoint y: 136, distance: 49.0
click at [578, 130] on div "[STREET_ADDRESS]" at bounding box center [570, 116] width 81 height 25
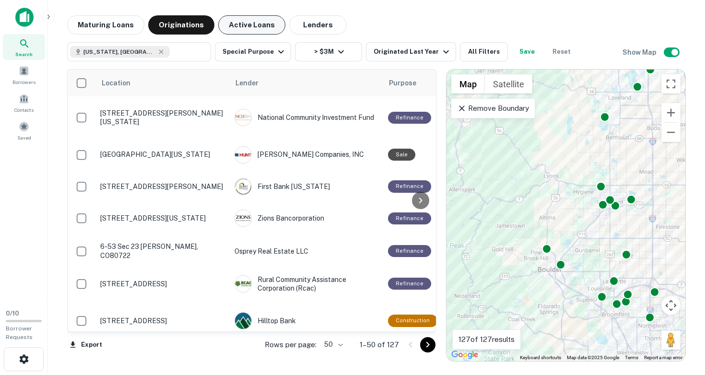
click at [248, 27] on button "Active Loans" at bounding box center [251, 24] width 67 height 19
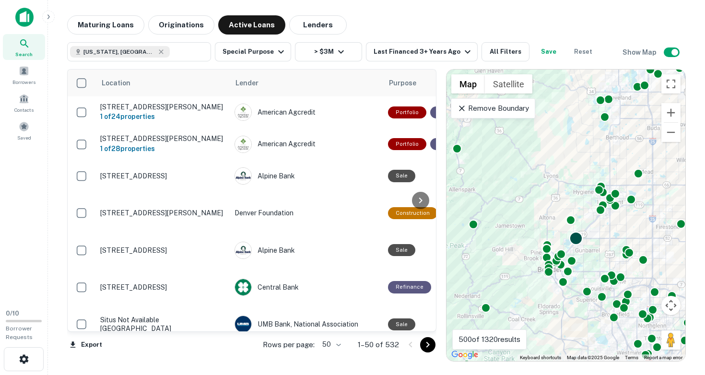
click at [576, 239] on div at bounding box center [576, 239] width 14 height 14
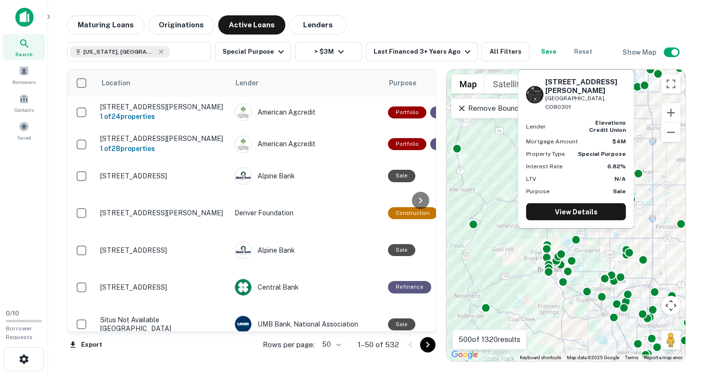
drag, startPoint x: 546, startPoint y: 98, endPoint x: 597, endPoint y: 108, distance: 51.8
click at [597, 108] on div "6595 Odell Pl Boulder, CO80301" at bounding box center [576, 94] width 100 height 34
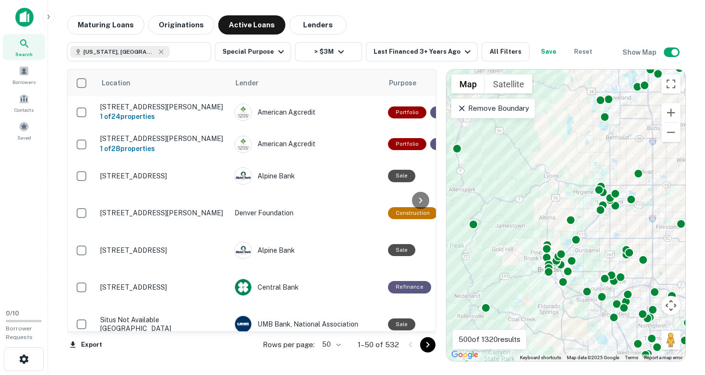
click at [545, 283] on div "To activate drag with keyboard, press Alt + Enter. Once in keyboard drag state,…" at bounding box center [566, 216] width 239 height 292
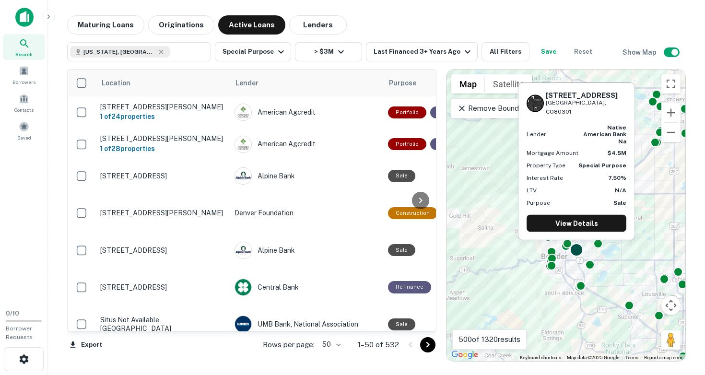
click at [575, 249] on div at bounding box center [577, 250] width 14 height 14
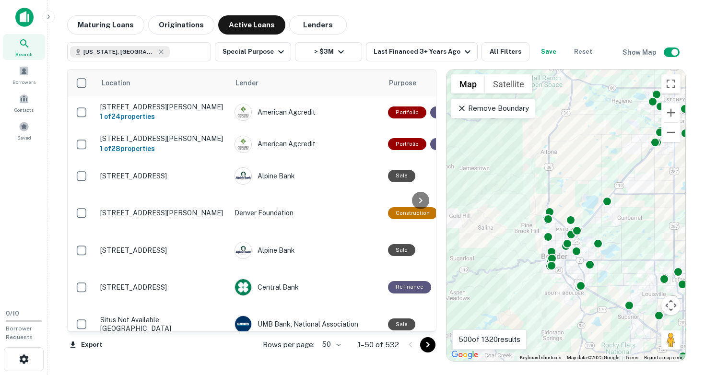
click at [600, 283] on div "To navigate, press the arrow keys. To activate drag with keyboard, press Alt + …" at bounding box center [566, 216] width 239 height 292
click at [600, 283] on div "To activate drag with keyboard, press Alt + Enter. Once in keyboard drag state,…" at bounding box center [566, 216] width 239 height 292
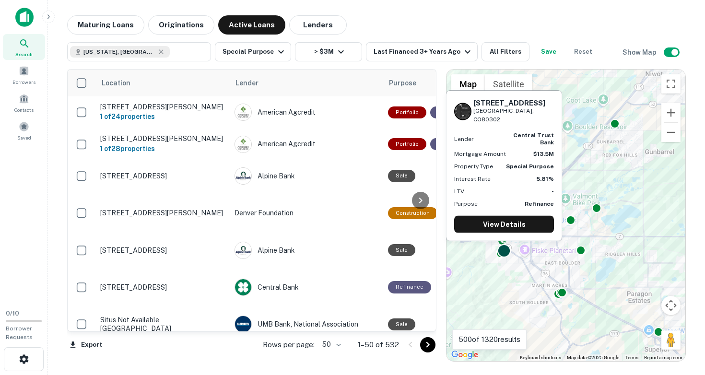
click at [505, 249] on div at bounding box center [504, 251] width 14 height 14
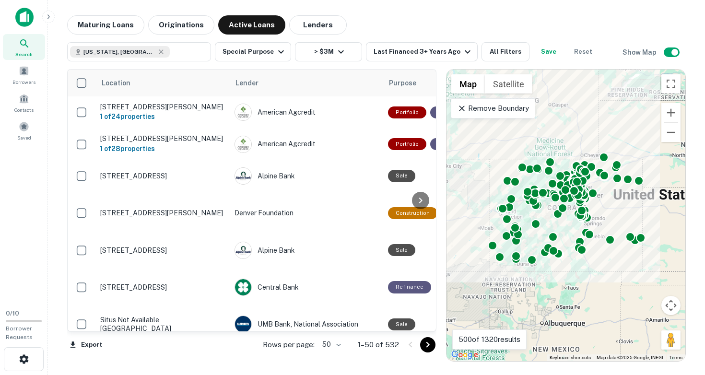
click at [572, 222] on div "To activate drag with keyboard, press Alt + Enter. Once in keyboard drag state,…" at bounding box center [566, 216] width 239 height 292
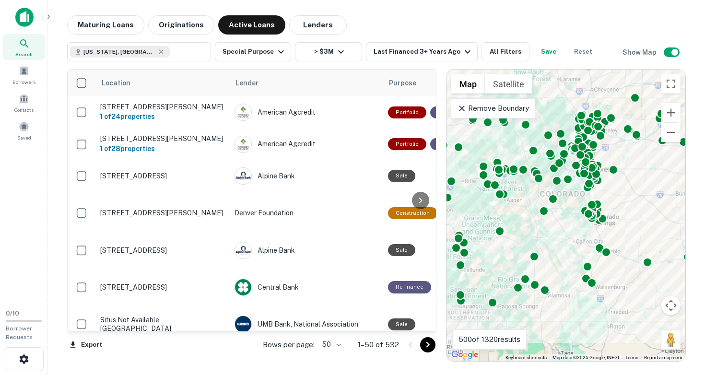
click at [580, 219] on div "To activate drag with keyboard, press Alt + Enter. Once in keyboard drag state,…" at bounding box center [566, 216] width 239 height 292
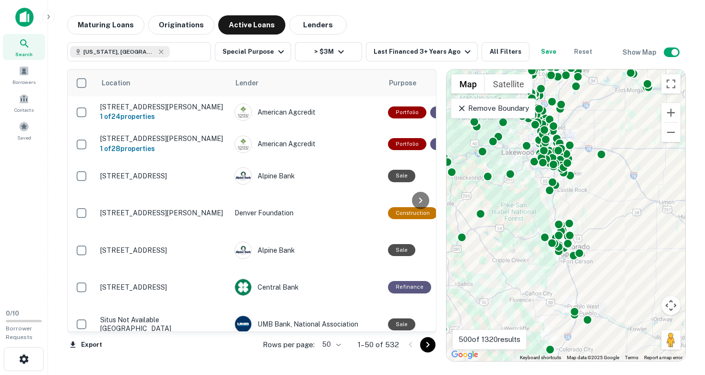
drag, startPoint x: 564, startPoint y: 192, endPoint x: 510, endPoint y: 231, distance: 66.0
click at [509, 232] on div "To activate drag with keyboard, press Alt + Enter. Once in keyboard drag state,…" at bounding box center [566, 216] width 239 height 292
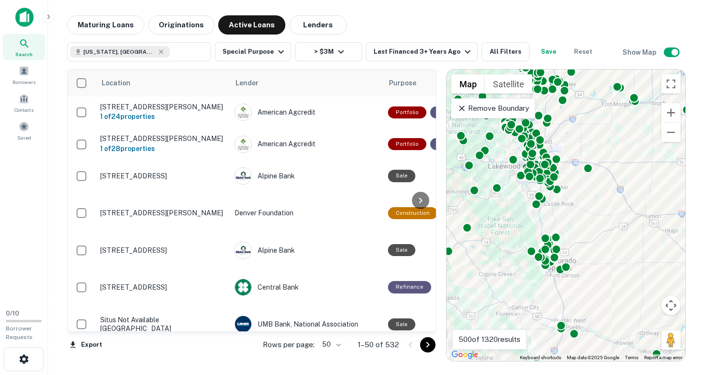
click at [551, 224] on div "To activate drag with keyboard, press Alt + Enter. Once in keyboard drag state,…" at bounding box center [566, 216] width 239 height 292
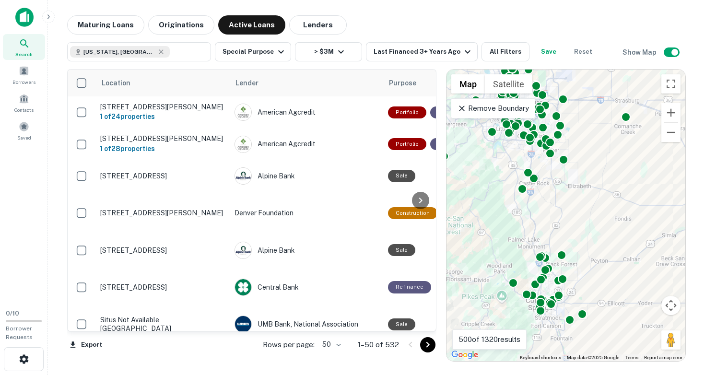
click at [555, 223] on div "To activate drag with keyboard, press Alt + Enter. Once in keyboard drag state,…" at bounding box center [566, 216] width 239 height 292
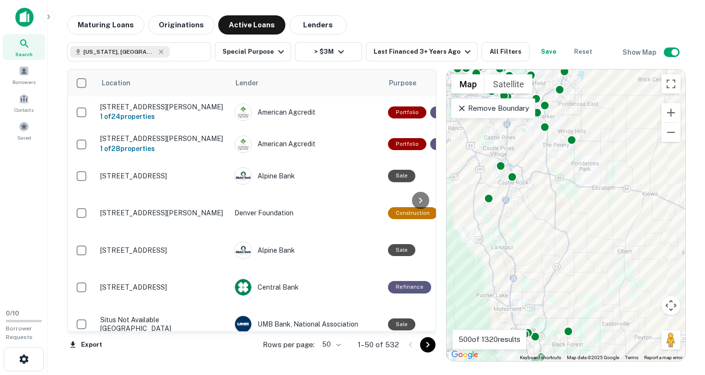
drag, startPoint x: 543, startPoint y: 187, endPoint x: 543, endPoint y: 252, distance: 65.2
click at [543, 252] on div "To activate drag with keyboard, press Alt + Enter. Once in keyboard drag state,…" at bounding box center [566, 216] width 239 height 292
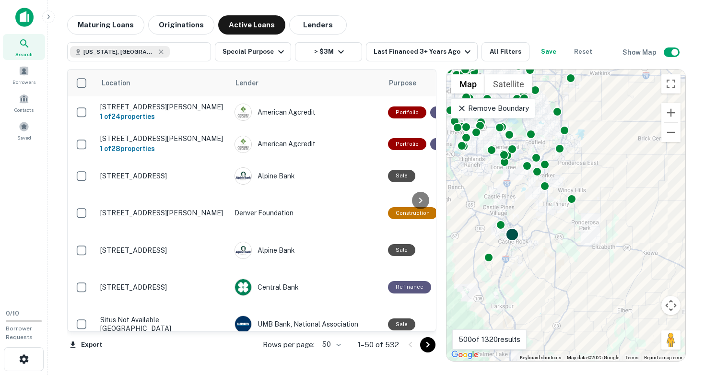
click at [513, 235] on div at bounding box center [513, 235] width 14 height 14
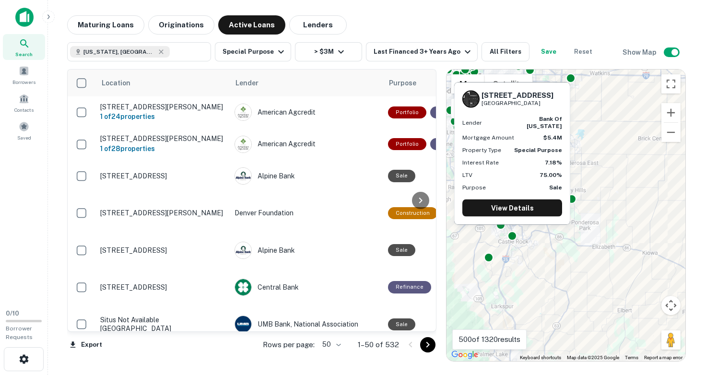
drag, startPoint x: 484, startPoint y: 93, endPoint x: 546, endPoint y: 106, distance: 64.1
click at [546, 106] on div "403 Perry St Castle Rock, CO80104" at bounding box center [512, 99] width 100 height 17
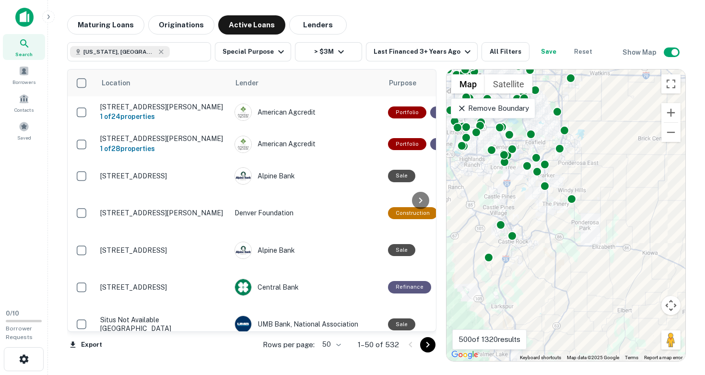
click at [509, 170] on div "To activate drag with keyboard, press Alt + Enter. Once in keyboard drag state,…" at bounding box center [566, 216] width 239 height 292
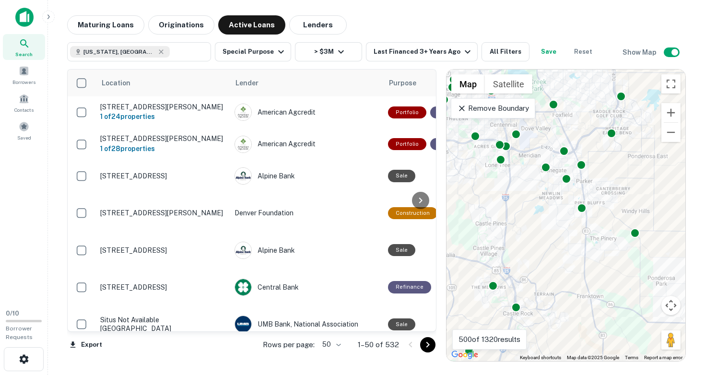
click at [509, 170] on div "To activate drag with keyboard, press Alt + Enter. Once in keyboard drag state,…" at bounding box center [566, 216] width 239 height 292
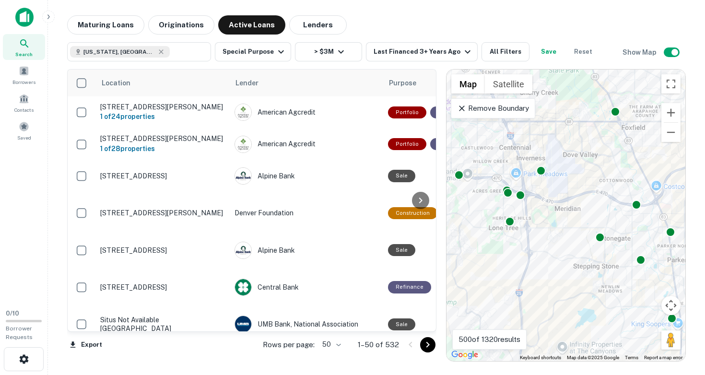
drag, startPoint x: 509, startPoint y: 170, endPoint x: 527, endPoint y: 239, distance: 71.8
click at [527, 239] on div "To activate drag with keyboard, press Alt + Enter. Once in keyboard drag state,…" at bounding box center [566, 216] width 239 height 292
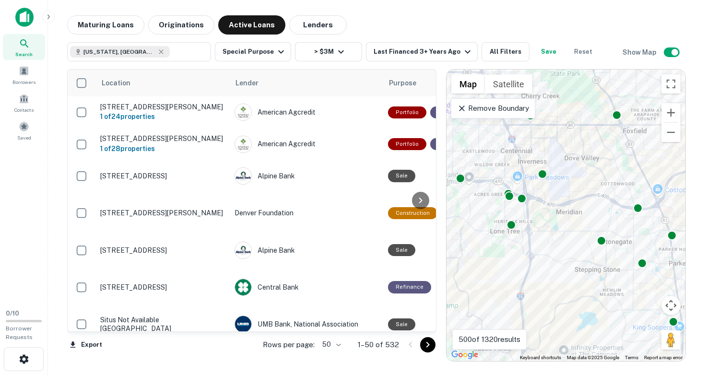
click at [531, 185] on div "To activate drag with keyboard, press Alt + Enter. Once in keyboard drag state,…" at bounding box center [566, 216] width 239 height 292
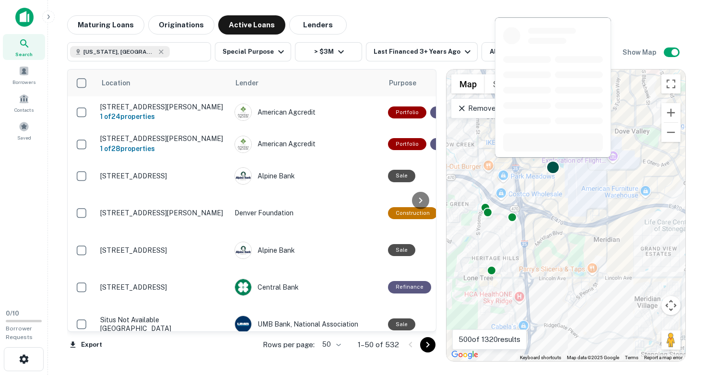
click at [552, 170] on div at bounding box center [553, 168] width 14 height 14
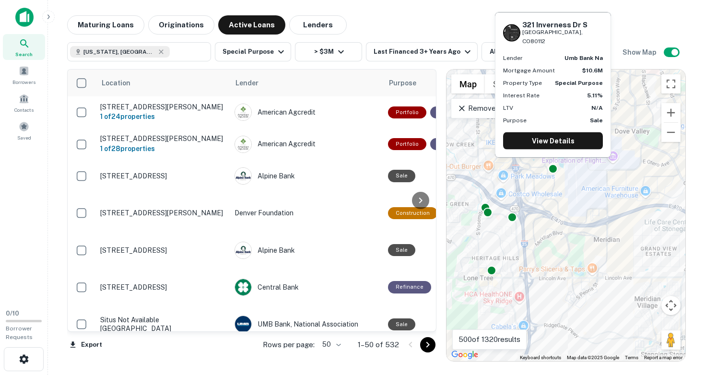
drag, startPoint x: 523, startPoint y: 34, endPoint x: 578, endPoint y: 47, distance: 56.2
click at [578, 47] on div "321 Inverness Dr S Englewood, CO80112 Lender umb bank na Mortgage Amount $10.6M…" at bounding box center [553, 84] width 115 height 144
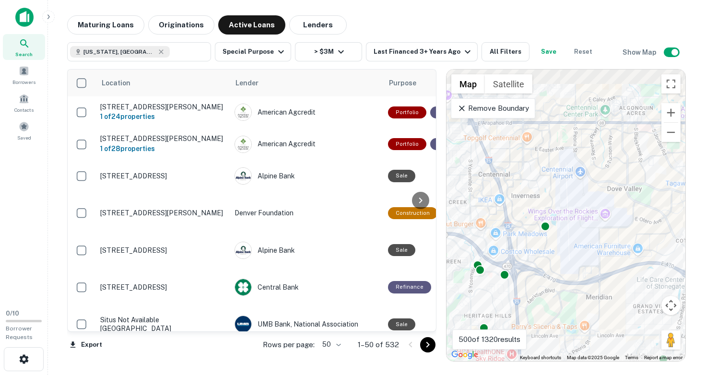
drag, startPoint x: 597, startPoint y: 203, endPoint x: 576, endPoint y: 306, distance: 104.8
click at [576, 306] on div "To activate drag with keyboard, press Alt + Enter. Once in keyboard drag state,…" at bounding box center [566, 216] width 239 height 292
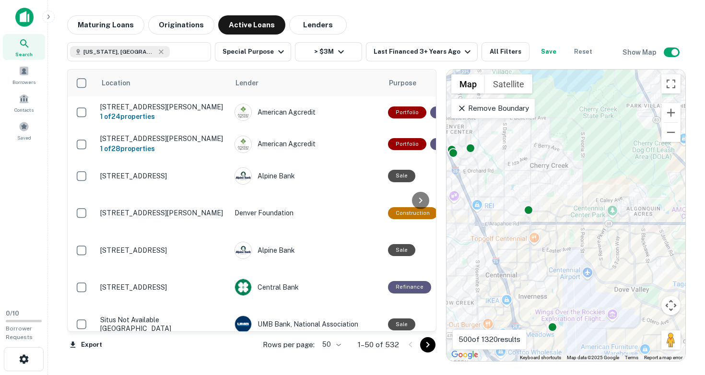
drag, startPoint x: 563, startPoint y: 257, endPoint x: 589, endPoint y: 274, distance: 31.0
click at [588, 274] on div "To activate drag with keyboard, press Alt + Enter. Once in keyboard drag state,…" at bounding box center [566, 216] width 239 height 292
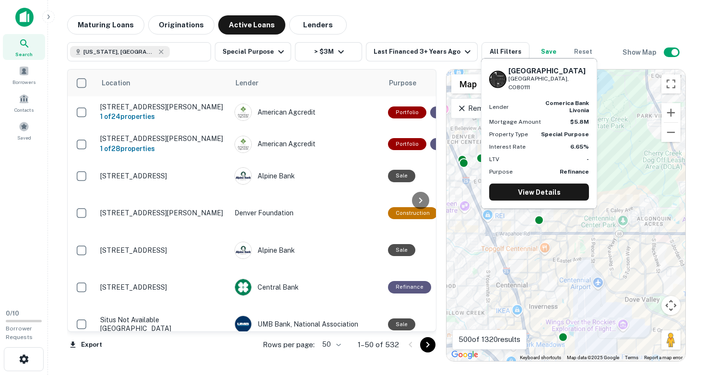
drag, startPoint x: 509, startPoint y: 77, endPoint x: 568, endPoint y: 90, distance: 60.9
click at [568, 90] on div "6500 S HAVANA ST Englewood, CO80111" at bounding box center [548, 78] width 81 height 25
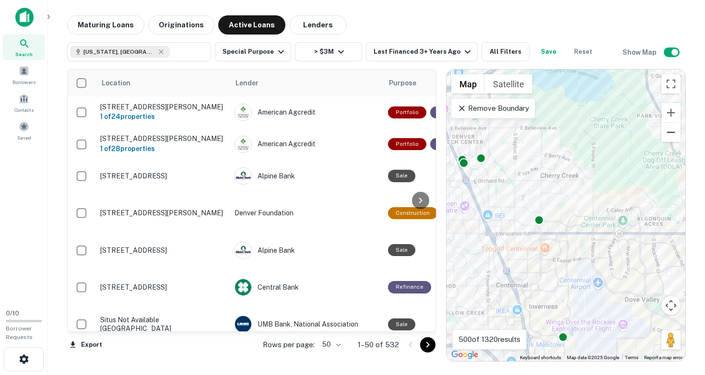
click at [669, 136] on button "Zoom out" at bounding box center [670, 132] width 19 height 19
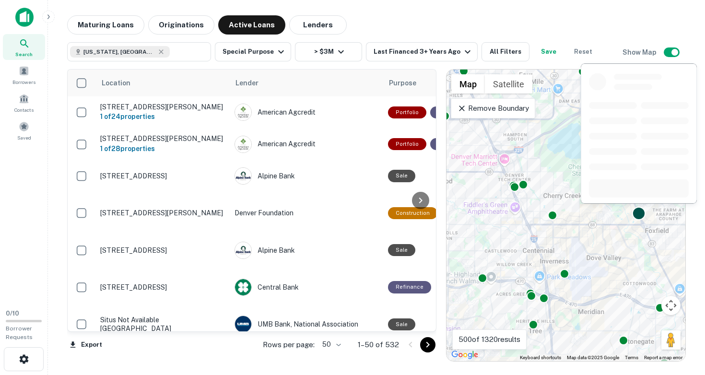
click at [641, 213] on div at bounding box center [639, 214] width 14 height 14
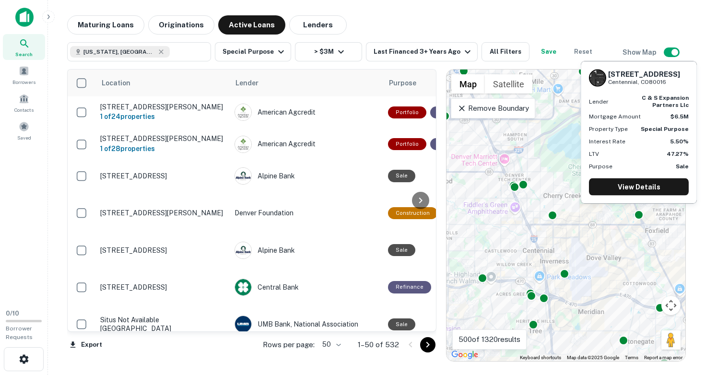
drag, startPoint x: 609, startPoint y: 71, endPoint x: 673, endPoint y: 83, distance: 65.3
click at [673, 83] on div "15755 E Arapahoe Rd Centennial, CO80016" at bounding box center [644, 78] width 72 height 16
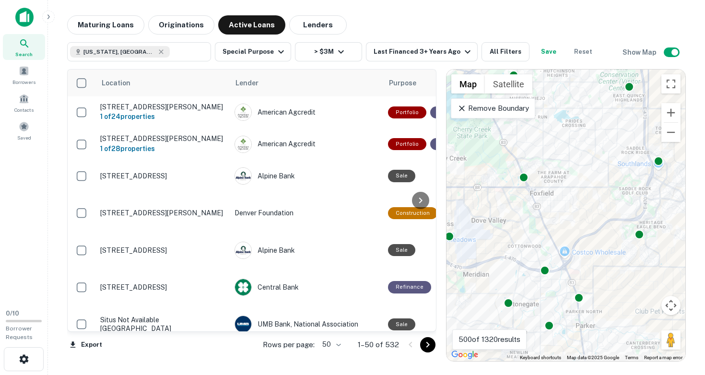
drag, startPoint x: 641, startPoint y: 274, endPoint x: 518, endPoint y: 238, distance: 127.8
click at [518, 238] on div "To activate drag with keyboard, press Alt + Enter. Once in keyboard drag state,…" at bounding box center [566, 216] width 239 height 292
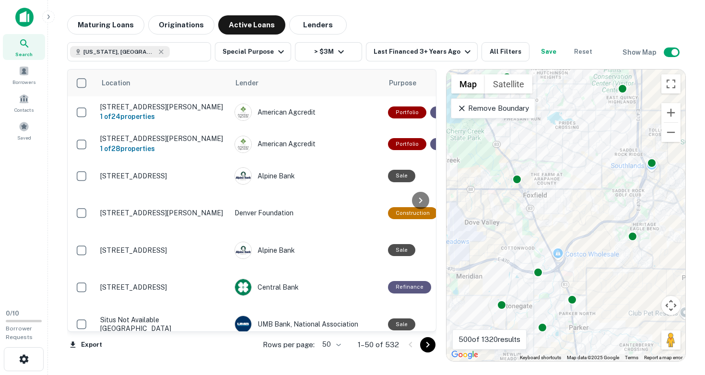
drag, startPoint x: 562, startPoint y: 220, endPoint x: 520, endPoint y: 222, distance: 42.3
click at [520, 222] on div "To activate drag with keyboard, press Alt + Enter. Once in keyboard drag state,…" at bounding box center [566, 216] width 239 height 292
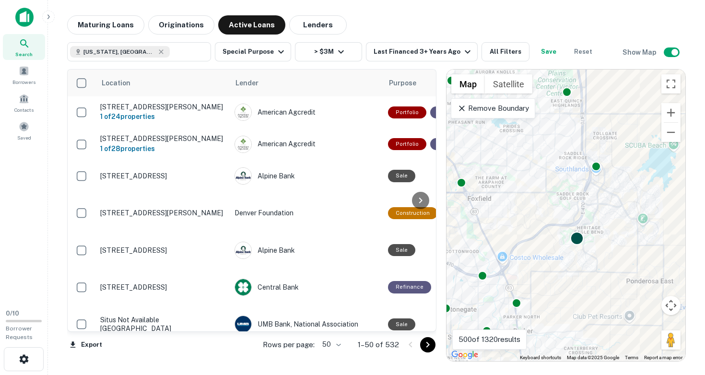
click at [575, 239] on div at bounding box center [577, 239] width 14 height 14
drag, startPoint x: 558, startPoint y: 250, endPoint x: 615, endPoint y: 231, distance: 60.2
click at [615, 231] on div "To navigate, press the arrow keys. To activate drag with keyboard, press Alt + …" at bounding box center [566, 216] width 239 height 292
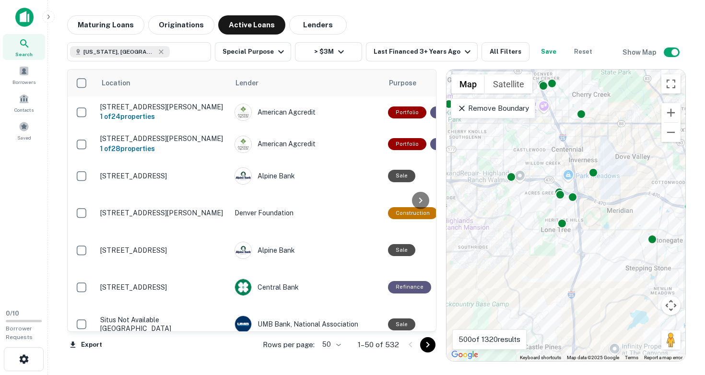
drag, startPoint x: 551, startPoint y: 235, endPoint x: 602, endPoint y: 226, distance: 52.0
click at [602, 226] on div "To activate drag with keyboard, press Alt + Enter. Once in keyboard drag state,…" at bounding box center [566, 216] width 239 height 292
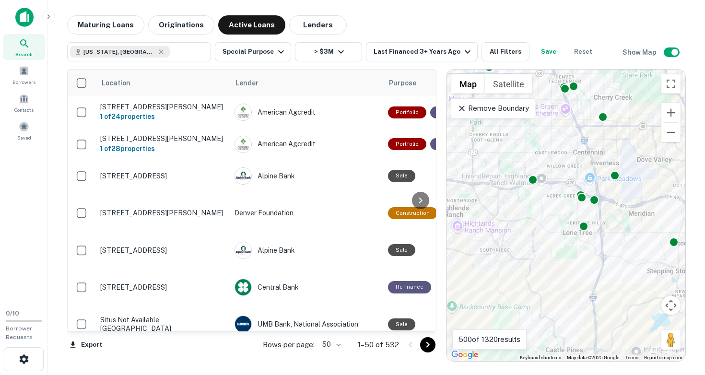
drag, startPoint x: 553, startPoint y: 195, endPoint x: 620, endPoint y: 283, distance: 111.0
click at [617, 280] on div "To activate drag with keyboard, press Alt + Enter. Once in keyboard drag state,…" at bounding box center [566, 216] width 239 height 292
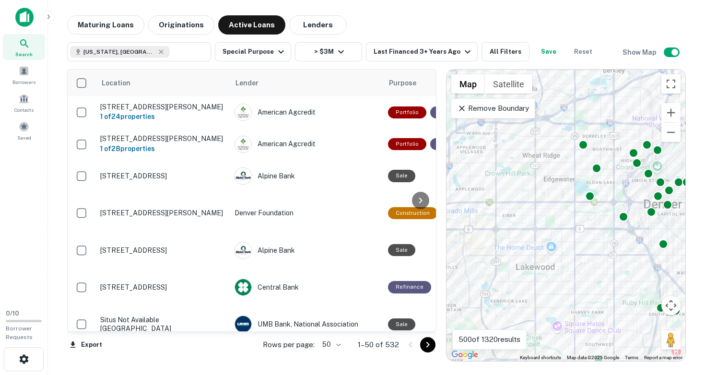
drag, startPoint x: 569, startPoint y: 222, endPoint x: 492, endPoint y: 218, distance: 77.3
click at [492, 218] on div "To activate drag with keyboard, press Alt + Enter. Once in keyboard drag state,…" at bounding box center [566, 216] width 239 height 292
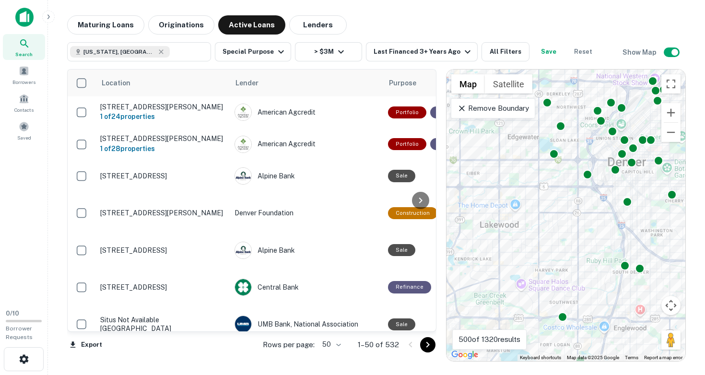
drag, startPoint x: 553, startPoint y: 248, endPoint x: 527, endPoint y: 204, distance: 50.8
click at [527, 204] on div "To activate drag with keyboard, press Alt + Enter. Once in keyboard drag state,…" at bounding box center [566, 216] width 239 height 292
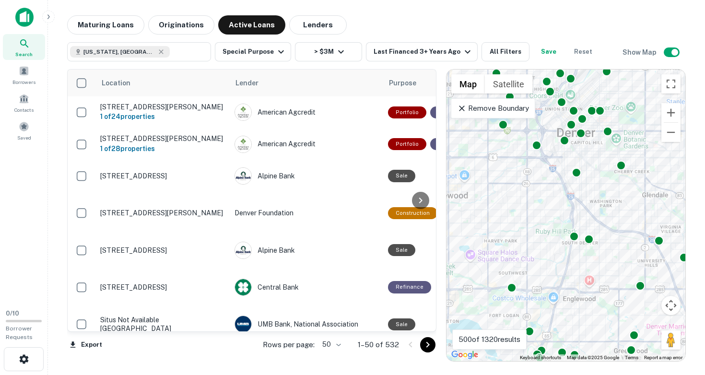
drag, startPoint x: 543, startPoint y: 227, endPoint x: 508, endPoint y: 204, distance: 42.6
click at [508, 204] on div "To activate drag with keyboard, press Alt + Enter. Once in keyboard drag state,…" at bounding box center [566, 216] width 239 height 292
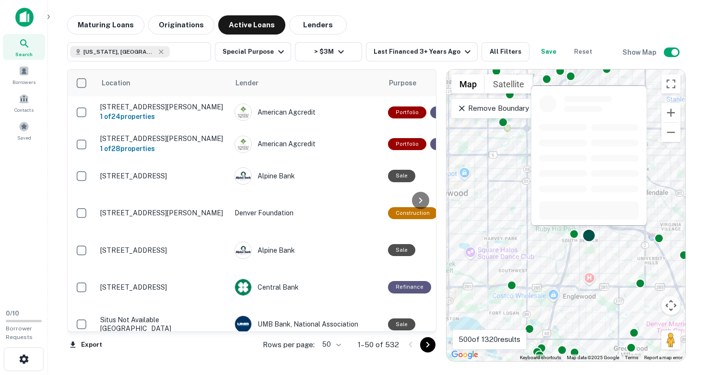
click at [589, 234] on div at bounding box center [589, 236] width 14 height 14
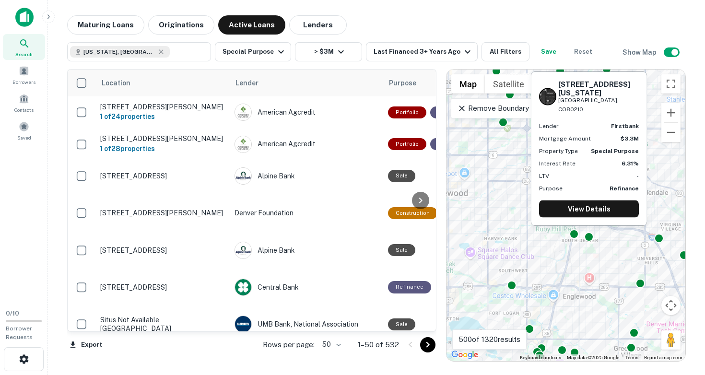
drag, startPoint x: 559, startPoint y: 92, endPoint x: 613, endPoint y: 112, distance: 57.4
click at [613, 112] on div "2100 S PENNSYLVANIA ST Denver, CO80210" at bounding box center [598, 97] width 81 height 34
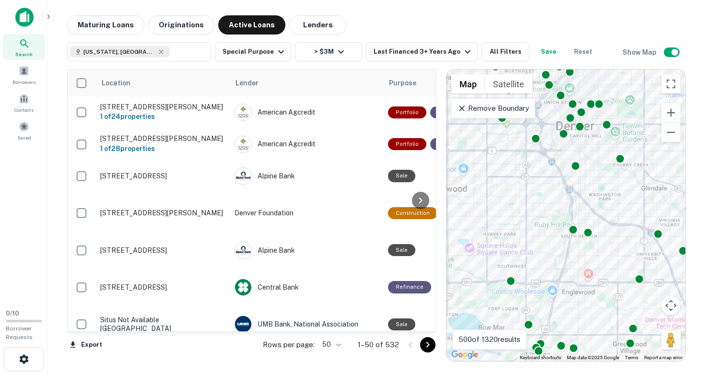
drag, startPoint x: 544, startPoint y: 300, endPoint x: 539, endPoint y: 218, distance: 81.7
click at [539, 220] on div "To activate drag with keyboard, press Alt + Enter. Once in keyboard drag state,…" at bounding box center [566, 216] width 239 height 292
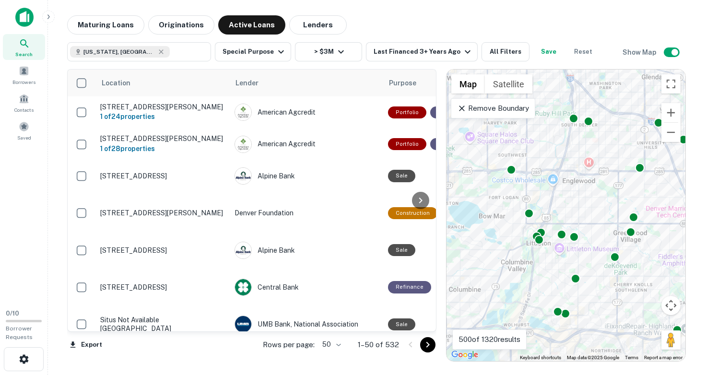
drag, startPoint x: 522, startPoint y: 253, endPoint x: 530, endPoint y: 263, distance: 12.3
click at [530, 263] on div "To activate drag with keyboard, press Alt + Enter. Once in keyboard drag state,…" at bounding box center [566, 216] width 239 height 292
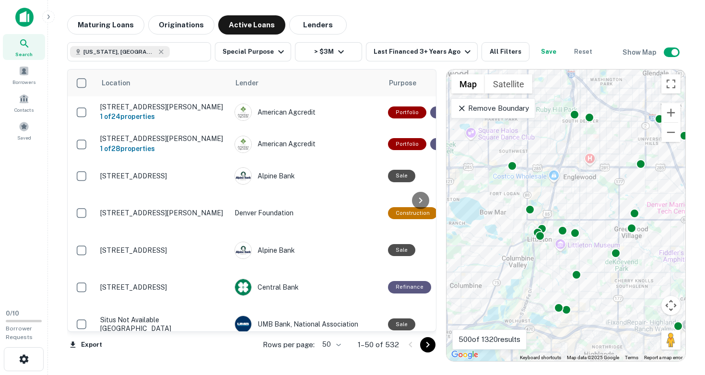
click at [553, 241] on div "To activate drag with keyboard, press Alt + Enter. Once in keyboard drag state,…" at bounding box center [566, 216] width 239 height 292
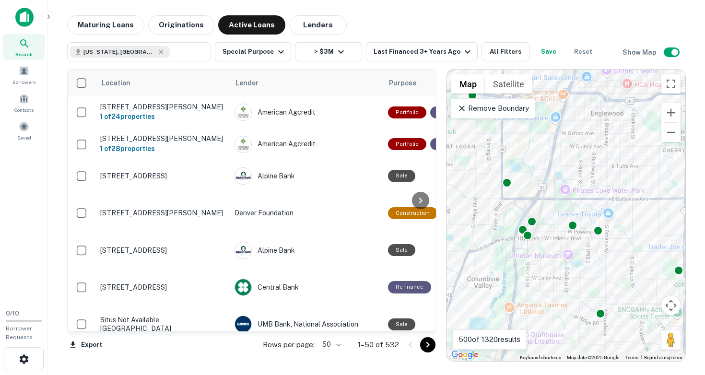
click at [549, 232] on div "To activate drag with keyboard, press Alt + Enter. Once in keyboard drag state,…" at bounding box center [566, 216] width 239 height 292
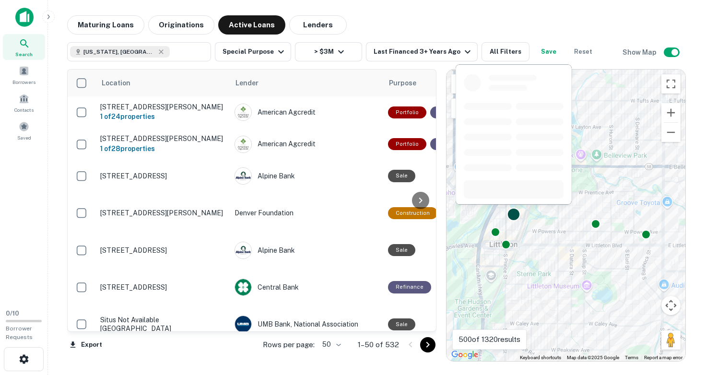
click at [512, 214] on div at bounding box center [514, 215] width 14 height 14
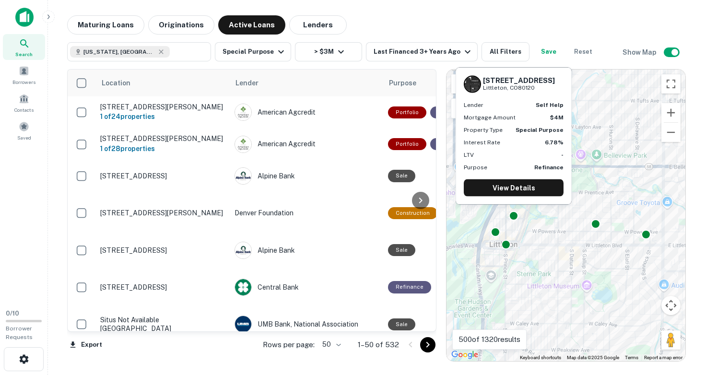
drag, startPoint x: 484, startPoint y: 78, endPoint x: 531, endPoint y: 87, distance: 48.4
click at [531, 87] on div "5517 S HILL ST Littleton, CO80120" at bounding box center [519, 84] width 72 height 16
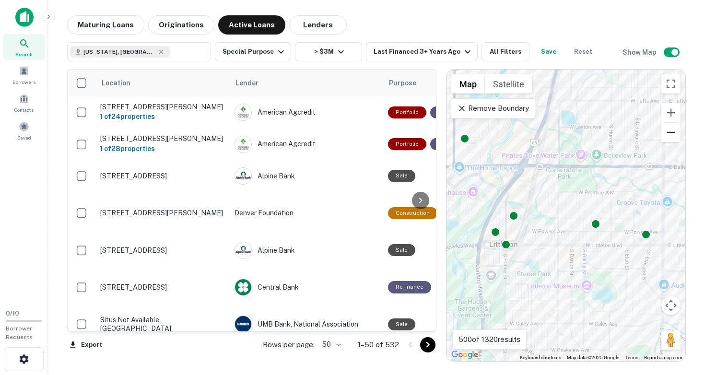
click at [667, 134] on button "Zoom out" at bounding box center [670, 132] width 19 height 19
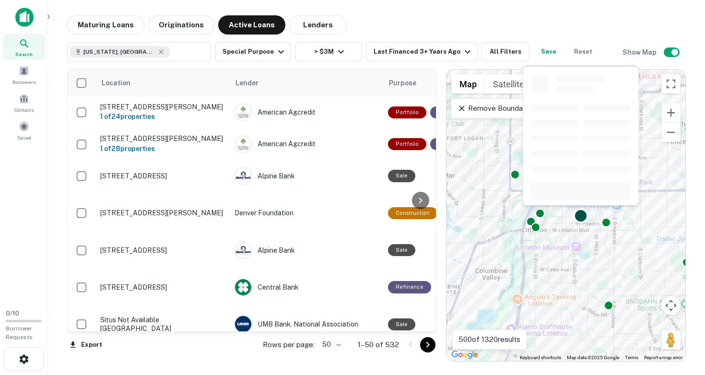
click at [578, 216] on div at bounding box center [581, 216] width 14 height 14
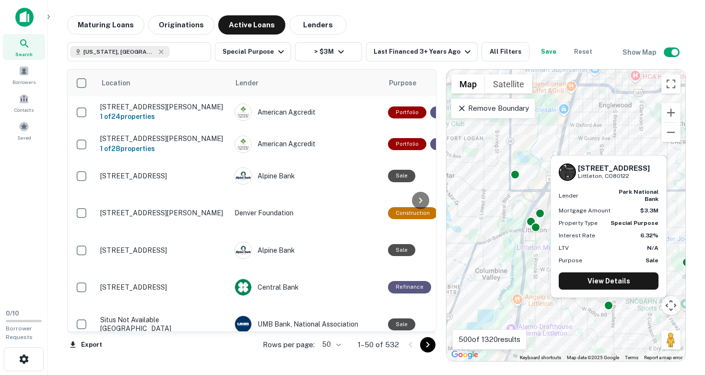
drag, startPoint x: 578, startPoint y: 167, endPoint x: 623, endPoint y: 180, distance: 47.0
click at [623, 180] on div "6905 S Broadway Littleton, CO80122" at bounding box center [609, 172] width 100 height 17
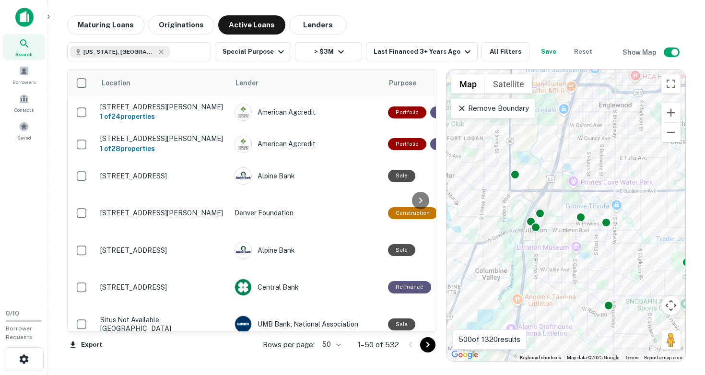
drag, startPoint x: 598, startPoint y: 267, endPoint x: 543, endPoint y: 238, distance: 62.0
click at [543, 238] on div "To activate drag with keyboard, press Alt + Enter. Once in keyboard drag state,…" at bounding box center [566, 216] width 239 height 292
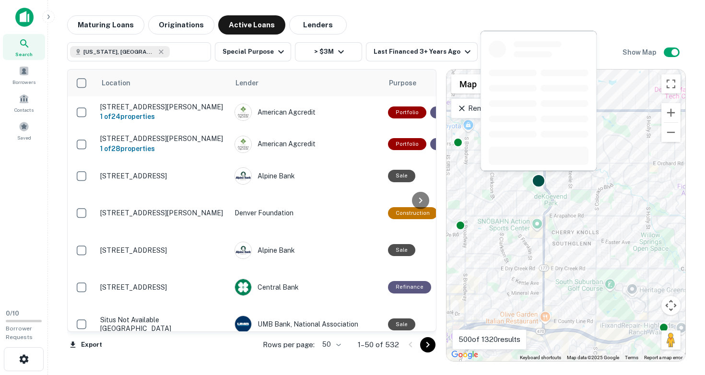
click at [540, 181] on div at bounding box center [539, 181] width 14 height 14
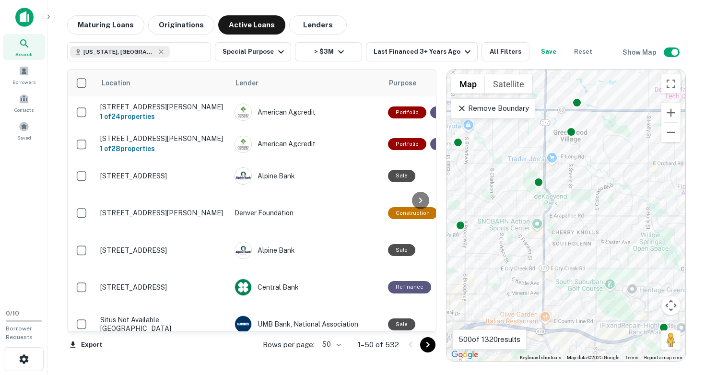
click at [594, 248] on div "To navigate, press the arrow keys. To activate drag with keyboard, press Alt + …" at bounding box center [566, 216] width 239 height 292
click at [599, 249] on div "To activate drag with keyboard, press Alt + Enter. Once in keyboard drag state,…" at bounding box center [566, 216] width 239 height 292
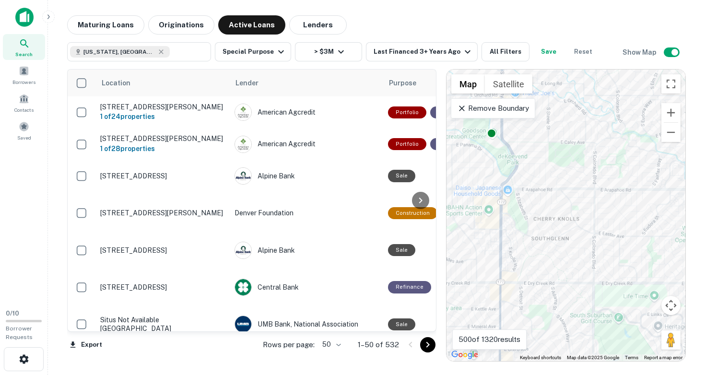
click at [599, 249] on div "To activate drag with keyboard, press Alt + Enter. Once in keyboard drag state,…" at bounding box center [566, 216] width 239 height 292
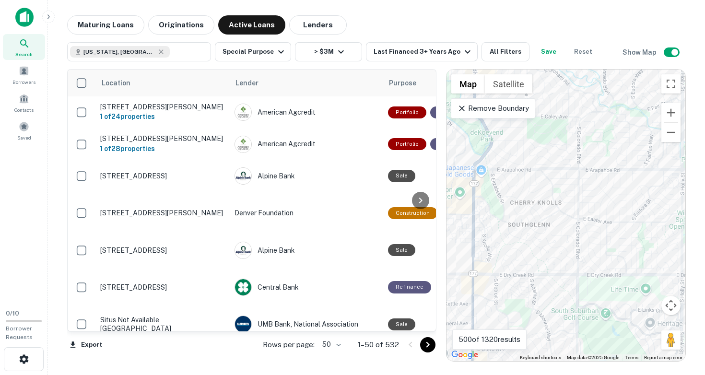
drag, startPoint x: 622, startPoint y: 300, endPoint x: 598, endPoint y: 266, distance: 42.3
click at [598, 266] on div "To activate drag with keyboard, press Alt + Enter. Once in keyboard drag state,…" at bounding box center [566, 216] width 239 height 292
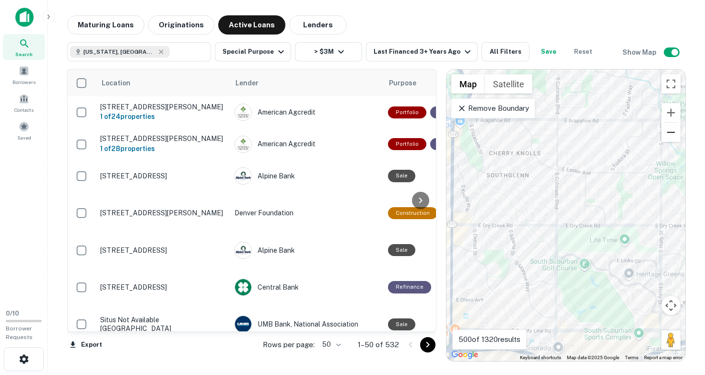
click at [668, 132] on button "Zoom out" at bounding box center [670, 132] width 19 height 19
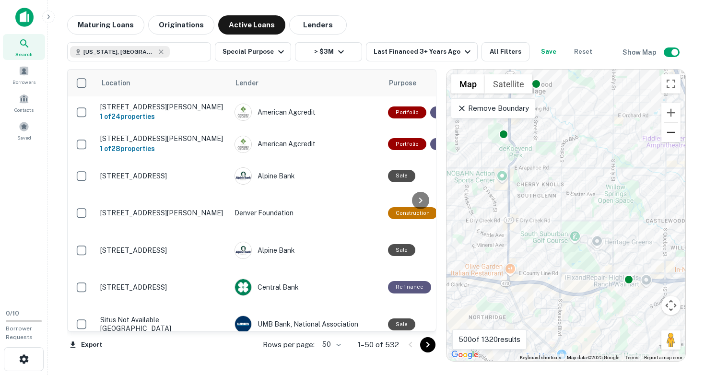
click at [668, 132] on button "Zoom out" at bounding box center [670, 132] width 19 height 19
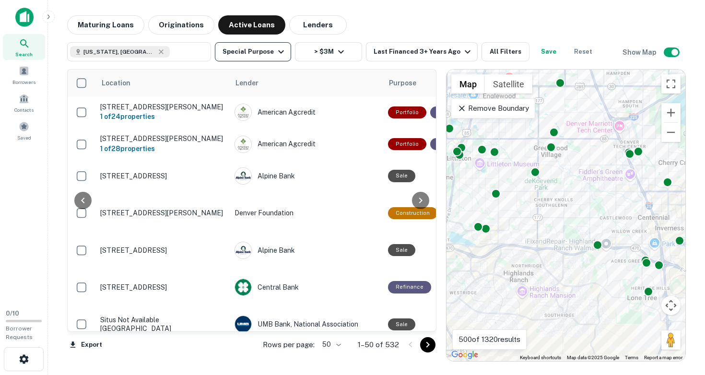
click at [266, 52] on button "Special Purpose" at bounding box center [253, 51] width 76 height 19
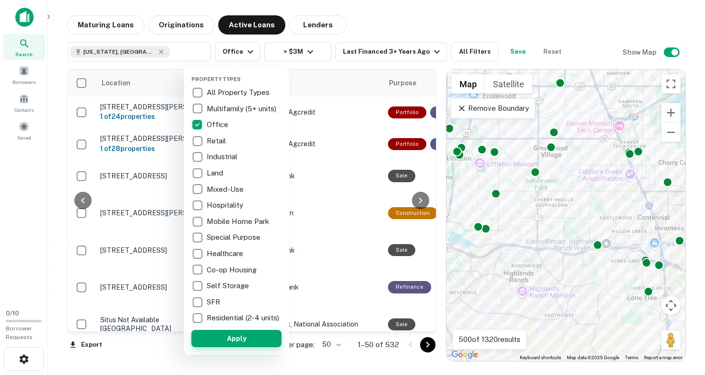
click at [241, 345] on button "Apply" at bounding box center [236, 338] width 90 height 17
